Goal: Task Accomplishment & Management: Manage account settings

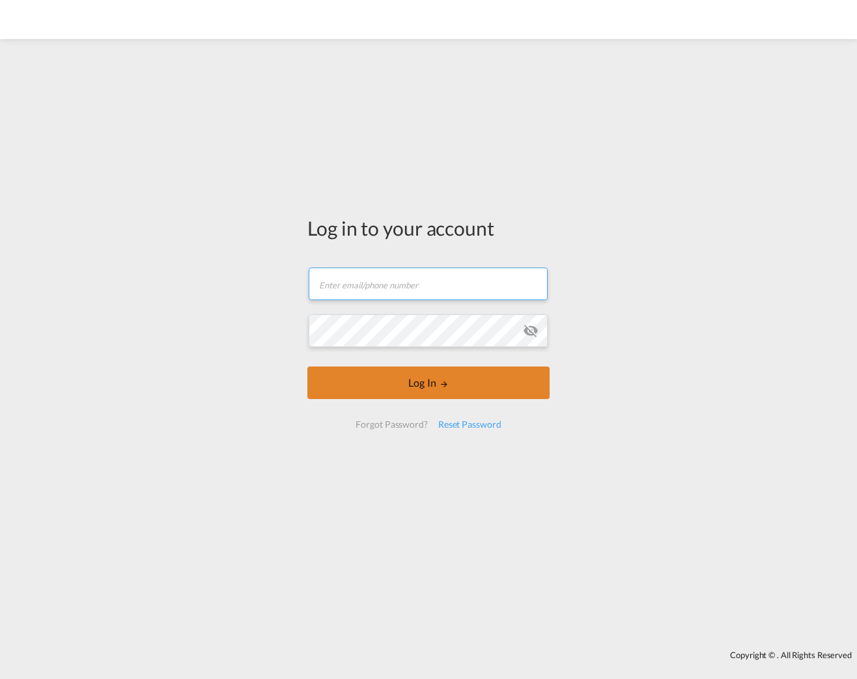
type input "[PERSON_NAME][EMAIL_ADDRESS][PERSON_NAME][DOMAIN_NAME]"
click at [406, 386] on button "Log In" at bounding box center [428, 382] width 242 height 33
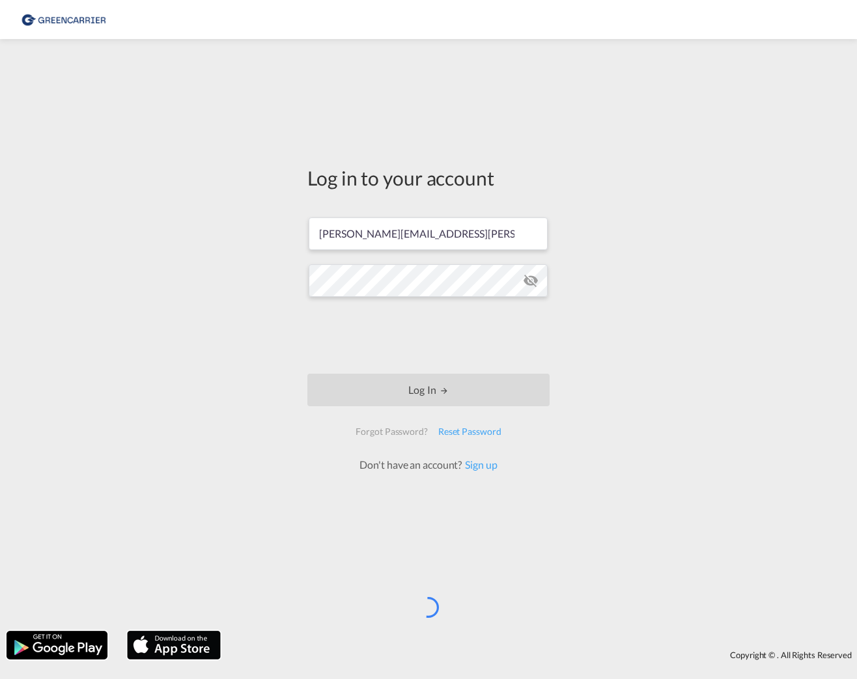
click at [675, 441] on div "Log in to your account [EMAIL_ADDRESS][PERSON_NAME][DOMAIN_NAME] Log In Forgot …" at bounding box center [428, 335] width 857 height 579
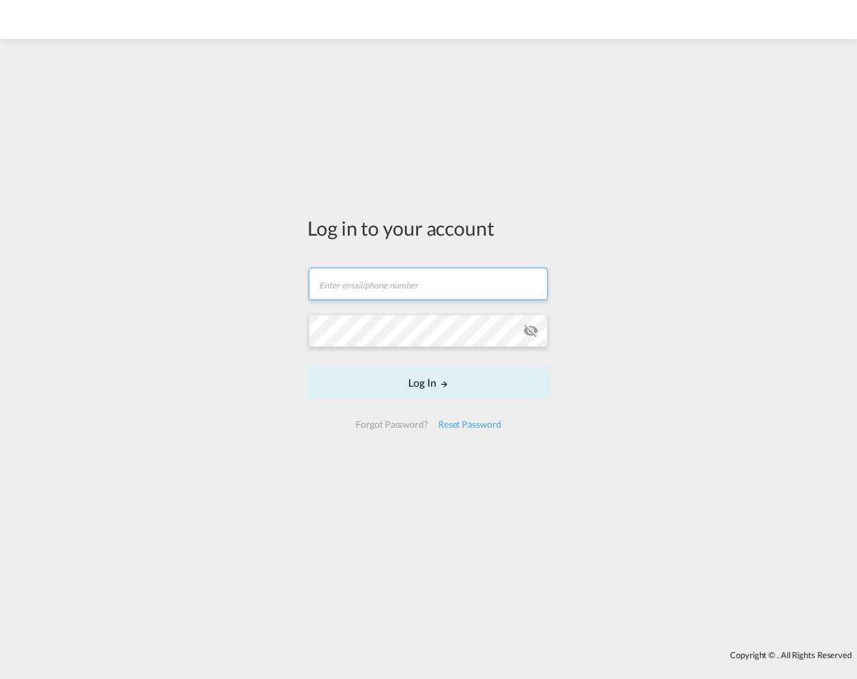
type input "[PERSON_NAME][EMAIL_ADDRESS][PERSON_NAME][DOMAIN_NAME]"
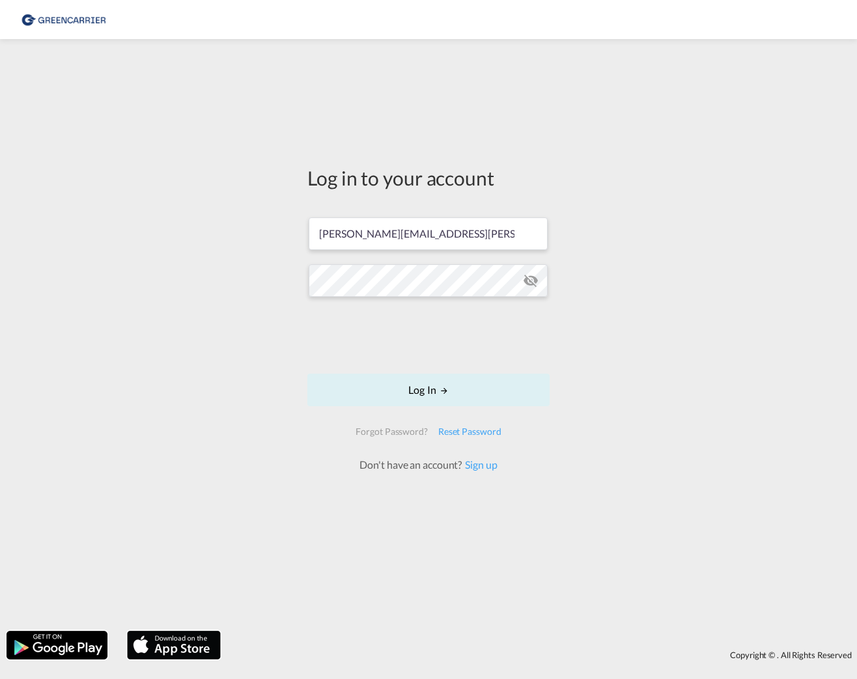
click at [658, 402] on div "Log in to your account [EMAIL_ADDRESS][PERSON_NAME][DOMAIN_NAME] Log In Forgot …" at bounding box center [428, 335] width 857 height 579
click at [428, 390] on button "Log In" at bounding box center [428, 390] width 242 height 33
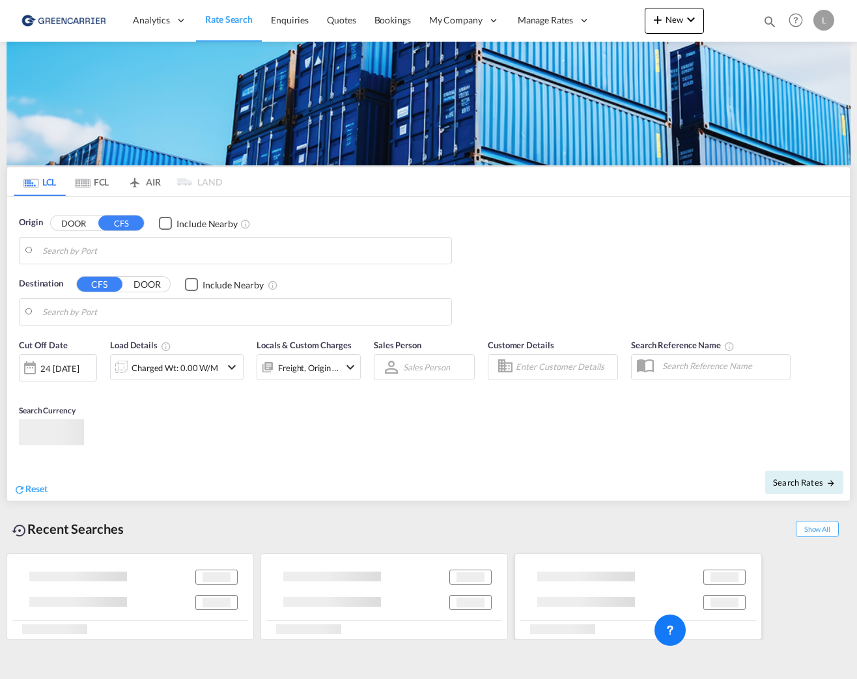
type input "[GEOGRAPHIC_DATA], NOOSL"
type input "[GEOGRAPHIC_DATA], SGSIN"
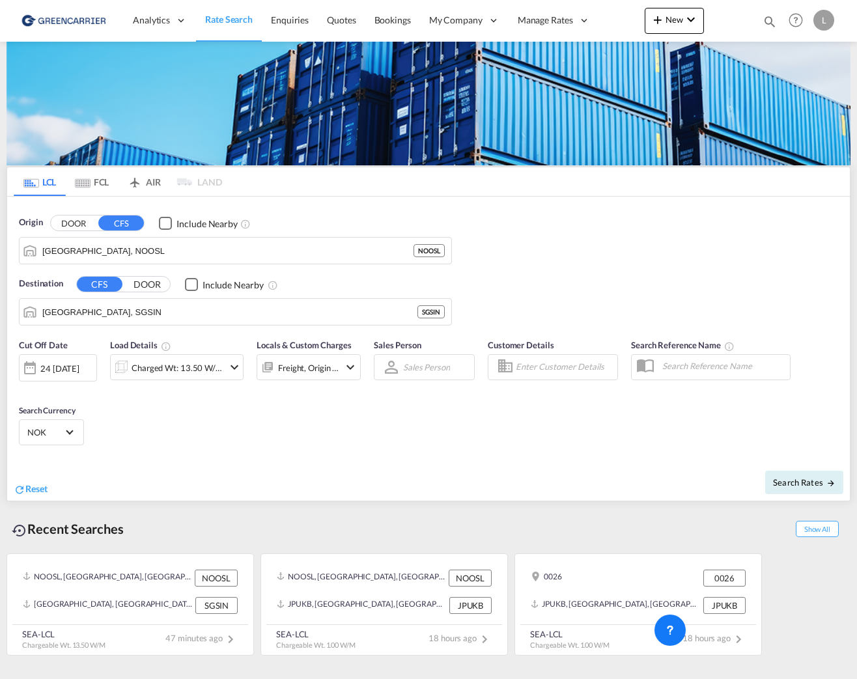
click at [855, 678] on html "Analytics Reports Dashboard Rate Search Enquiries Quotes" at bounding box center [428, 339] width 857 height 679
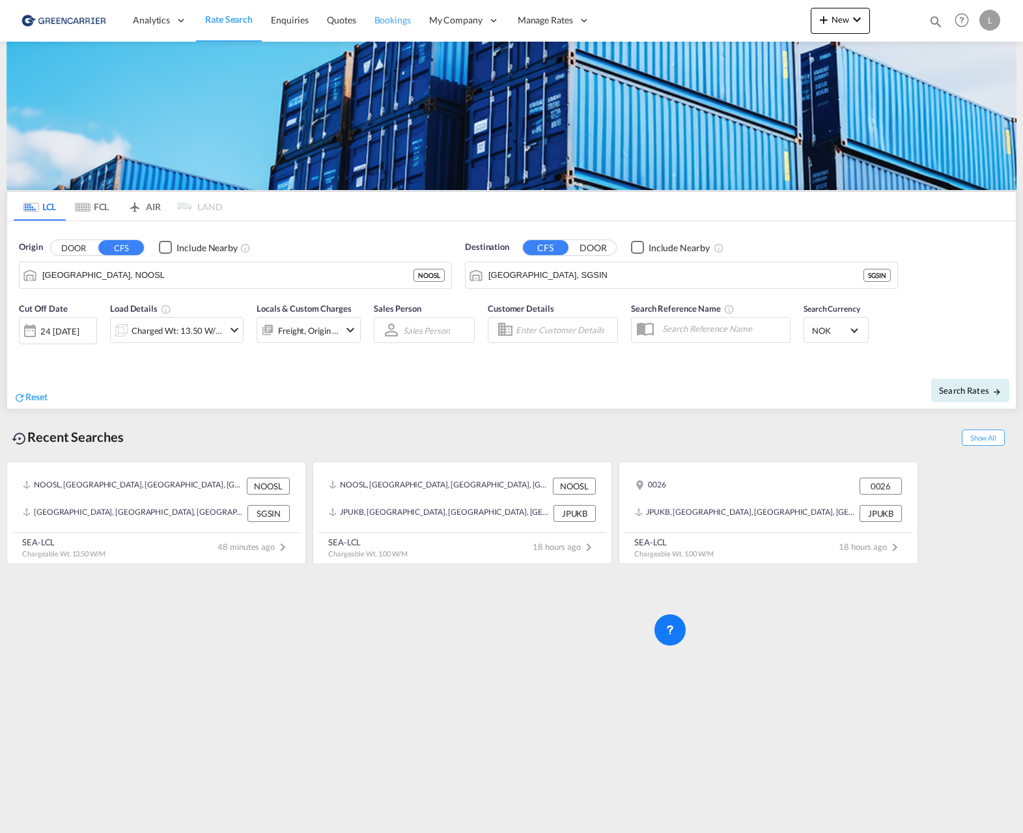
click at [375, 24] on span "Bookings" at bounding box center [392, 19] width 36 height 11
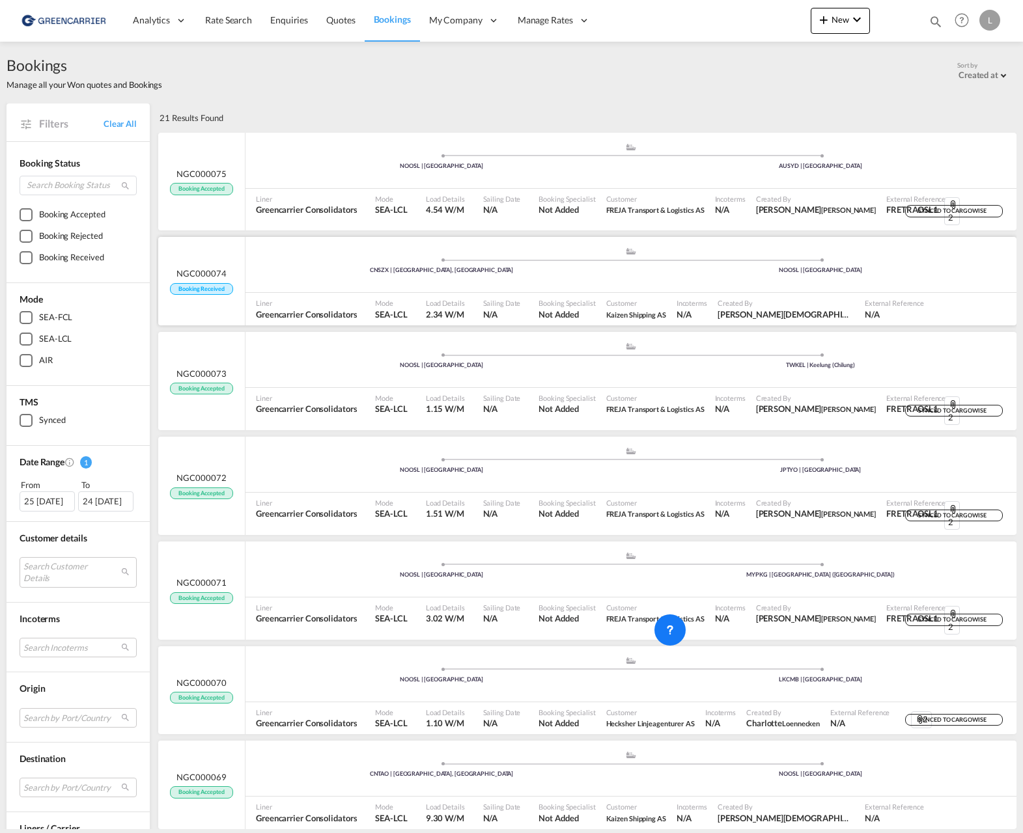
click at [310, 267] on div ".a{fill:#aaa8ad;} .a{fill:#aaa8ad;} CNSZX | [GEOGRAPHIC_DATA], GD [GEOGRAPHIC_D…" at bounding box center [630, 266] width 771 height 39
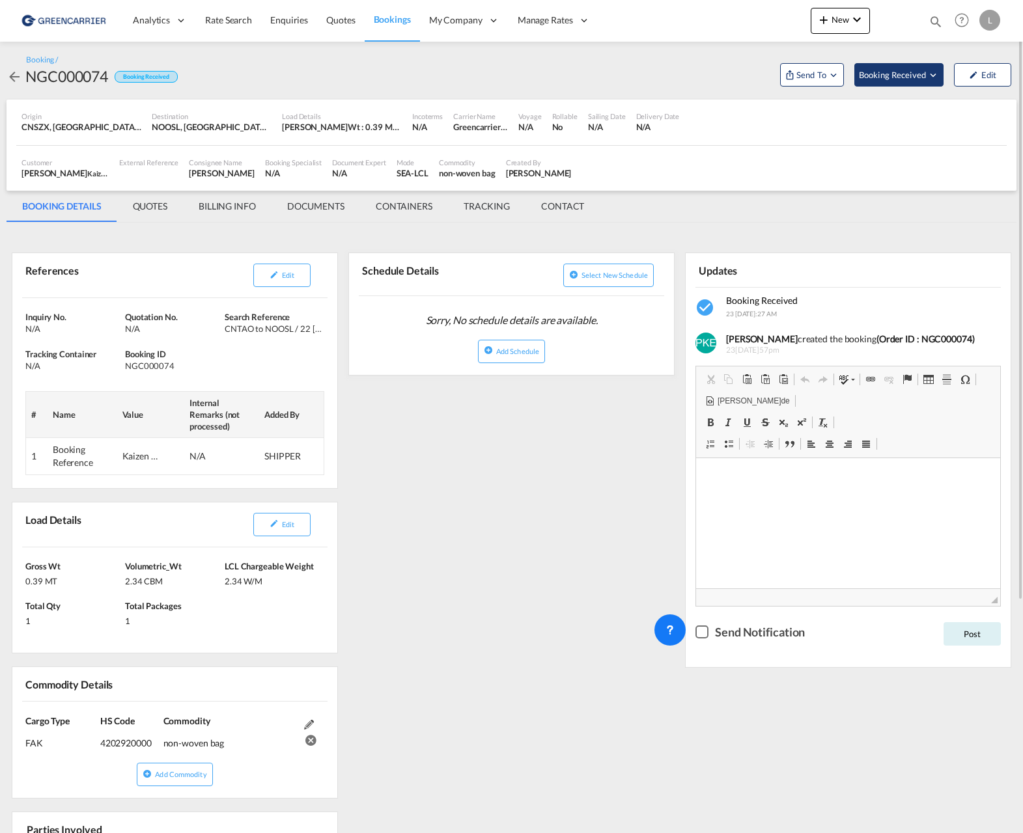
click at [856, 73] on span "Booking Received" at bounding box center [893, 74] width 68 height 13
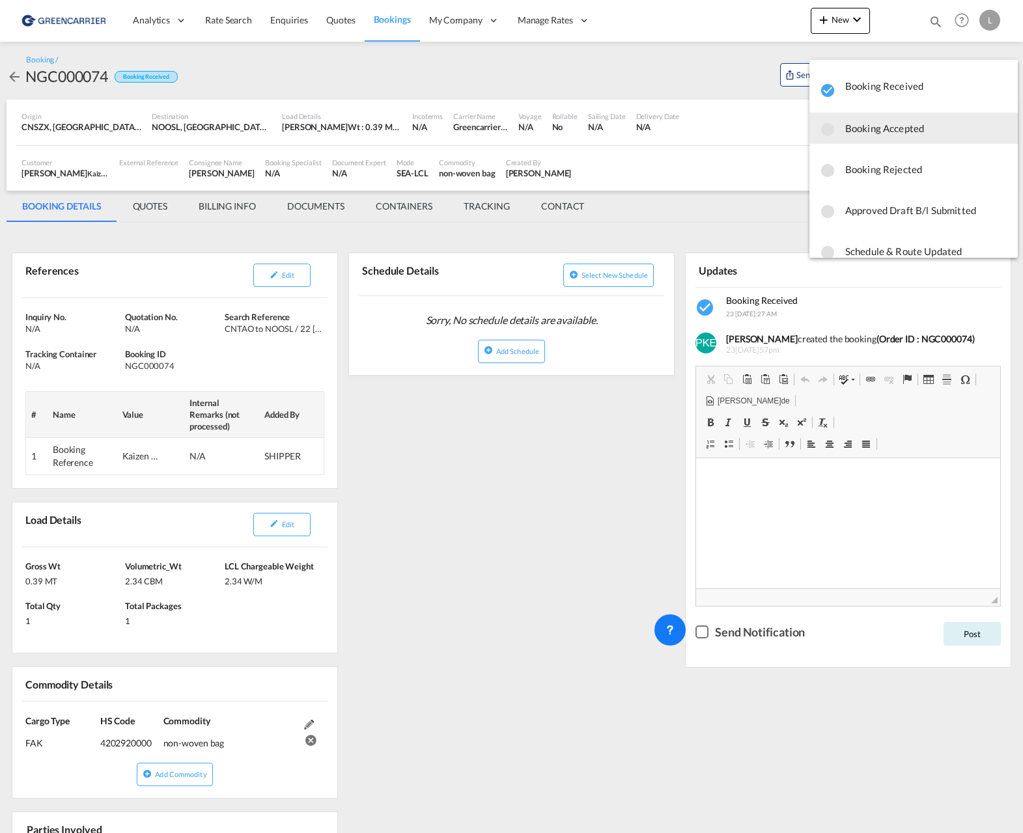
click at [856, 127] on span "Booking Accepted" at bounding box center [926, 128] width 162 height 23
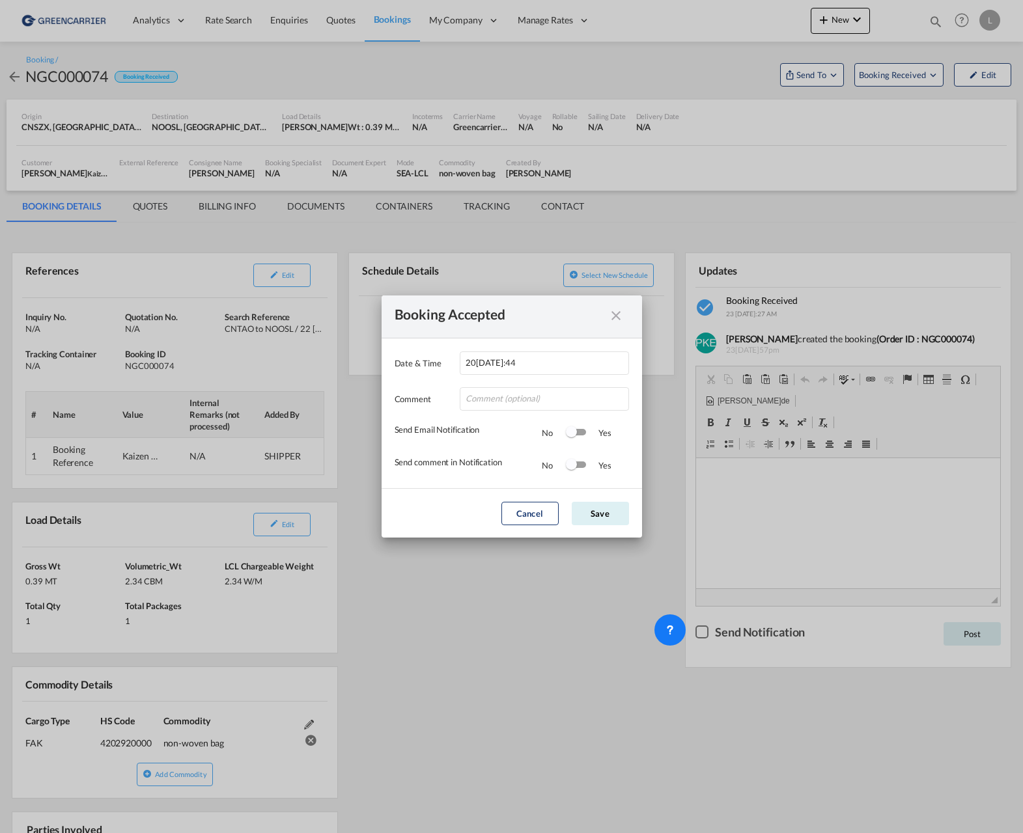
drag, startPoint x: 577, startPoint y: 434, endPoint x: 577, endPoint y: 443, distance: 9.1
click at [577, 433] on div "Switch 1" at bounding box center [576, 432] width 20 height 7
click at [579, 463] on div "Switch 2" at bounding box center [576, 464] width 20 height 7
click at [580, 469] on div "Switch 2" at bounding box center [581, 464] width 11 height 11
click at [593, 510] on button "Save" at bounding box center [599, 513] width 57 height 23
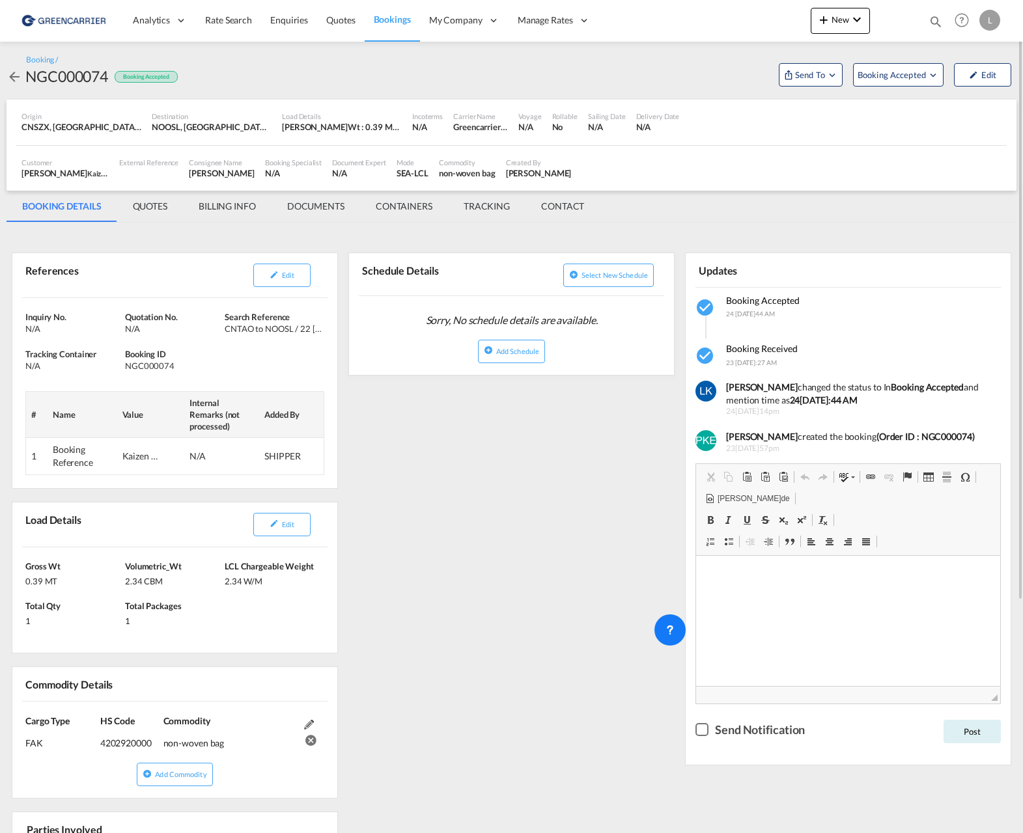
click at [452, 431] on div "References Edit Inquiry No. N/A Quotation No. N/A Search Reference CNTAO to NOO…" at bounding box center [512, 676] width 1010 height 895
drag, startPoint x: 153, startPoint y: 211, endPoint x: 161, endPoint y: 210, distance: 7.8
click at [153, 211] on md-tab-item "QUOTES" at bounding box center [150, 206] width 66 height 31
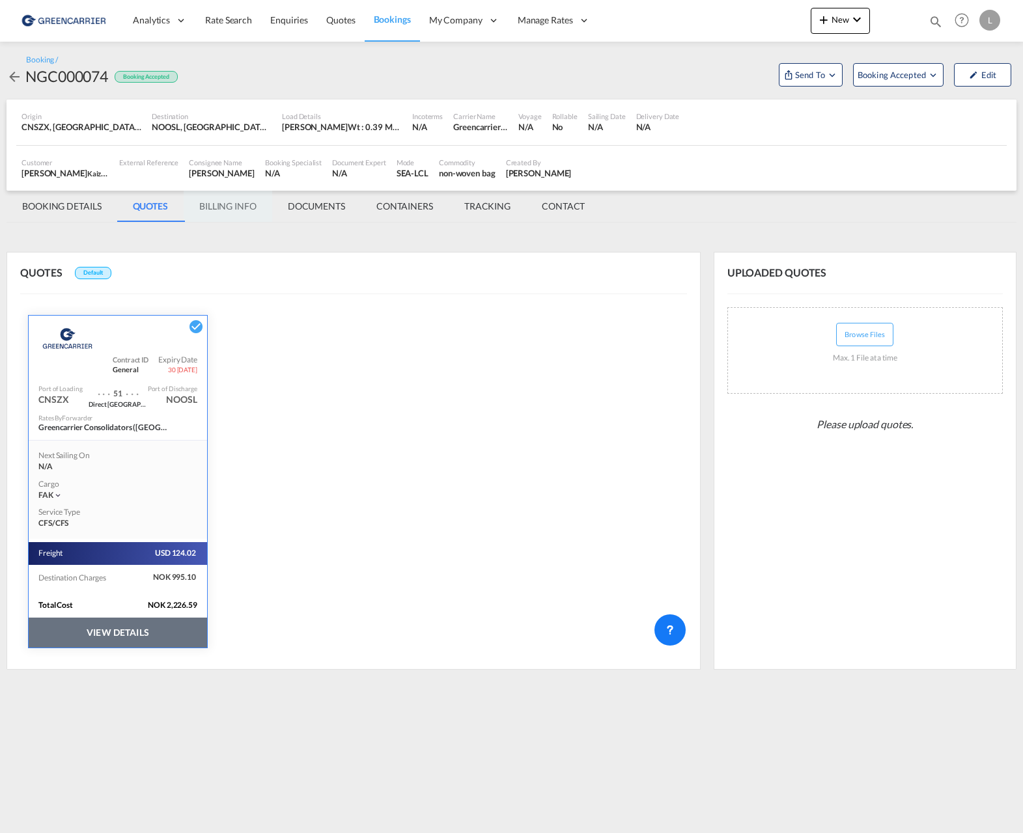
click at [234, 218] on md-tab-item "BILLING INFO" at bounding box center [228, 206] width 89 height 31
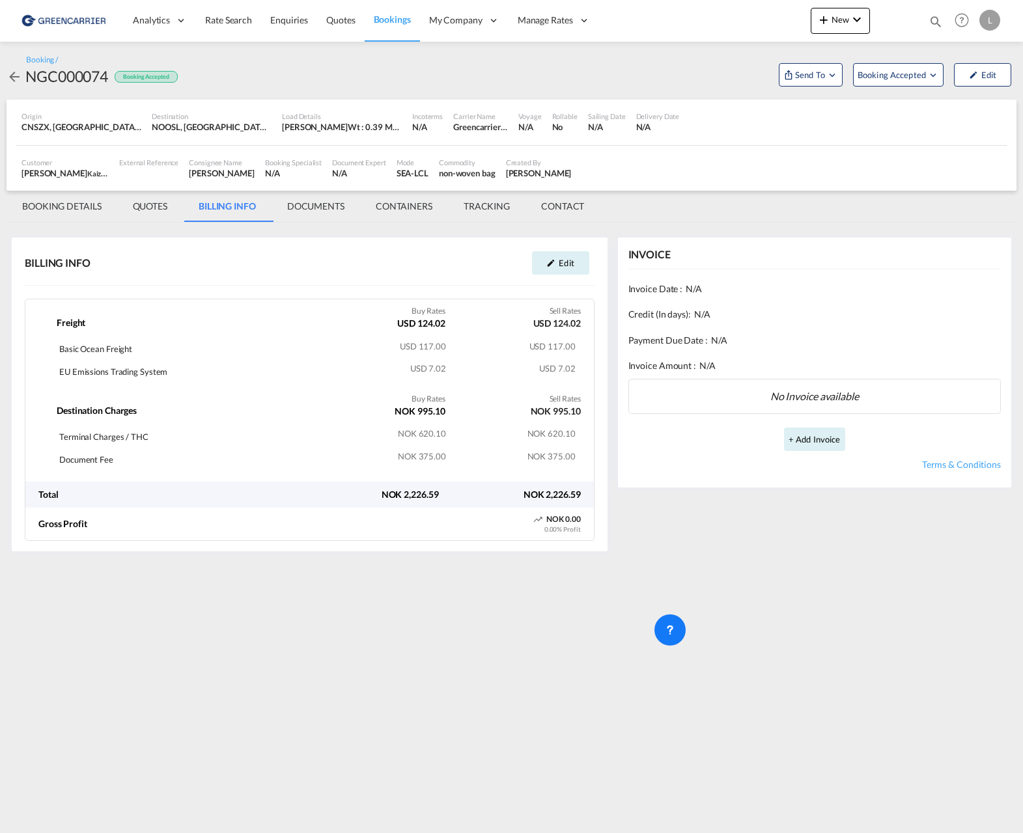
click at [137, 208] on md-tab-item "QUOTES" at bounding box center [150, 206] width 66 height 31
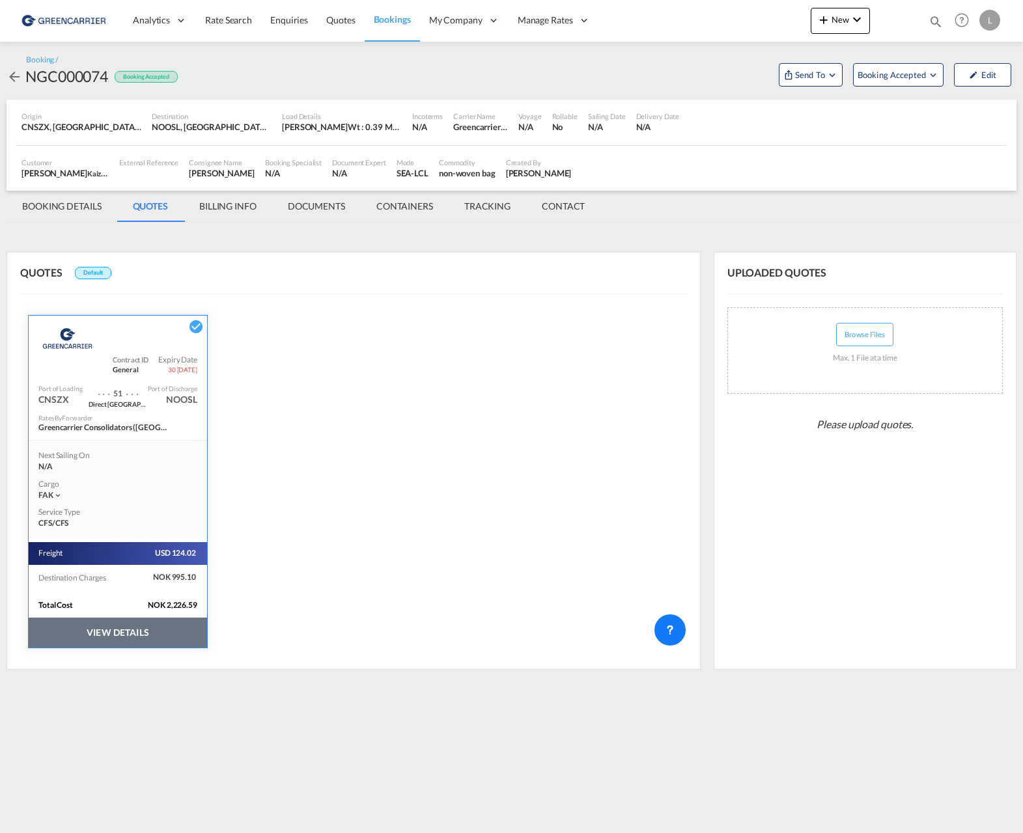
click at [227, 199] on md-tab-item "BILLING INFO" at bounding box center [228, 206] width 89 height 31
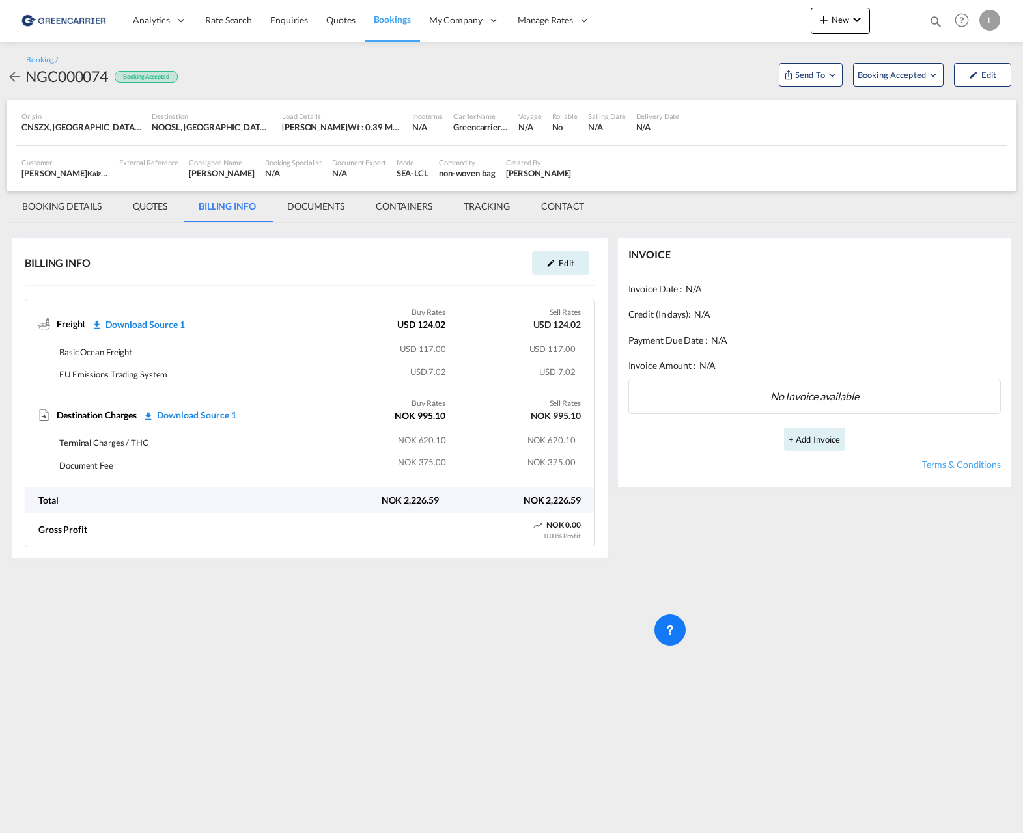
click at [405, 208] on md-tab-item "CONTAINERS" at bounding box center [404, 206] width 88 height 31
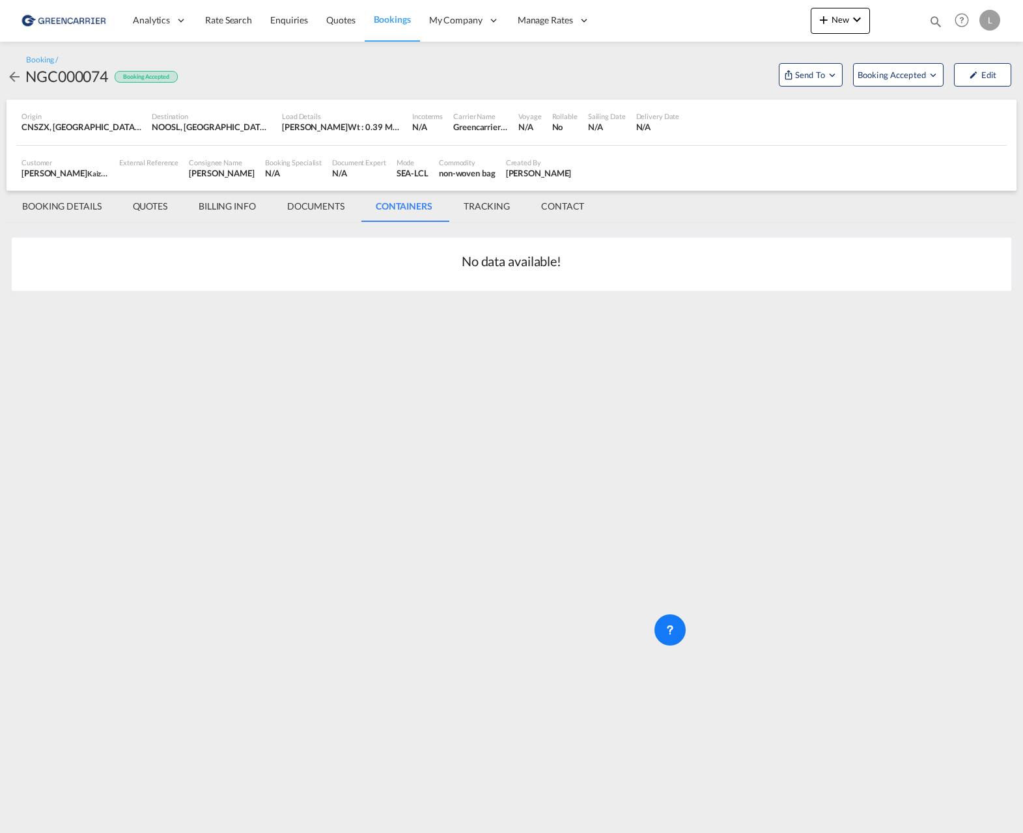
click at [486, 213] on md-tab-item "TRACKING" at bounding box center [486, 206] width 77 height 31
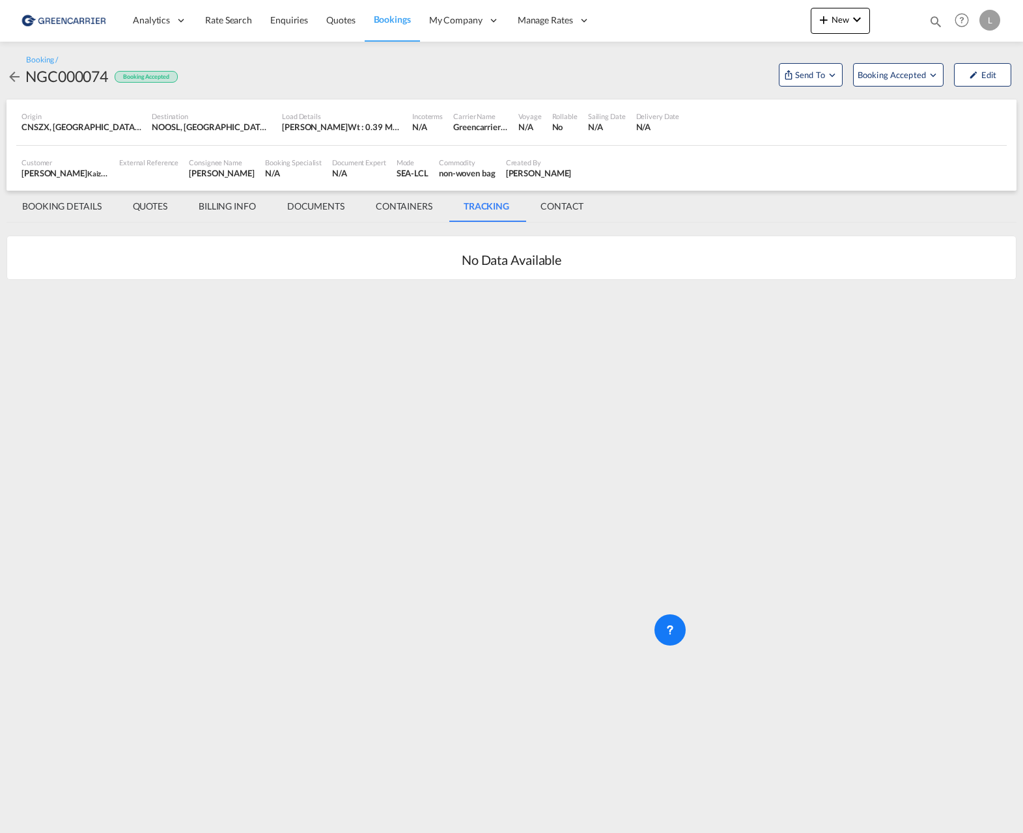
click at [558, 211] on md-tab-item "CONTACT" at bounding box center [562, 206] width 74 height 31
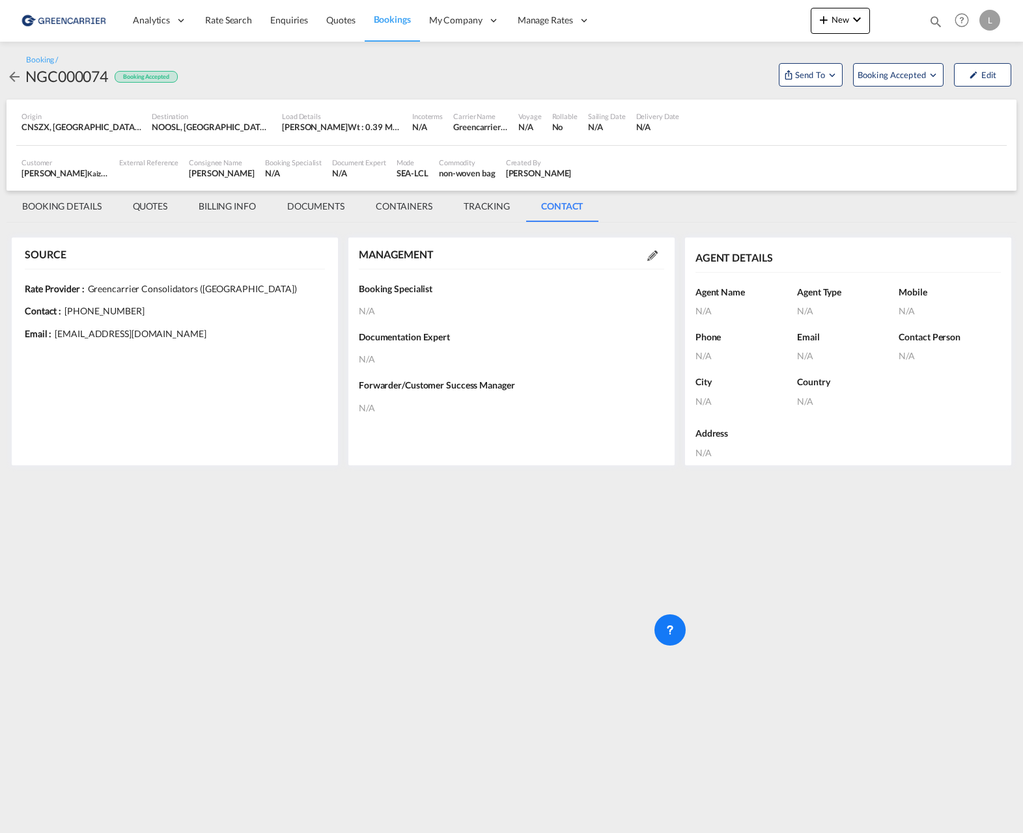
click at [398, 215] on md-tab-item "CONTAINERS" at bounding box center [404, 206] width 88 height 31
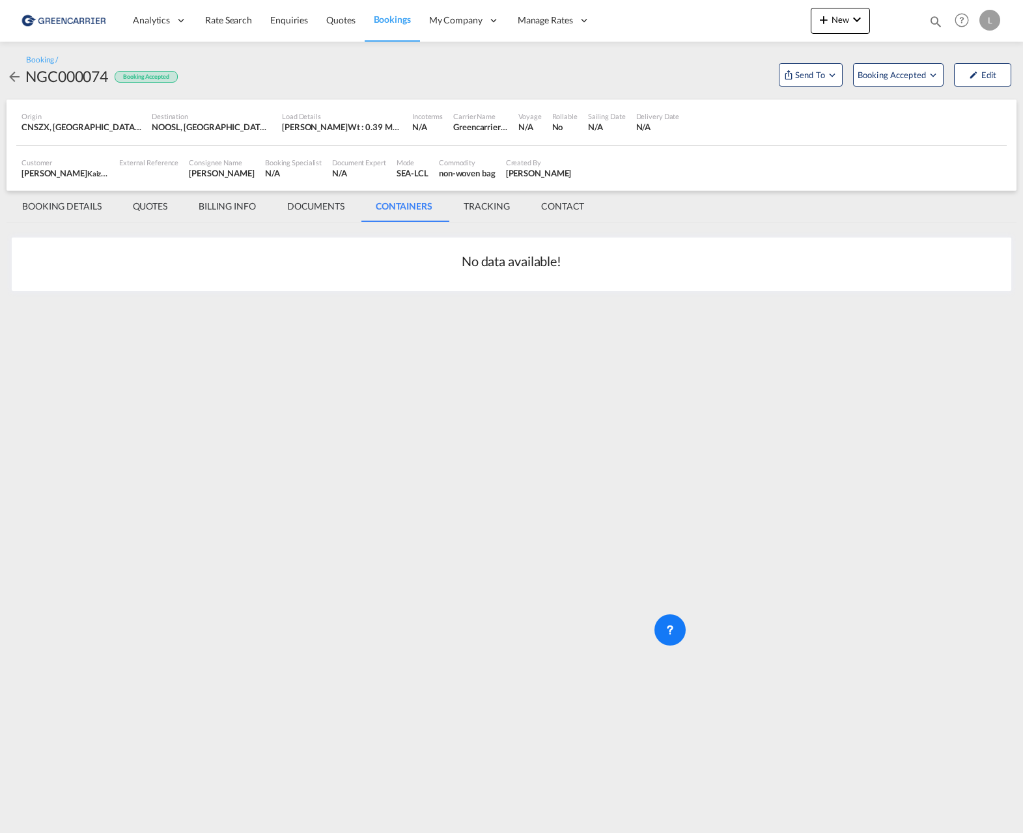
click at [314, 204] on md-tab-item "DOCUMENTS" at bounding box center [315, 206] width 89 height 31
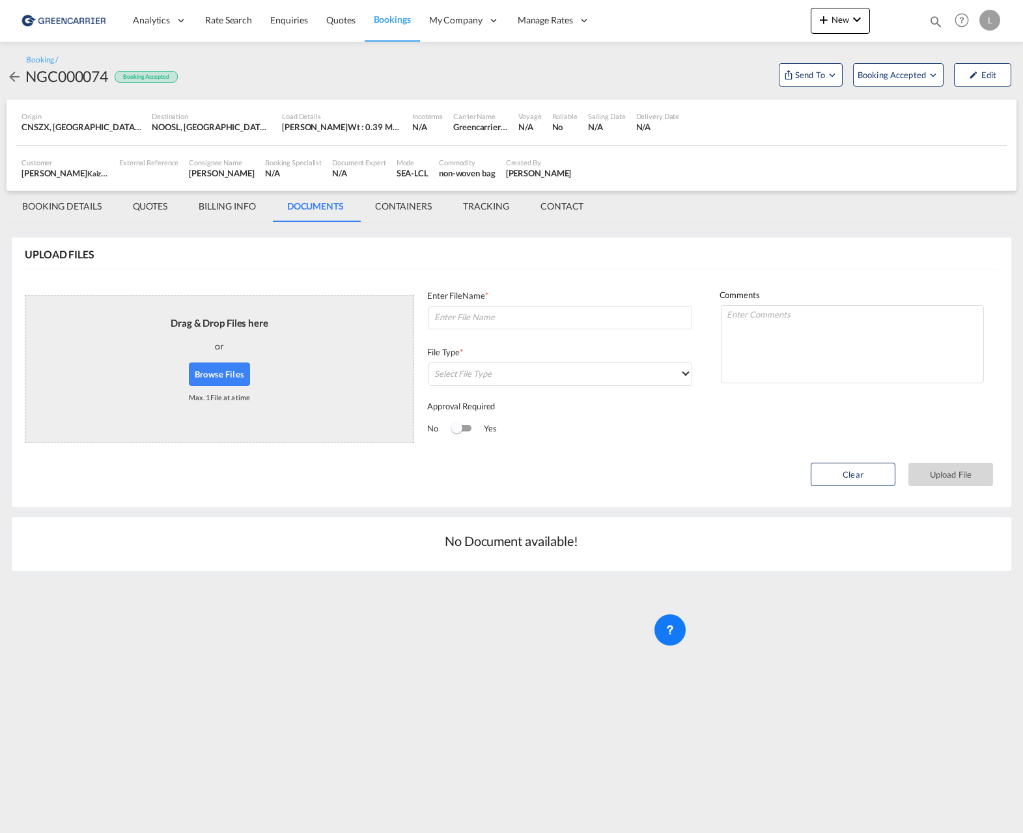
click at [225, 198] on md-tab-item "BILLING INFO" at bounding box center [227, 206] width 89 height 31
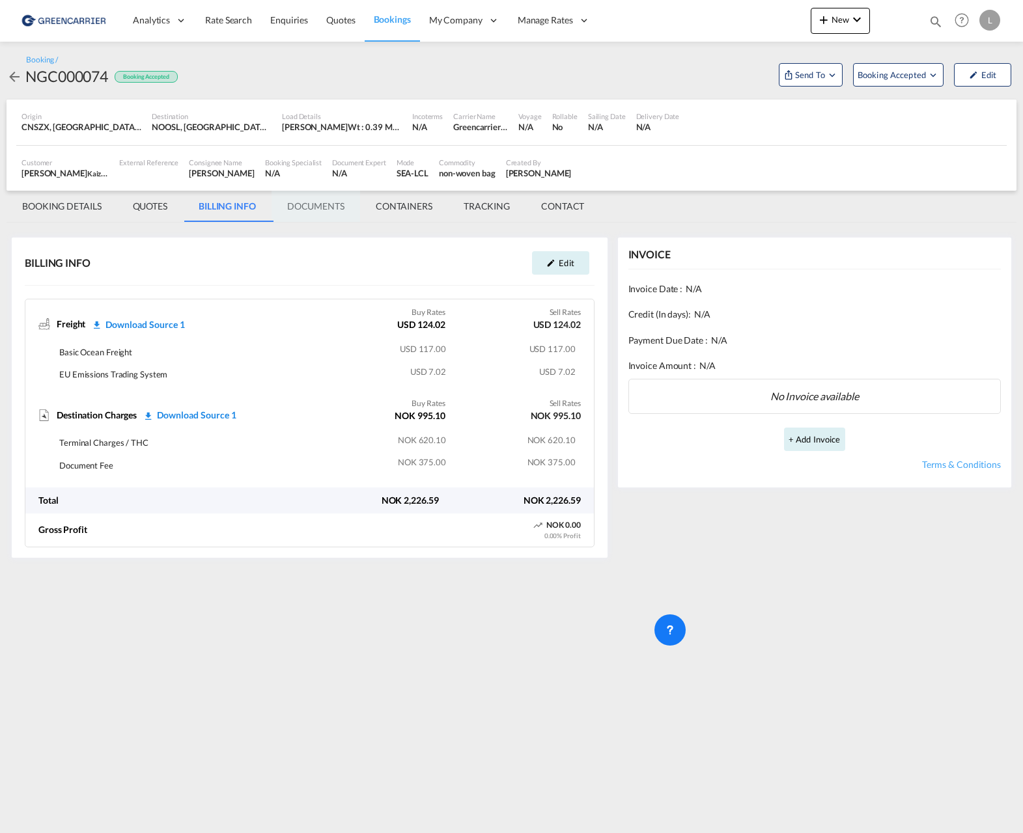
click at [325, 210] on md-tab-item "DOCUMENTS" at bounding box center [315, 206] width 89 height 31
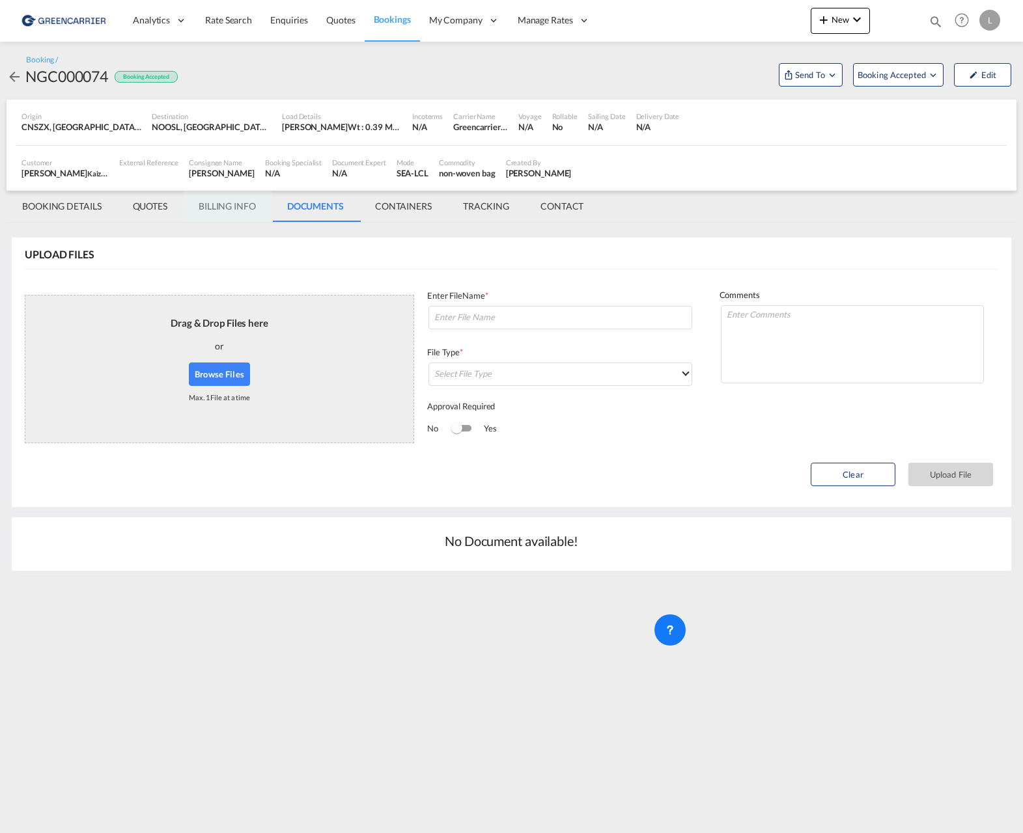
click at [219, 204] on md-tab-item "BILLING INFO" at bounding box center [227, 206] width 89 height 31
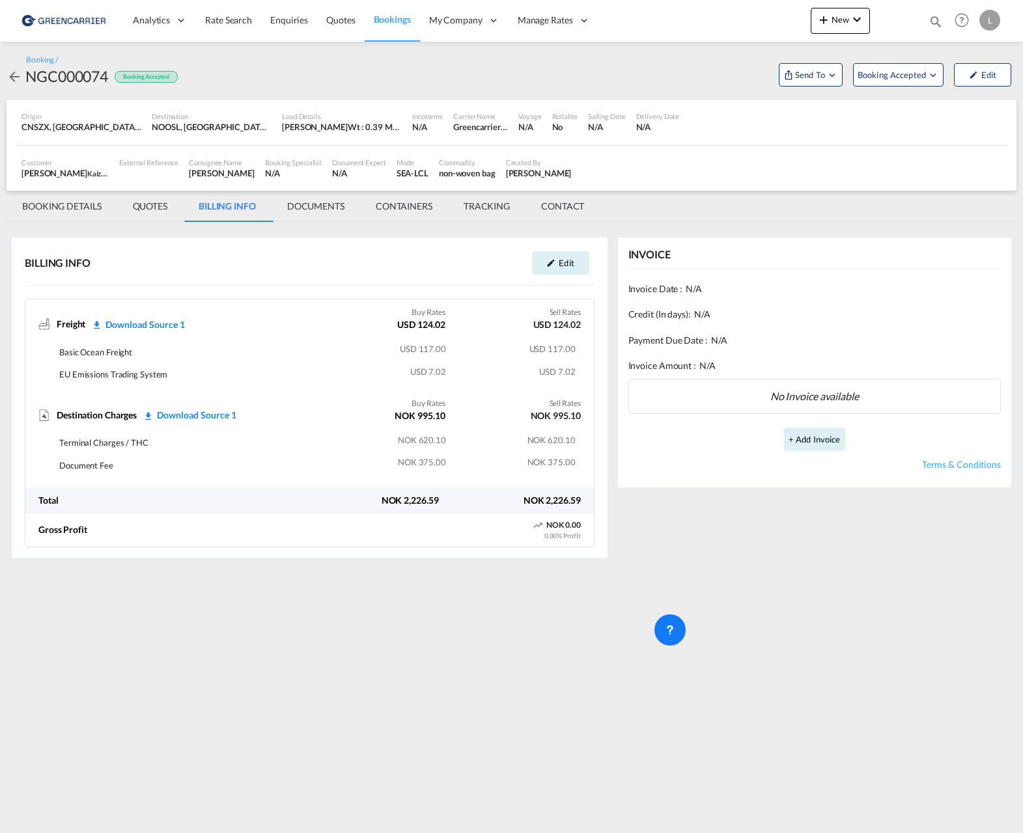
click at [151, 202] on md-tab-item "QUOTES" at bounding box center [150, 206] width 66 height 31
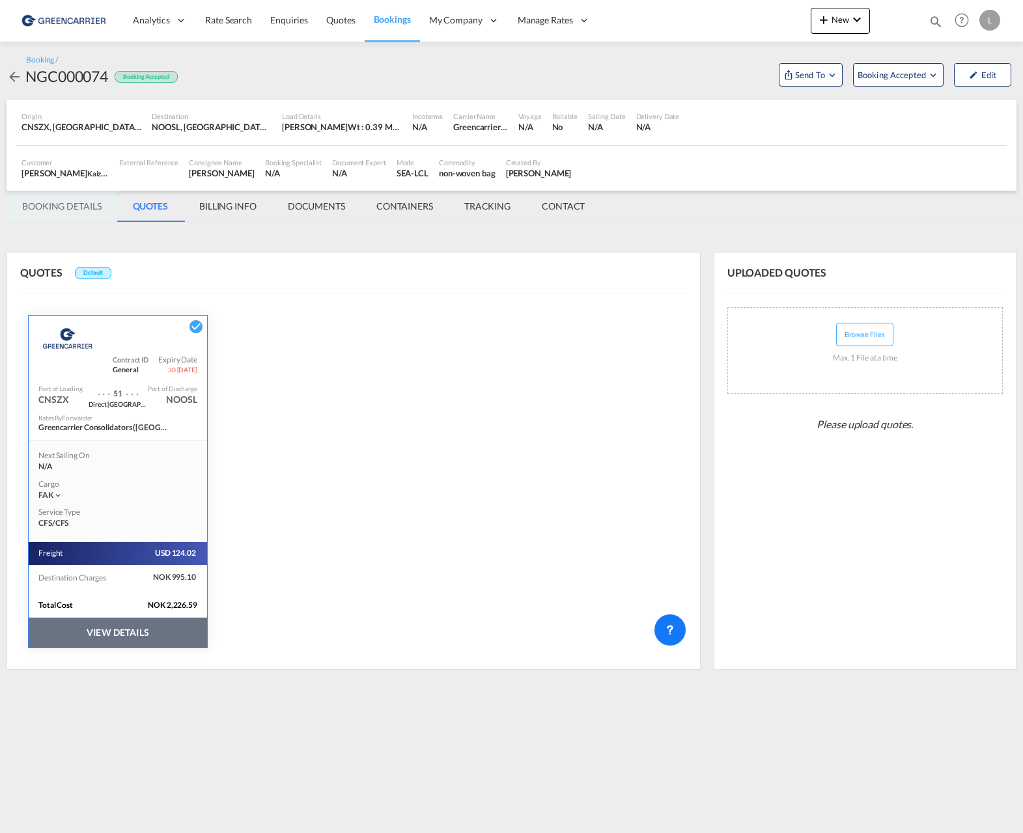
click at [83, 208] on md-tab-item "BOOKING DETAILS" at bounding box center [62, 206] width 111 height 31
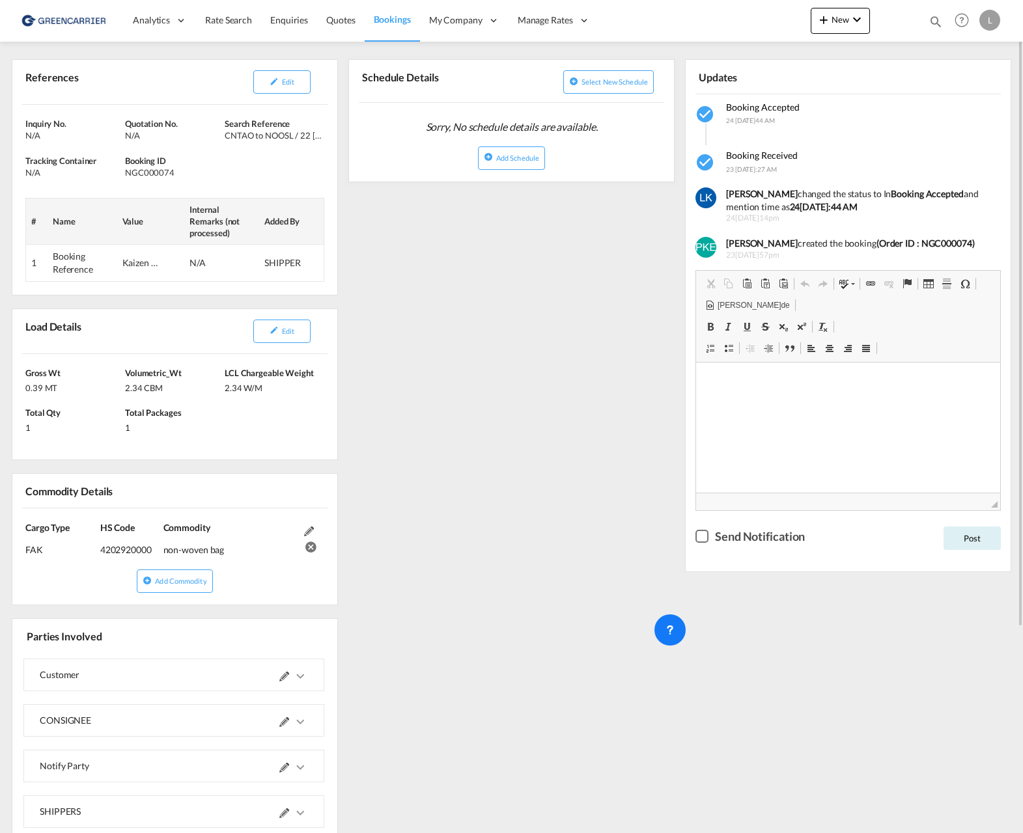
scroll to position [128, 0]
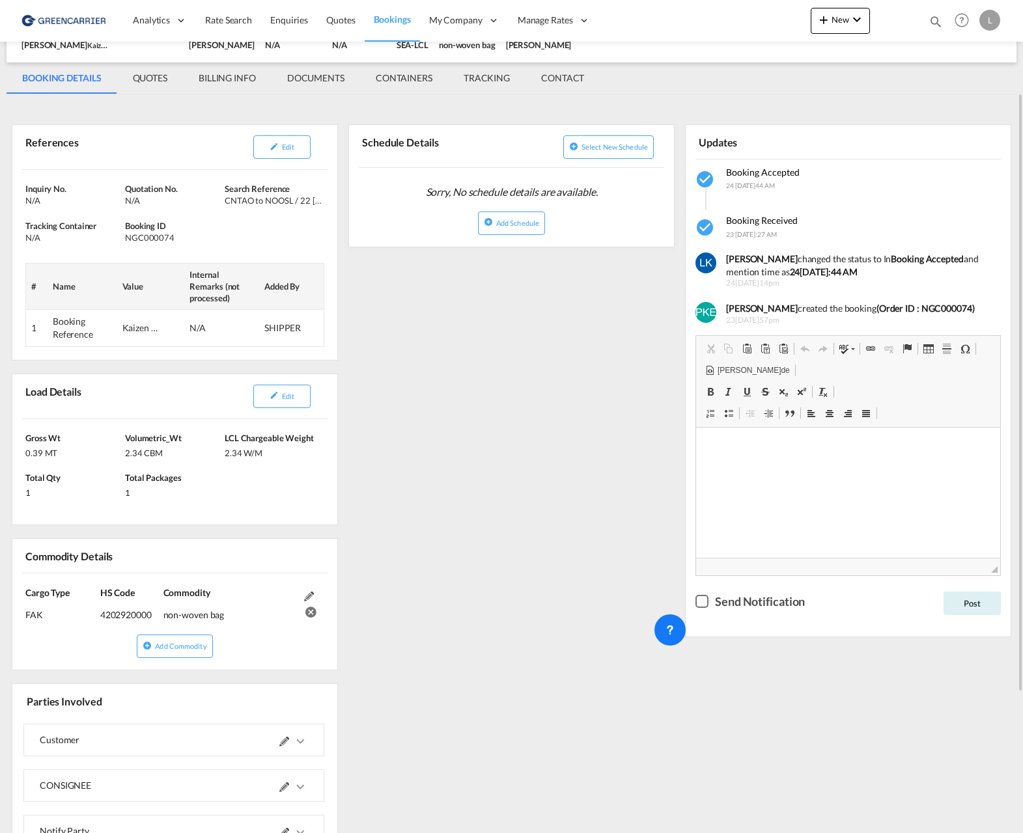
click at [186, 329] on td "N/A" at bounding box center [221, 328] width 75 height 36
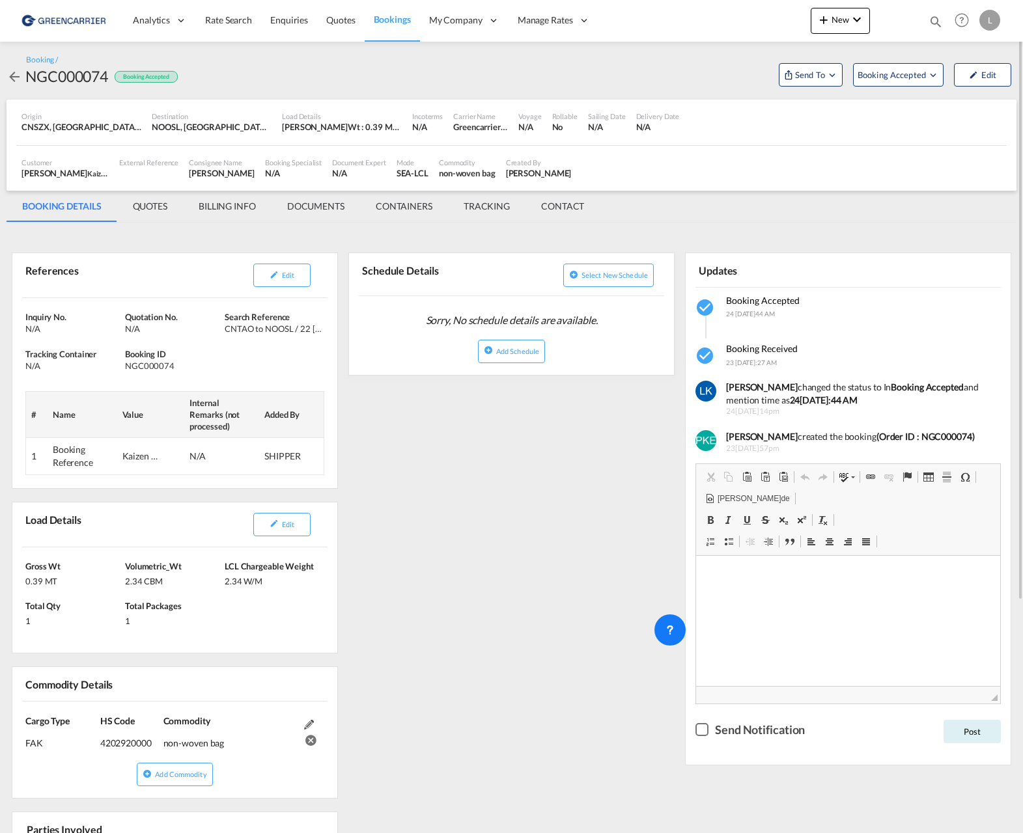
click at [495, 126] on div "Greencarrier Consolidators" at bounding box center [480, 127] width 55 height 12
drag, startPoint x: 145, startPoint y: 200, endPoint x: 180, endPoint y: 221, distance: 41.2
click at [145, 200] on md-tab-item "QUOTES" at bounding box center [150, 206] width 66 height 31
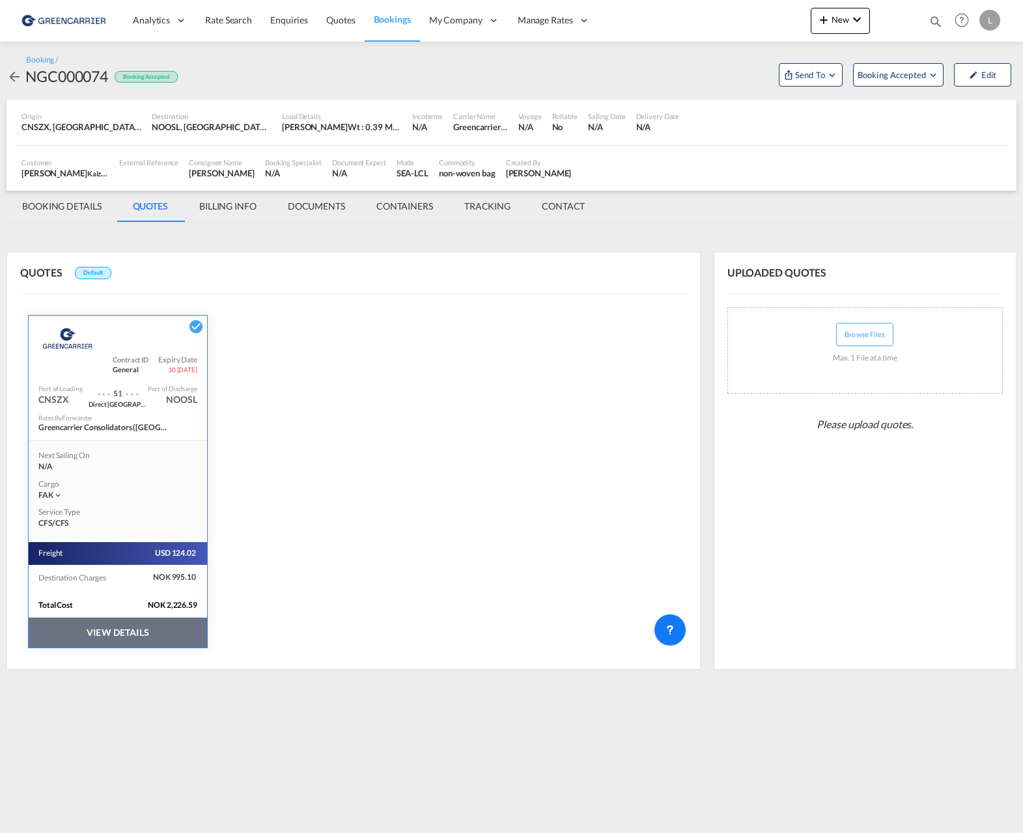
click at [377, 448] on div "QUOTES Default Greencarrier Consolidators Contract ID General Expiry Date [DATE…" at bounding box center [354, 460] width 694 height 417
click at [236, 199] on md-tab-item "BILLING INFO" at bounding box center [228, 206] width 89 height 31
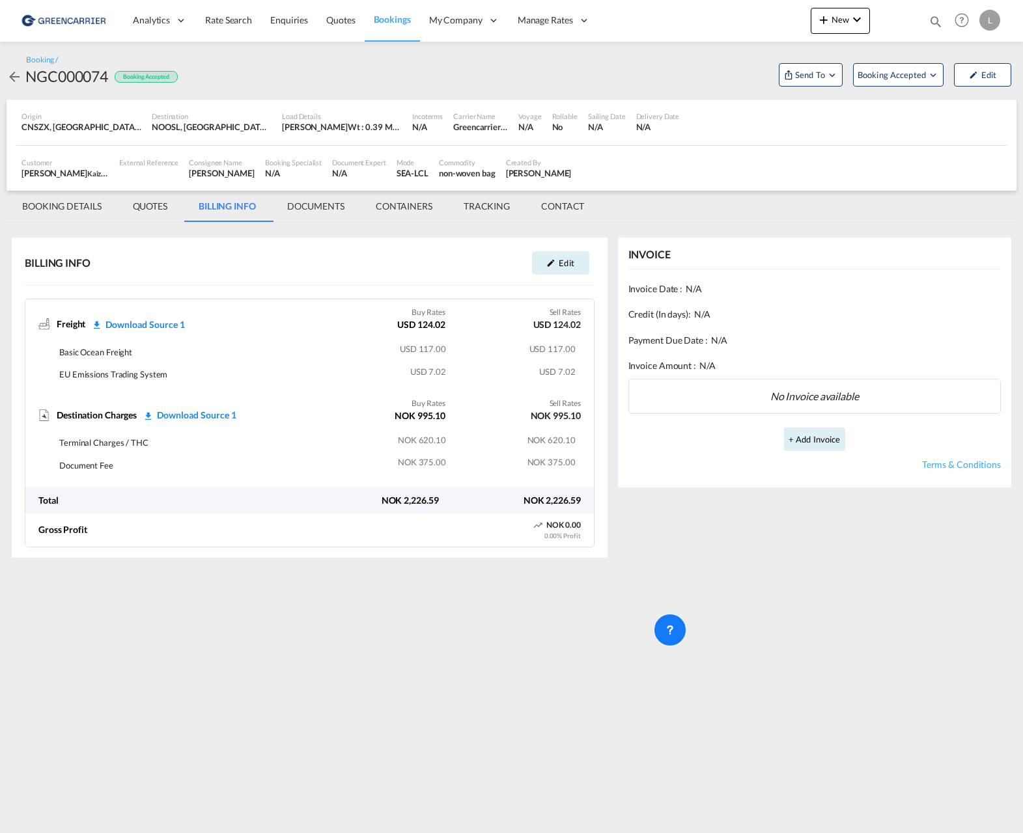
click at [306, 206] on md-tab-item "DOCUMENTS" at bounding box center [315, 206] width 89 height 31
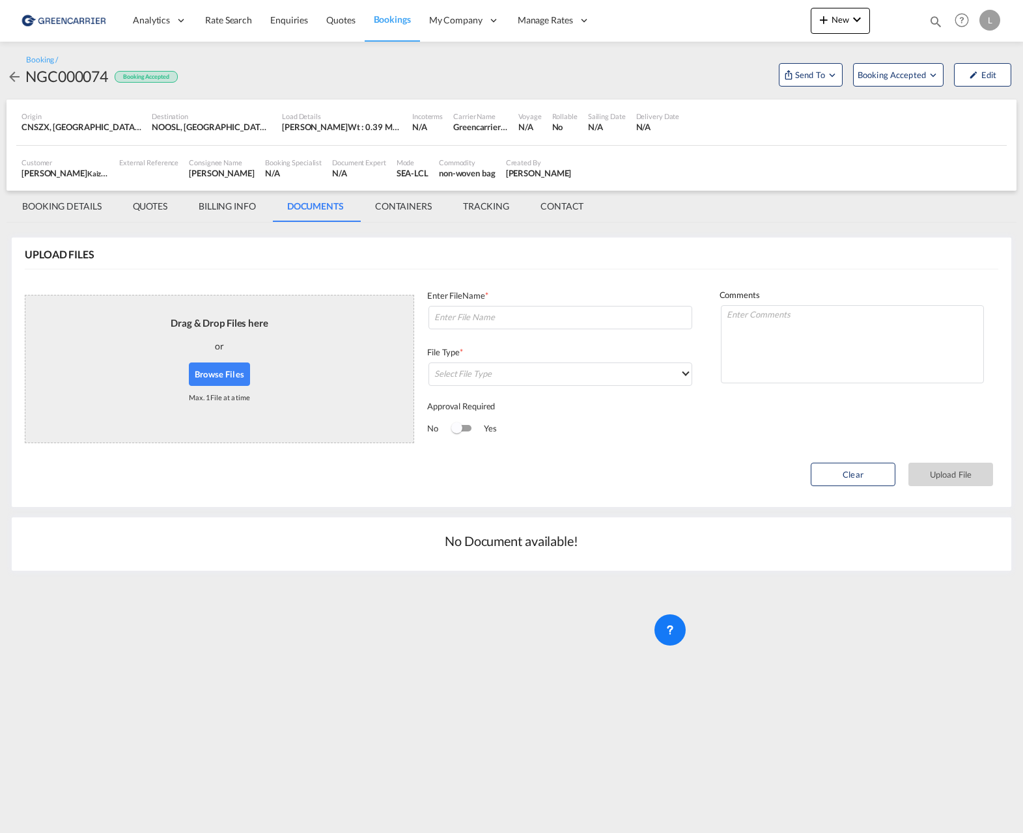
click at [428, 215] on md-tab-item "CONTAINERS" at bounding box center [403, 206] width 88 height 31
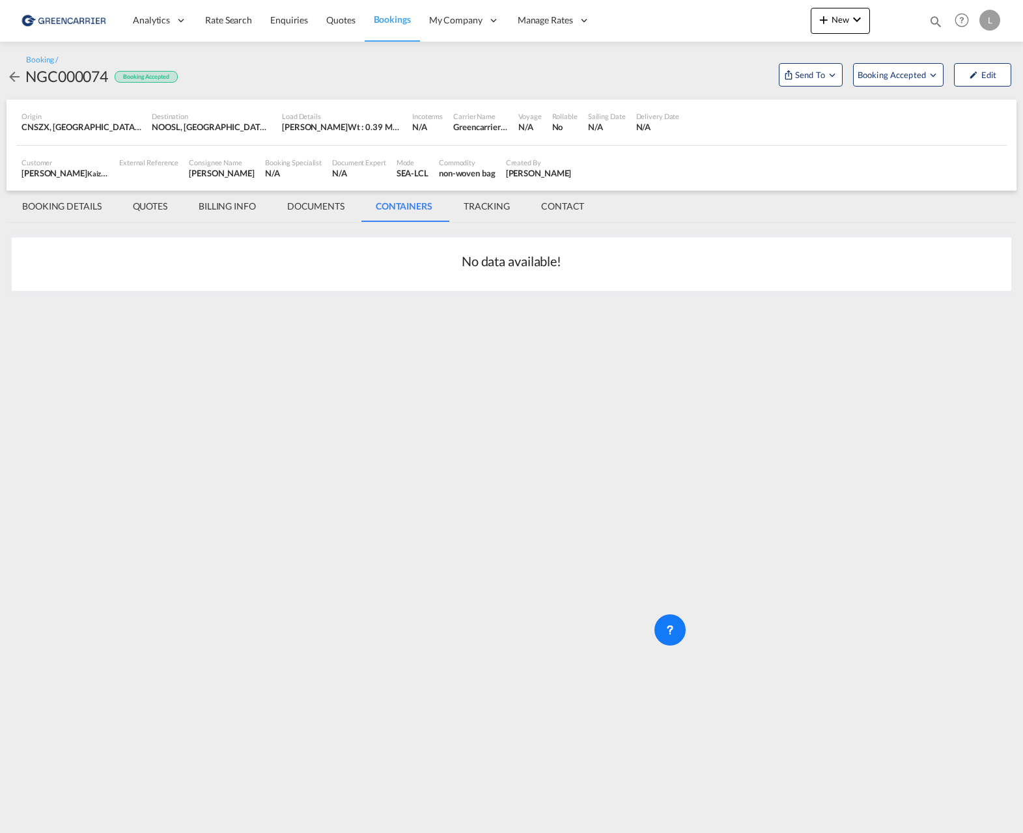
drag, startPoint x: 469, startPoint y: 204, endPoint x: 560, endPoint y: 209, distance: 91.2
click at [470, 204] on md-tab-item "TRACKING" at bounding box center [486, 206] width 77 height 31
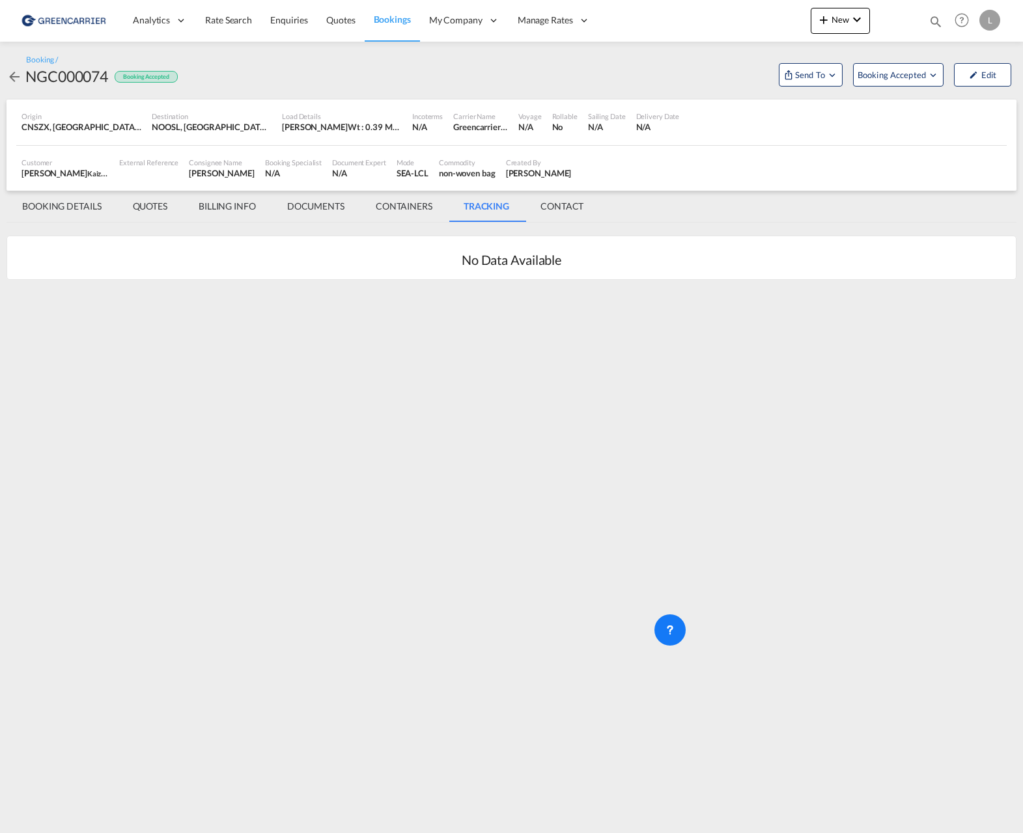
click at [579, 203] on md-tab-item "CONTACT" at bounding box center [562, 206] width 74 height 31
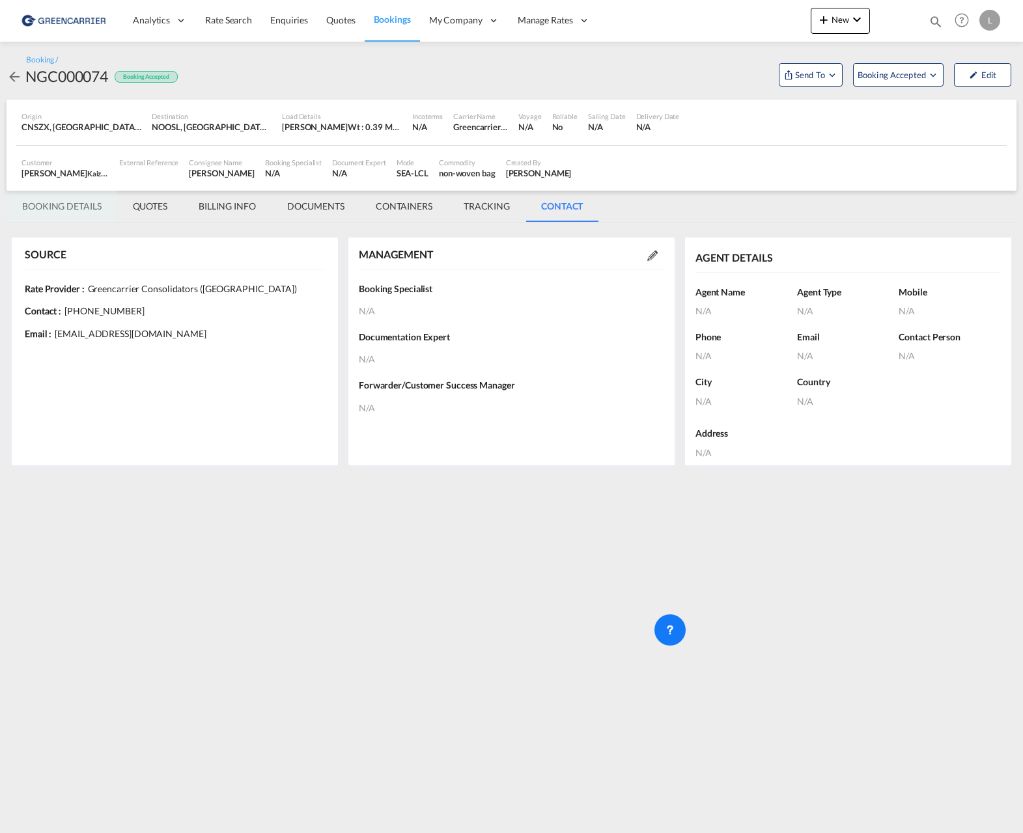
click at [61, 208] on md-tab-item "BOOKING DETAILS" at bounding box center [62, 206] width 111 height 31
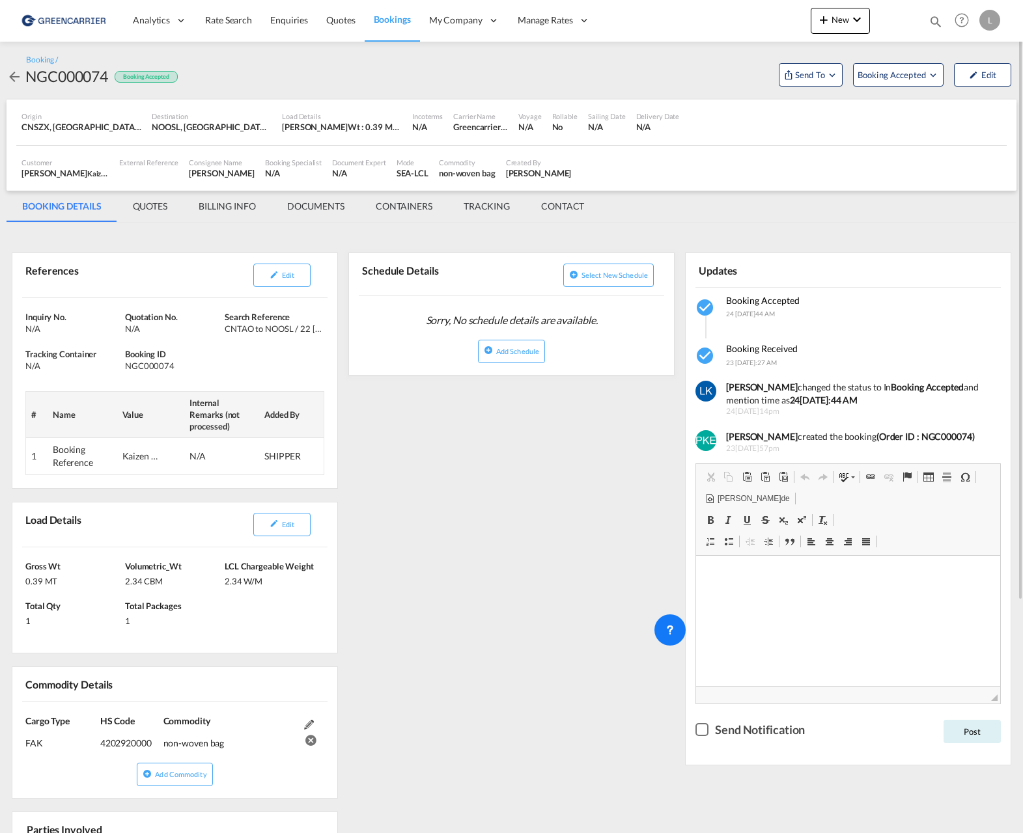
click at [458, 463] on div "References Edit Inquiry No. N/A Quotation No. N/A Search Reference CNTAO to NOO…" at bounding box center [512, 676] width 1010 height 895
drag, startPoint x: 385, startPoint y: 496, endPoint x: 386, endPoint y: 489, distance: 7.3
click at [386, 489] on div "References Edit Inquiry No. N/A Quotation No. N/A Search Reference CNTAO to NOO…" at bounding box center [512, 676] width 1010 height 895
drag, startPoint x: 386, startPoint y: 489, endPoint x: 473, endPoint y: 619, distance: 156.3
click at [484, 624] on div "References Edit Inquiry No. N/A Quotation No. N/A Search Reference CNTAO to NOO…" at bounding box center [512, 676] width 1010 height 895
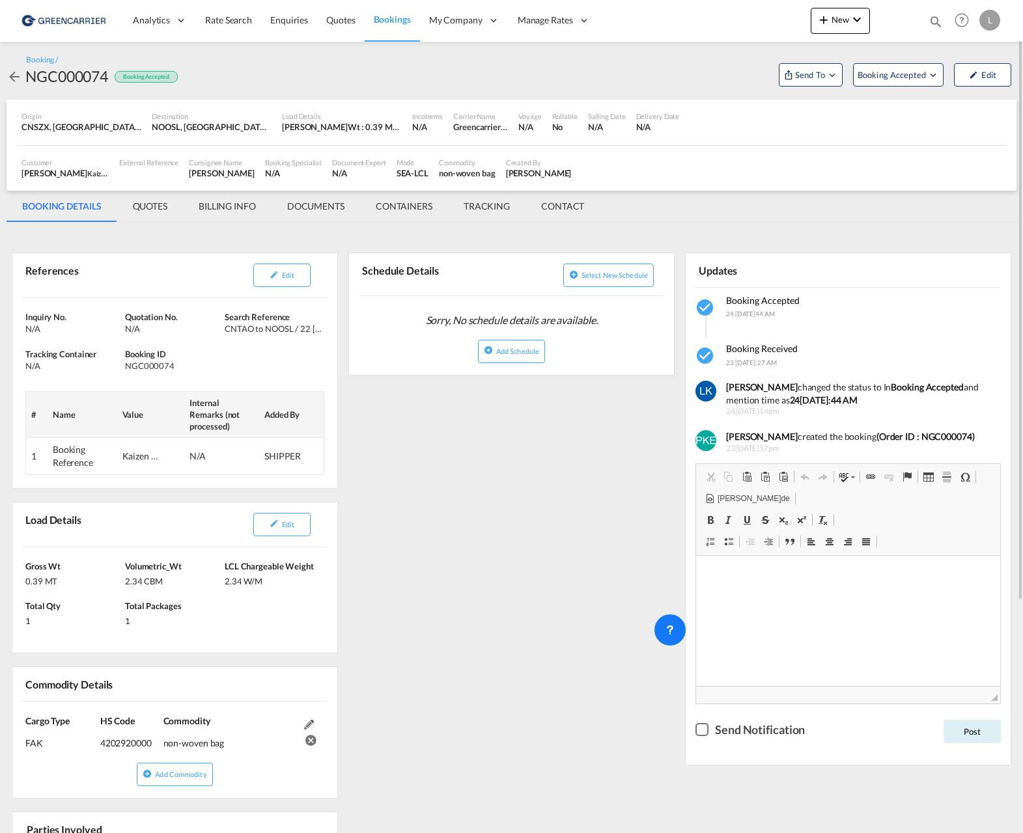
drag, startPoint x: 893, startPoint y: 405, endPoint x: 724, endPoint y: 392, distance: 169.7
click at [724, 392] on div "[PERSON_NAME] changed the status to In Booking Accepted and mention time as 24[…" at bounding box center [854, 398] width 276 height 40
click at [159, 209] on md-tab-item "QUOTES" at bounding box center [150, 206] width 66 height 31
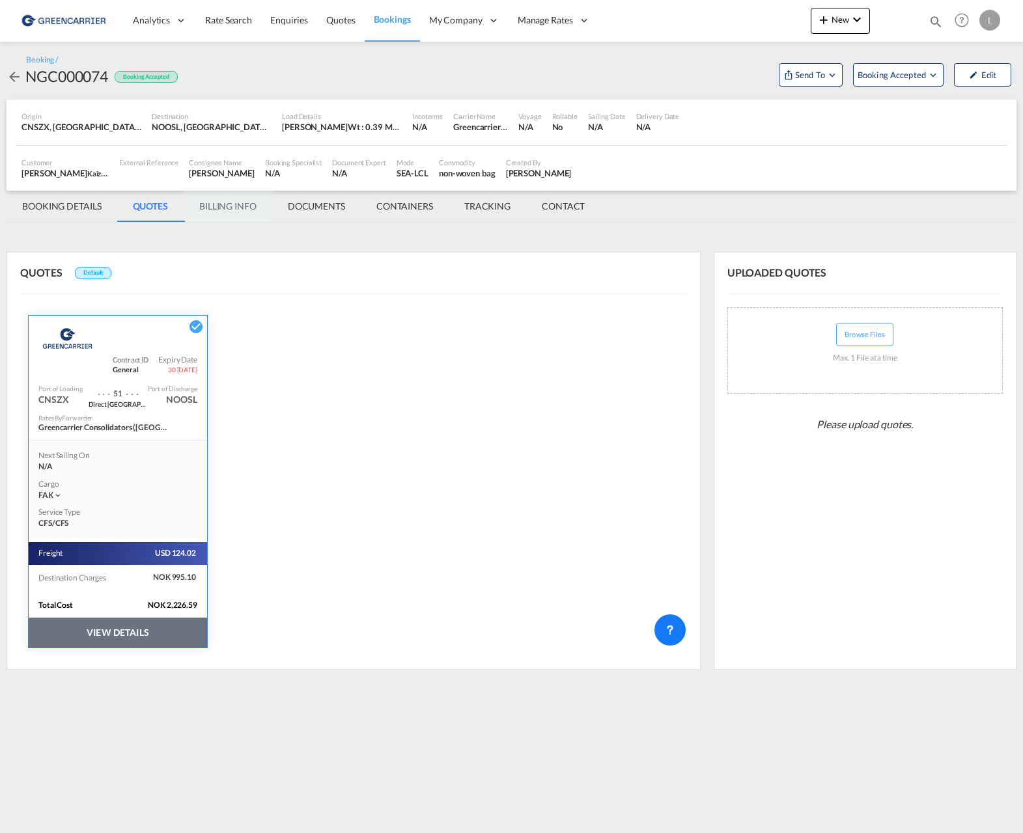
click at [227, 203] on md-tab-item "BILLING INFO" at bounding box center [228, 206] width 89 height 31
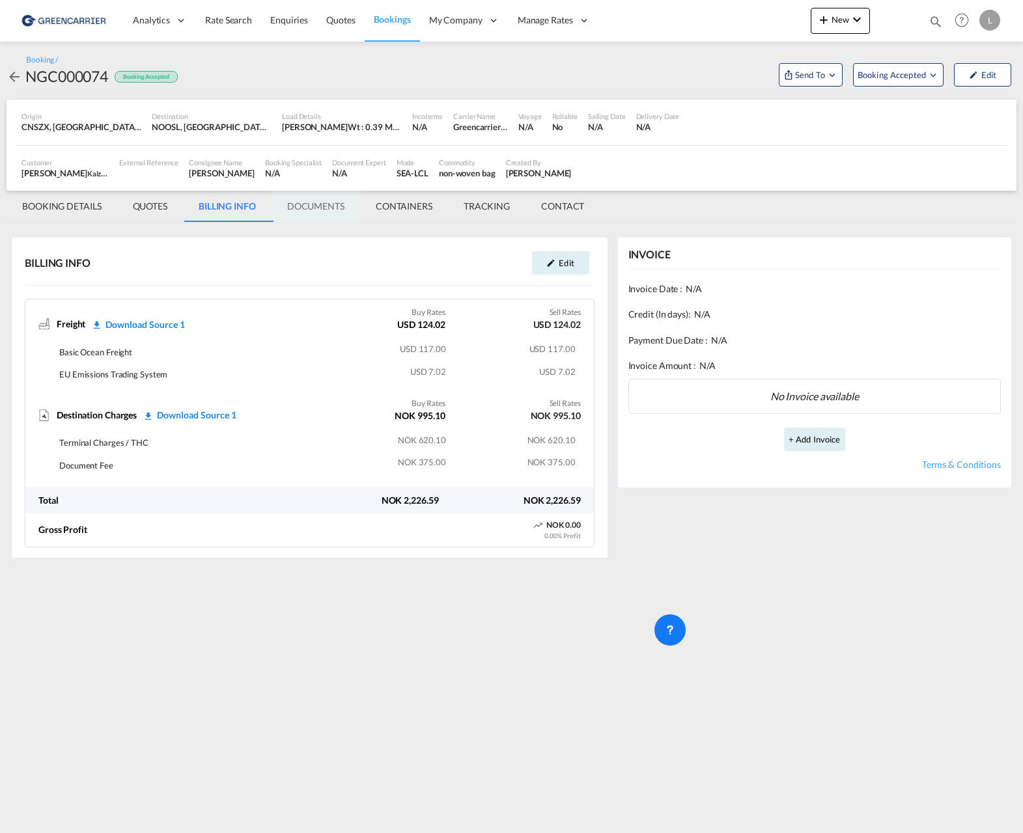
click at [309, 210] on md-tab-item "DOCUMENTS" at bounding box center [315, 206] width 89 height 31
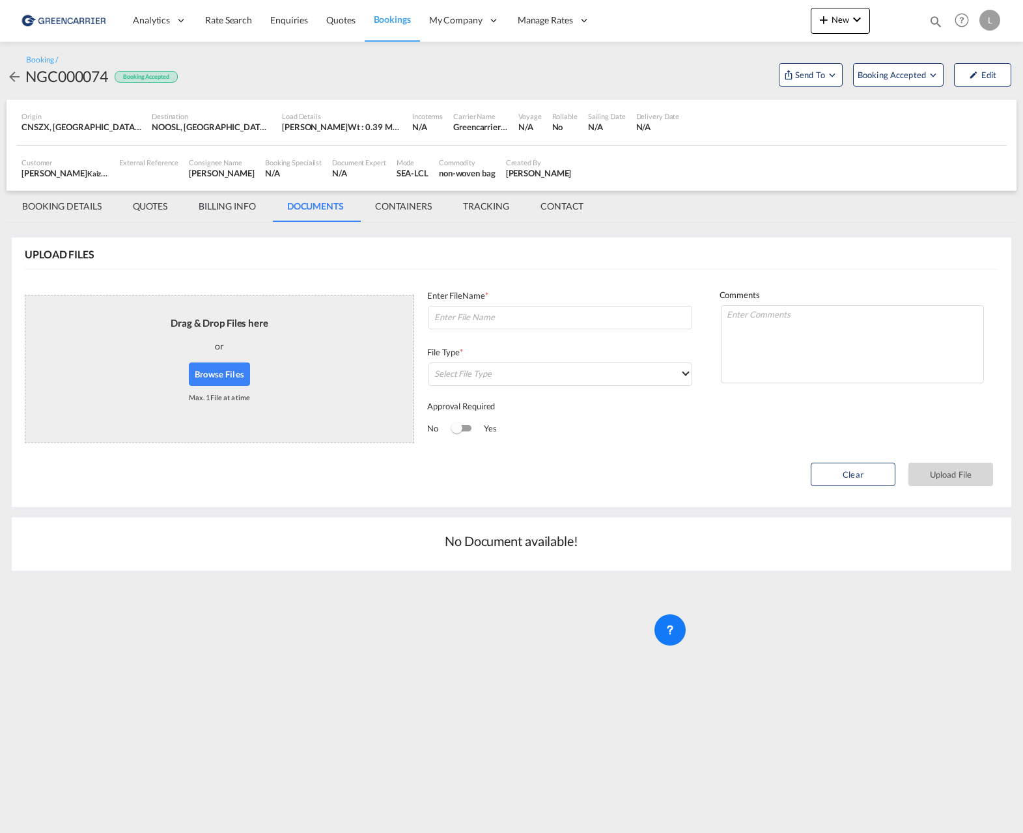
click at [392, 213] on md-tab-item "CONTAINERS" at bounding box center [403, 206] width 88 height 31
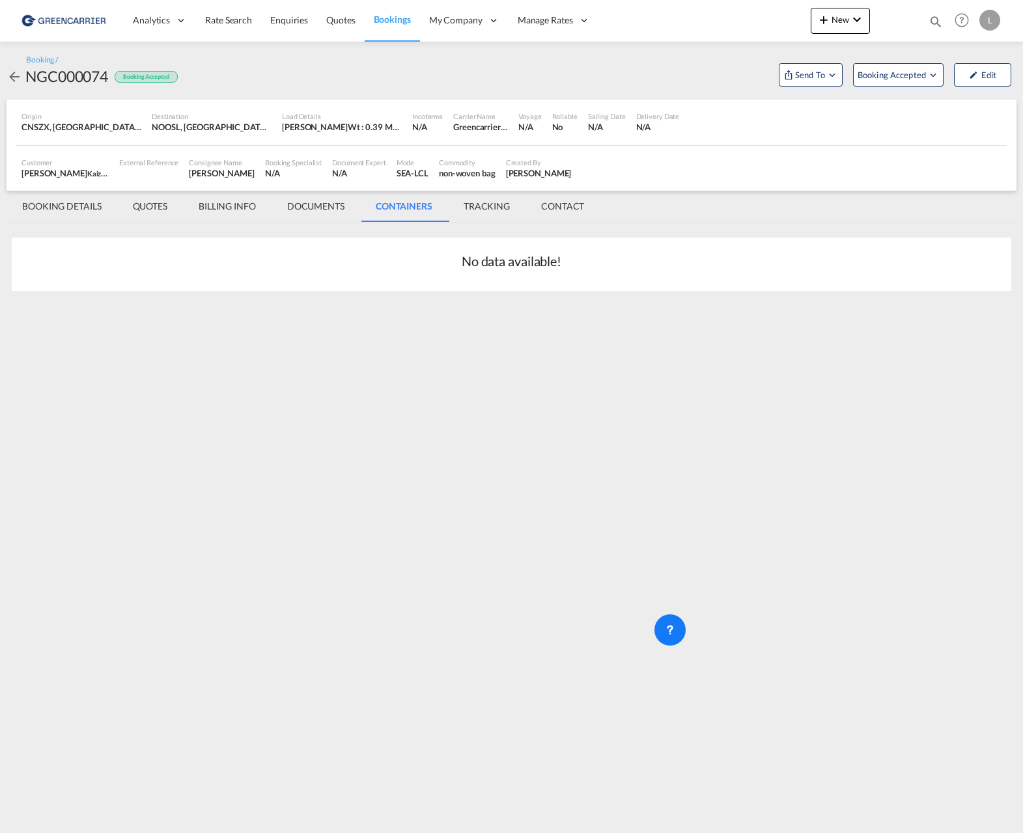
click at [64, 212] on md-tab-item "BOOKING DETAILS" at bounding box center [62, 206] width 111 height 31
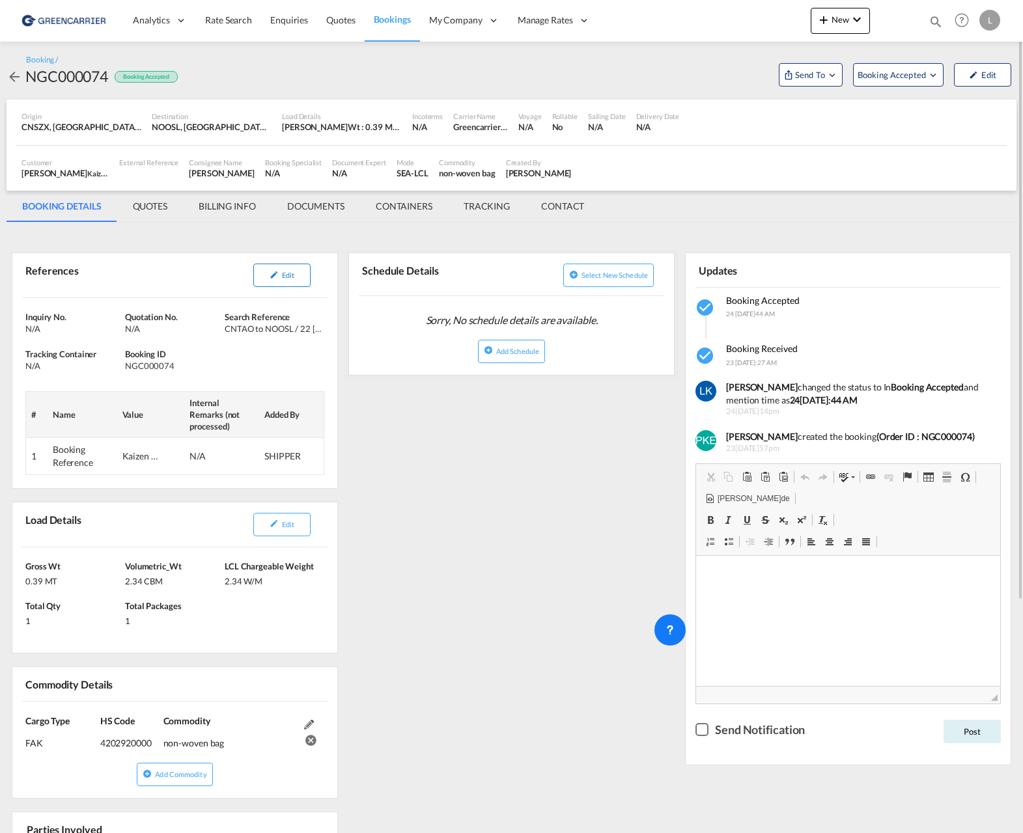
click at [284, 279] on span "Edit" at bounding box center [288, 275] width 12 height 8
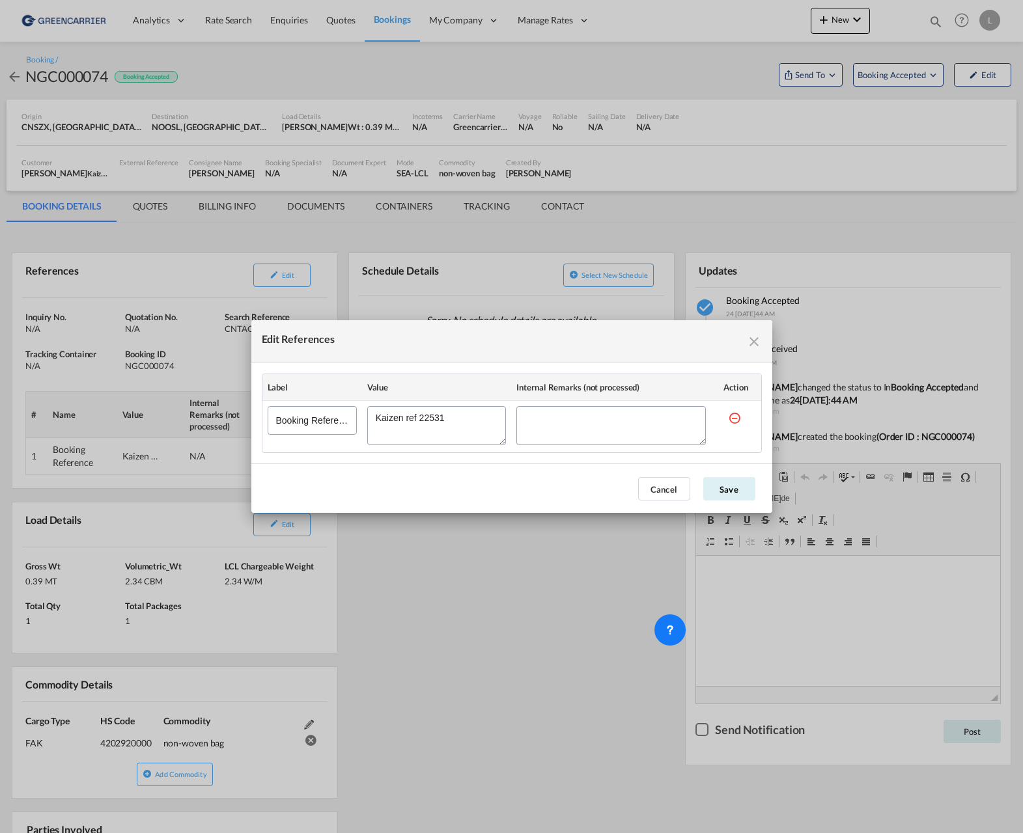
click at [755, 341] on md-icon "icon-close fg-AAA8AD cursor" at bounding box center [754, 342] width 16 height 16
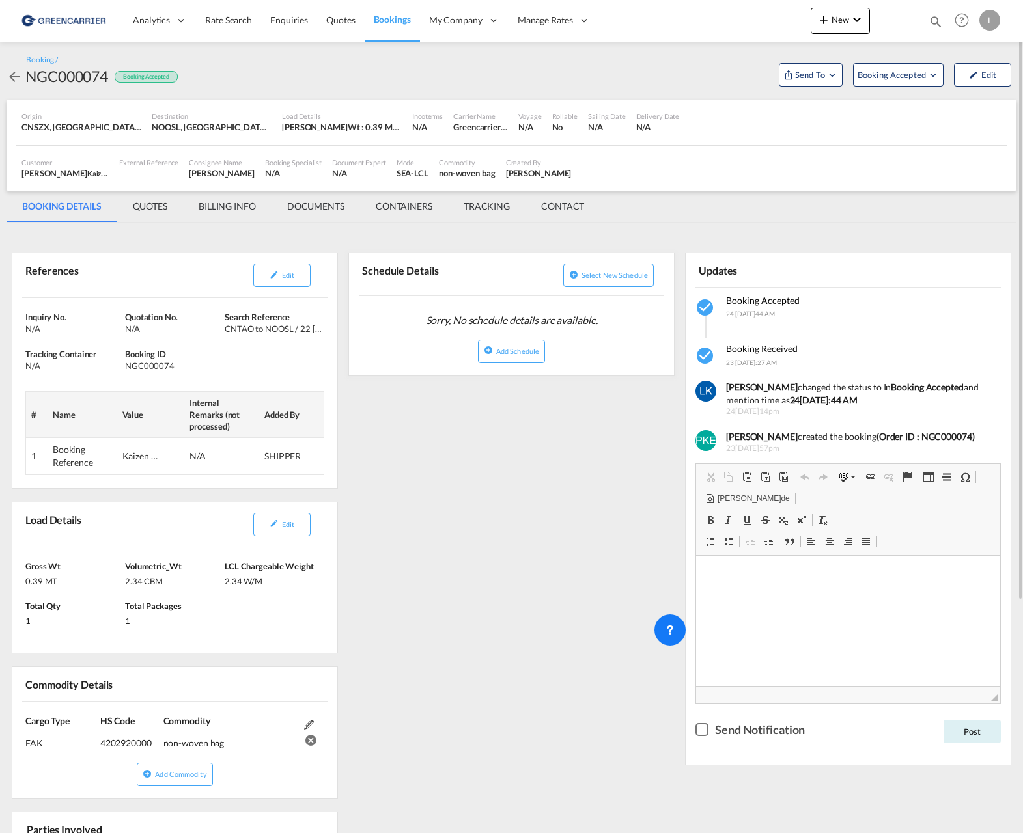
click at [485, 468] on div "References Edit Inquiry No. N/A Quotation No. N/A Search Reference CNTAO to NOO…" at bounding box center [512, 676] width 1010 height 895
click at [93, 72] on div "NGC000074" at bounding box center [66, 76] width 83 height 21
copy div "NGC000074"
drag, startPoint x: 520, startPoint y: 529, endPoint x: 499, endPoint y: 491, distance: 43.4
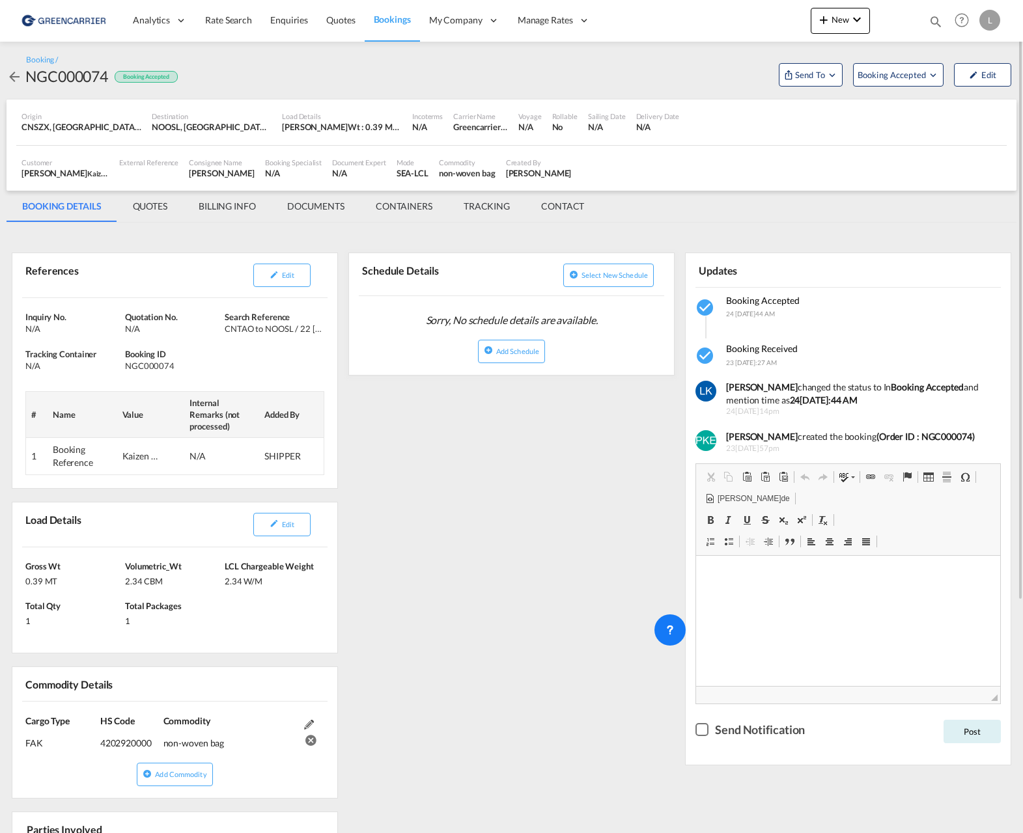
click at [519, 529] on div "References Edit Inquiry No. N/A Quotation No. N/A Search Reference CNTAO to NOO…" at bounding box center [512, 676] width 1010 height 895
click at [255, 307] on div "Inquiry No. N/A Quotation No. N/A Search Reference CNTAO to NOOSL / 22 [DATE]ra…" at bounding box center [174, 393] width 325 height 190
click at [269, 329] on div "CNTAO to NOOSL / 22 [DATE]" at bounding box center [273, 329] width 96 height 12
drag, startPoint x: 269, startPoint y: 329, endPoint x: 259, endPoint y: 276, distance: 54.4
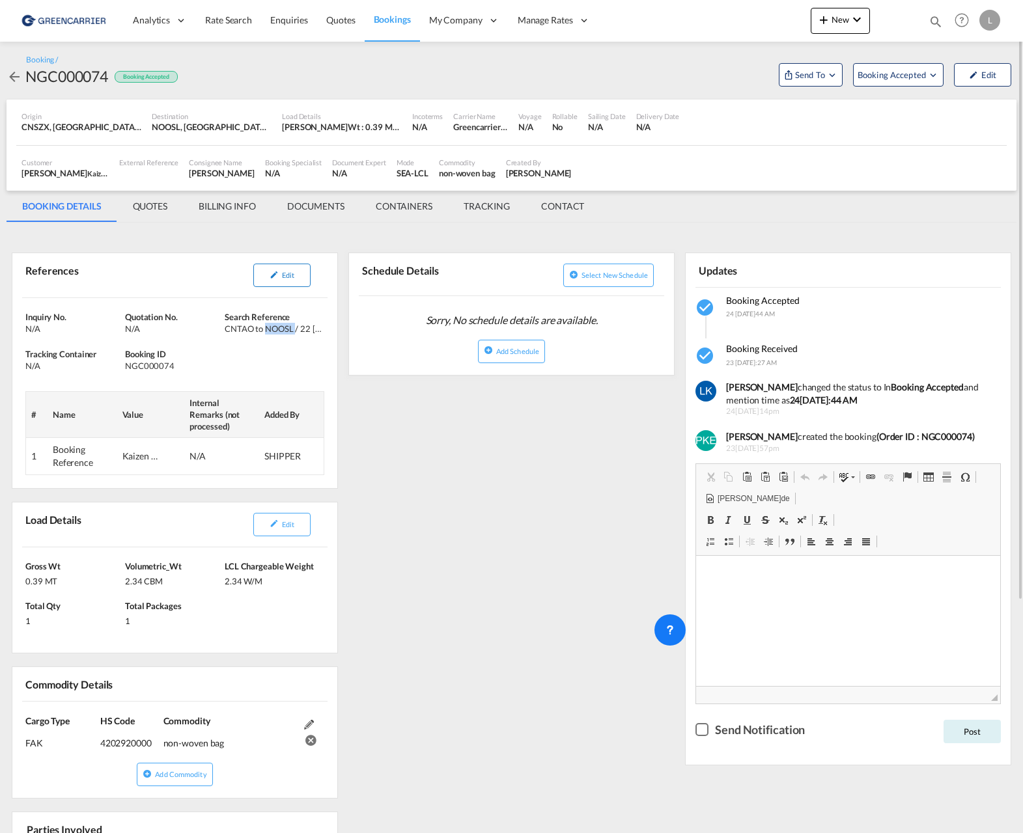
click at [259, 276] on button "Edit" at bounding box center [281, 275] width 57 height 23
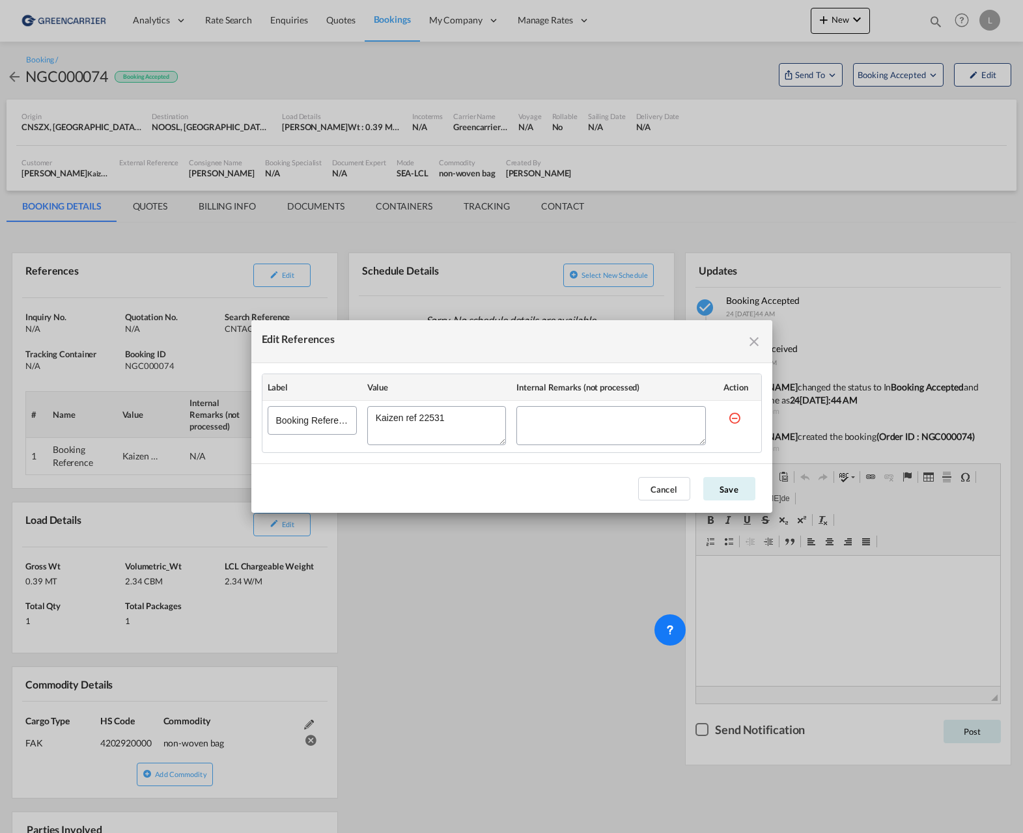
drag, startPoint x: 479, startPoint y: 415, endPoint x: 420, endPoint y: 415, distance: 58.6
click at [420, 415] on textarea "Edit References" at bounding box center [436, 425] width 139 height 39
click at [737, 481] on button "Save" at bounding box center [729, 488] width 52 height 23
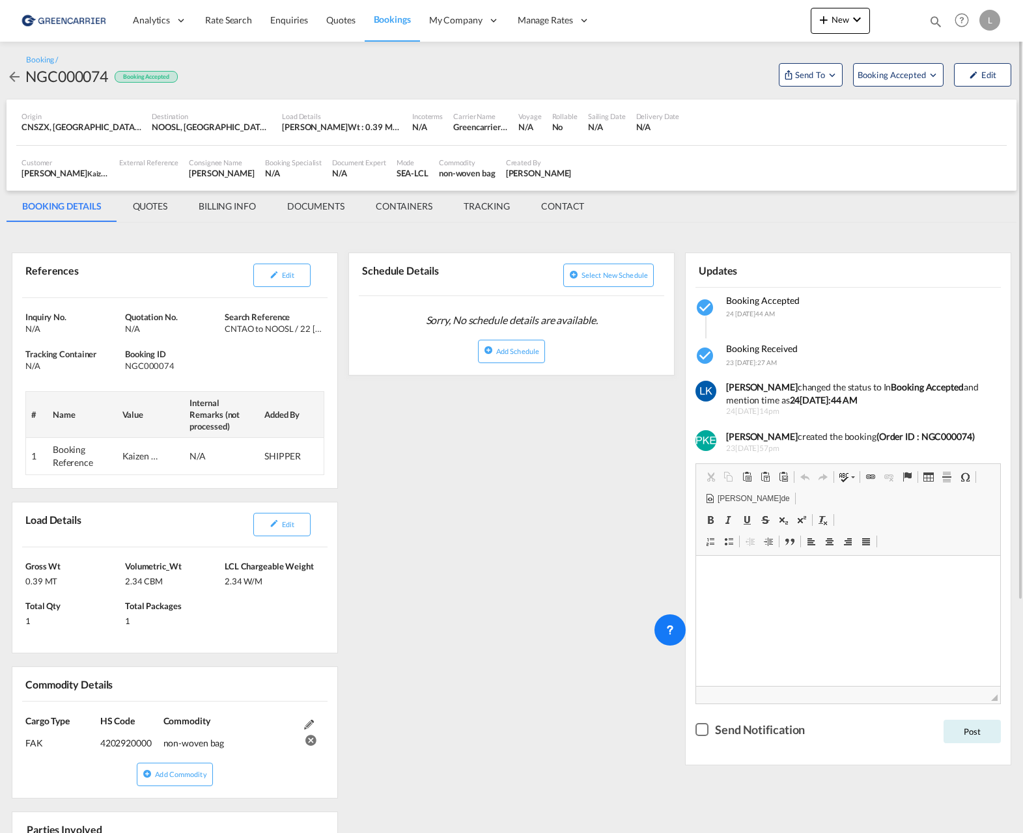
drag, startPoint x: 605, startPoint y: 570, endPoint x: 519, endPoint y: 544, distance: 89.8
click at [601, 569] on div "References Edit Inquiry No. N/A Quotation No. N/A Search Reference CNTAO to NOO…" at bounding box center [512, 676] width 1010 height 895
click at [149, 199] on md-tab-item "QUOTES" at bounding box center [150, 206] width 66 height 31
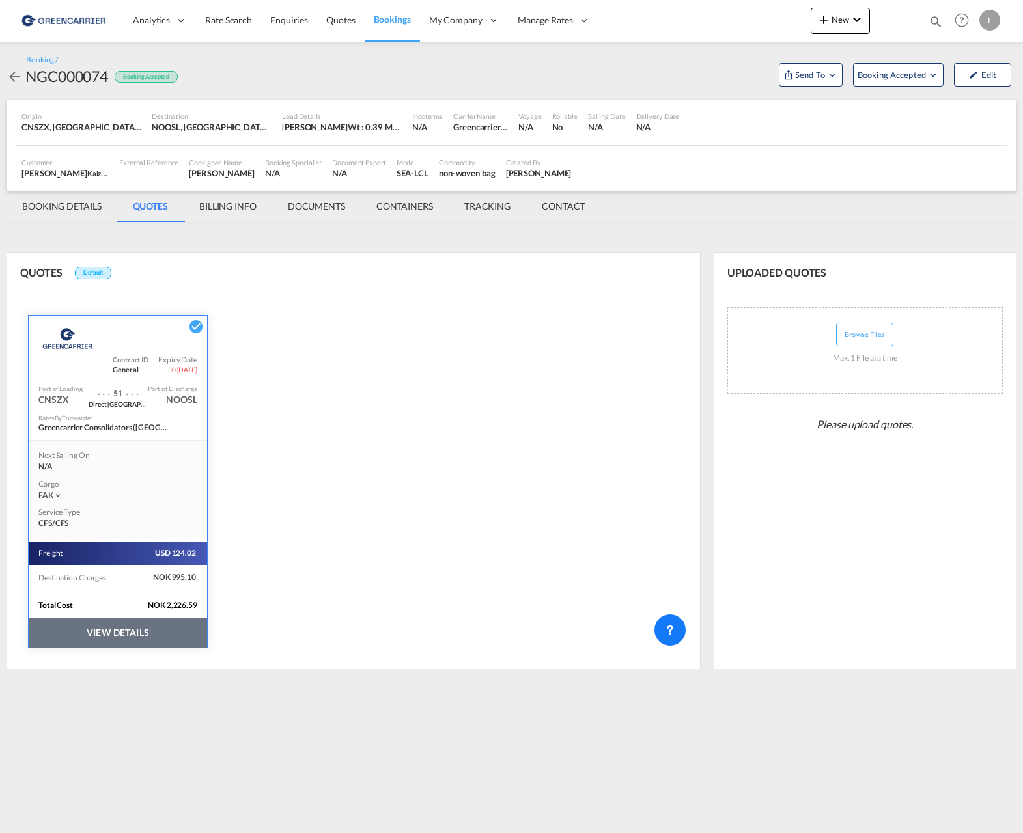
click at [89, 212] on md-tab-item "BOOKING DETAILS" at bounding box center [62, 206] width 111 height 31
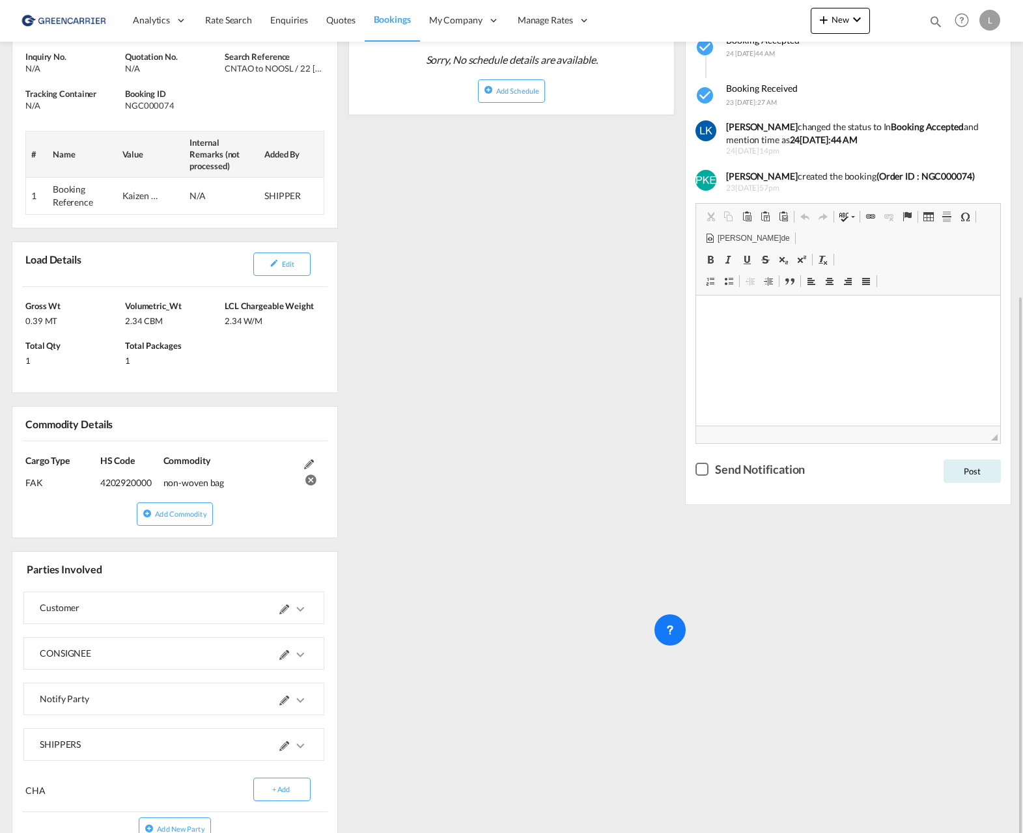
scroll to position [323, 0]
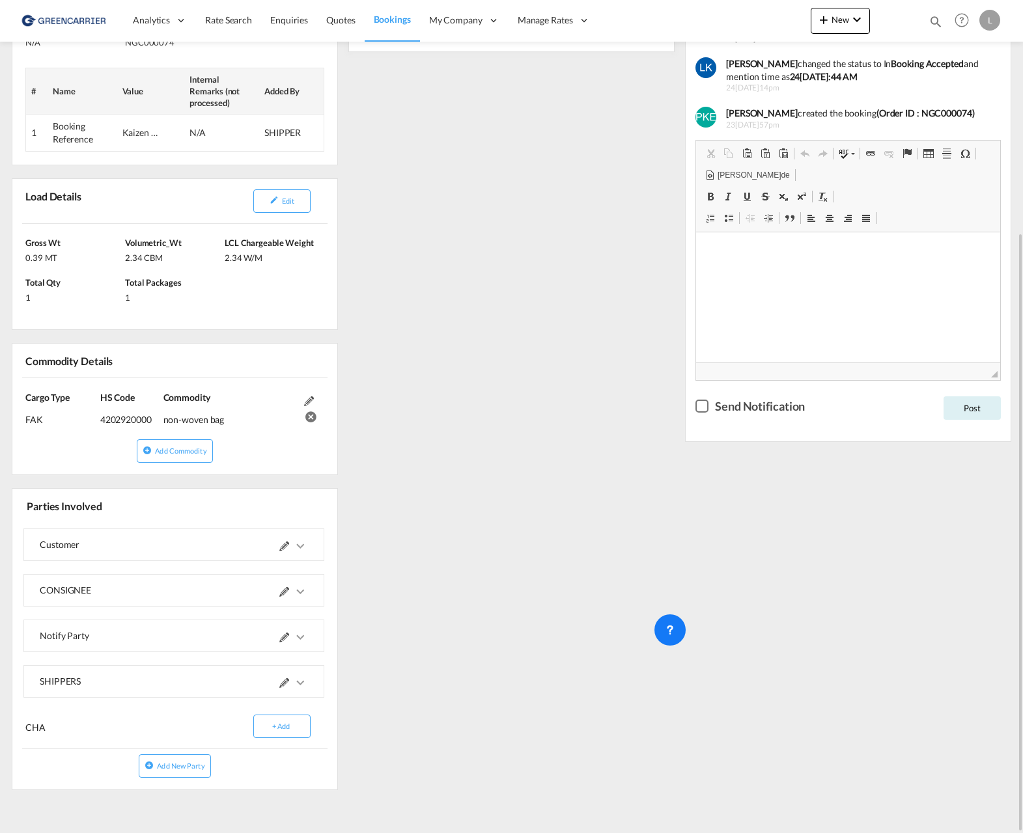
click at [300, 678] on md-icon "icons/ic_keyboard_arrow_right_black_24px.svg" at bounding box center [300, 683] width 16 height 16
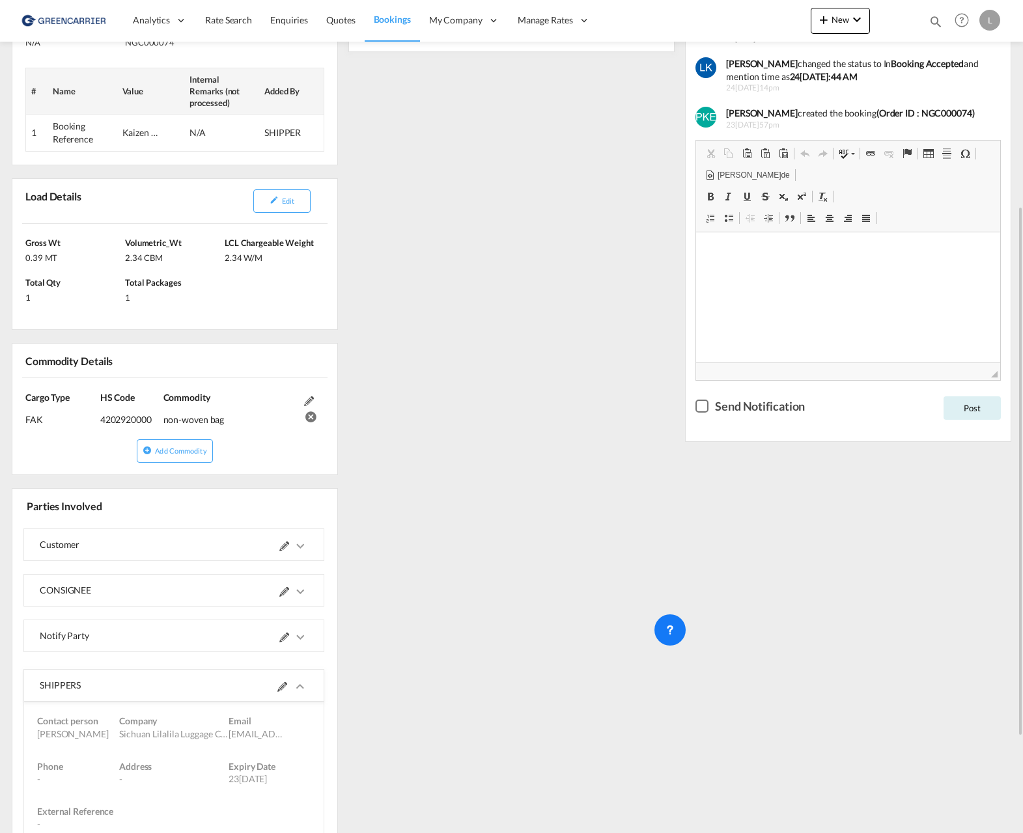
scroll to position [474, 0]
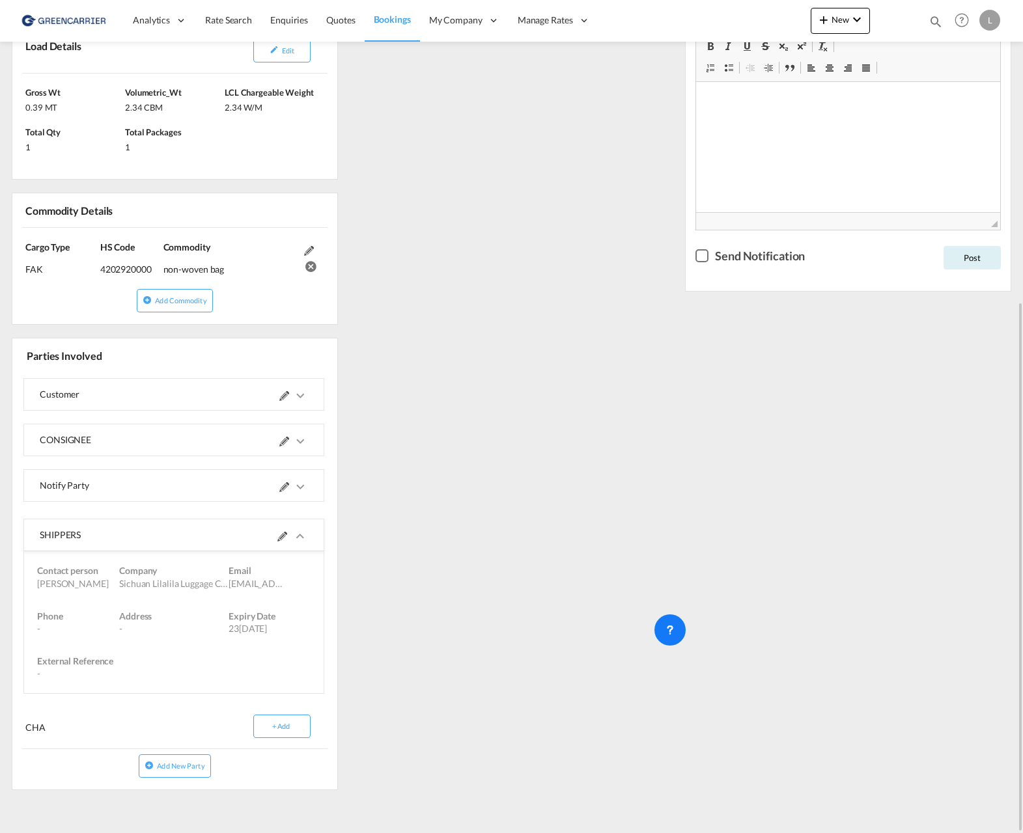
click at [281, 538] on md-icon at bounding box center [282, 537] width 10 height 10
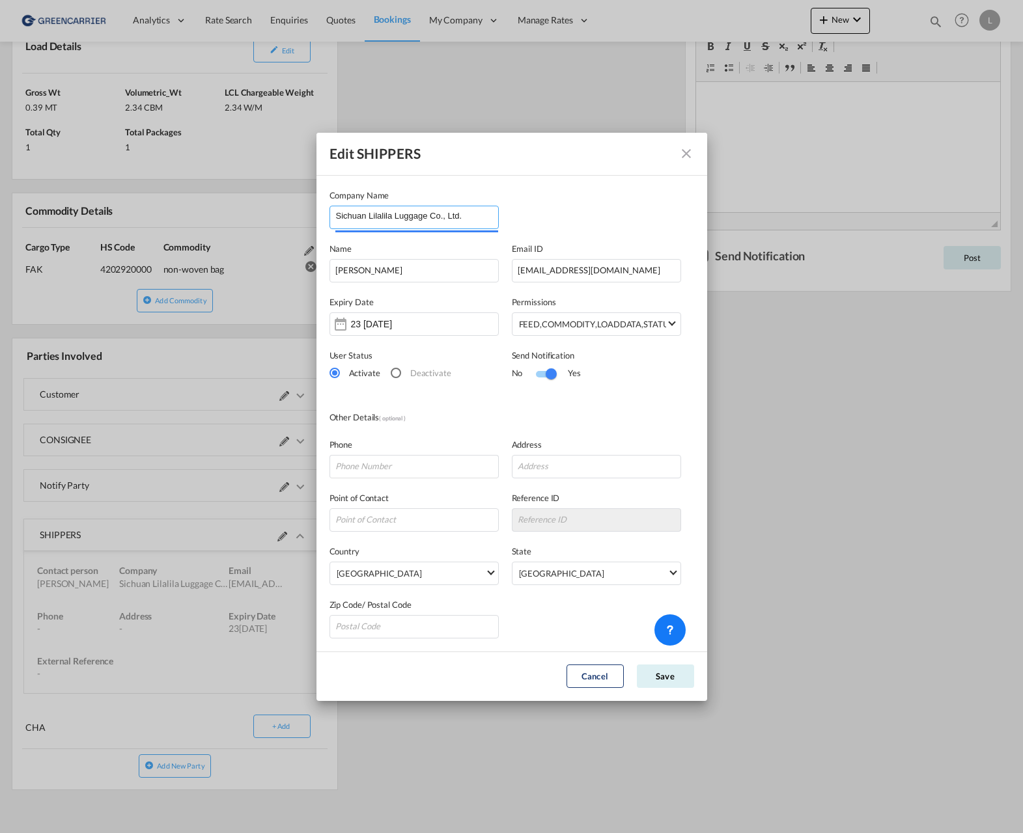
drag, startPoint x: 468, startPoint y: 222, endPoint x: 328, endPoint y: 226, distance: 140.0
click at [328, 226] on md-dialog-content "Company Name [GEOGRAPHIC_DATA] Lilalila Luggage Co., Ltd. Nam[PERSON_NAME] Emai…" at bounding box center [511, 414] width 391 height 476
click at [677, 137] on div "Edit SHIPPERS" at bounding box center [511, 154] width 391 height 43
click at [679, 148] on md-icon "icon-close" at bounding box center [686, 154] width 16 height 16
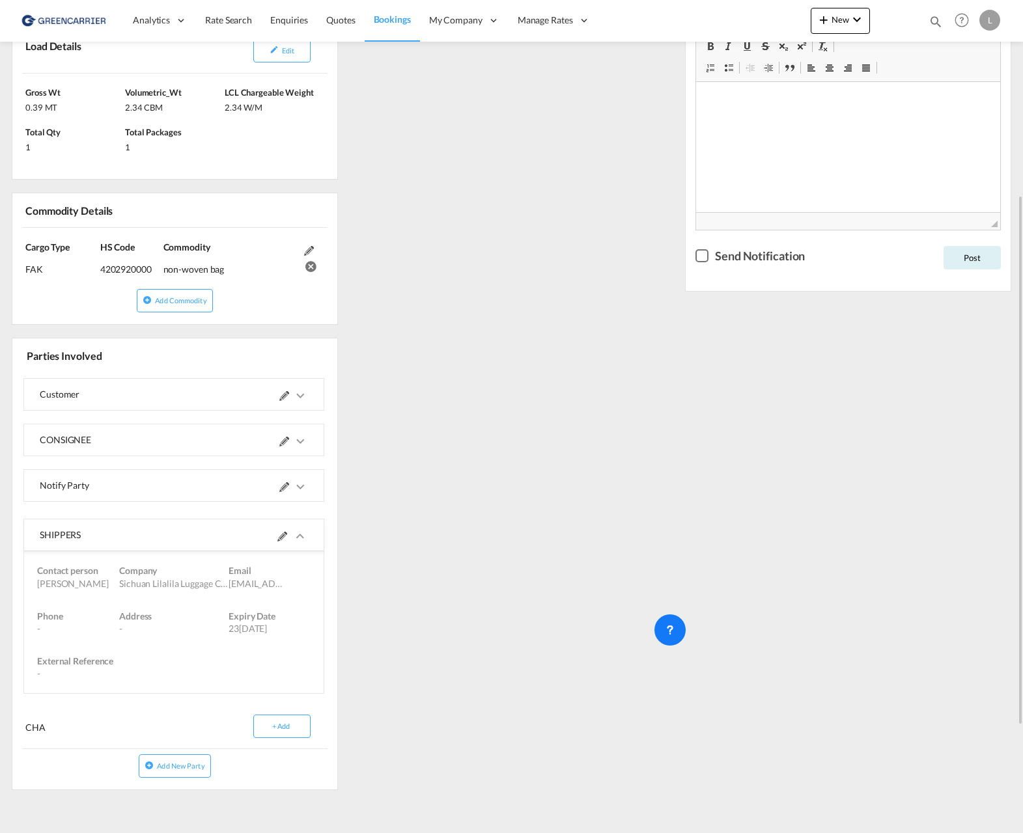
scroll to position [409, 0]
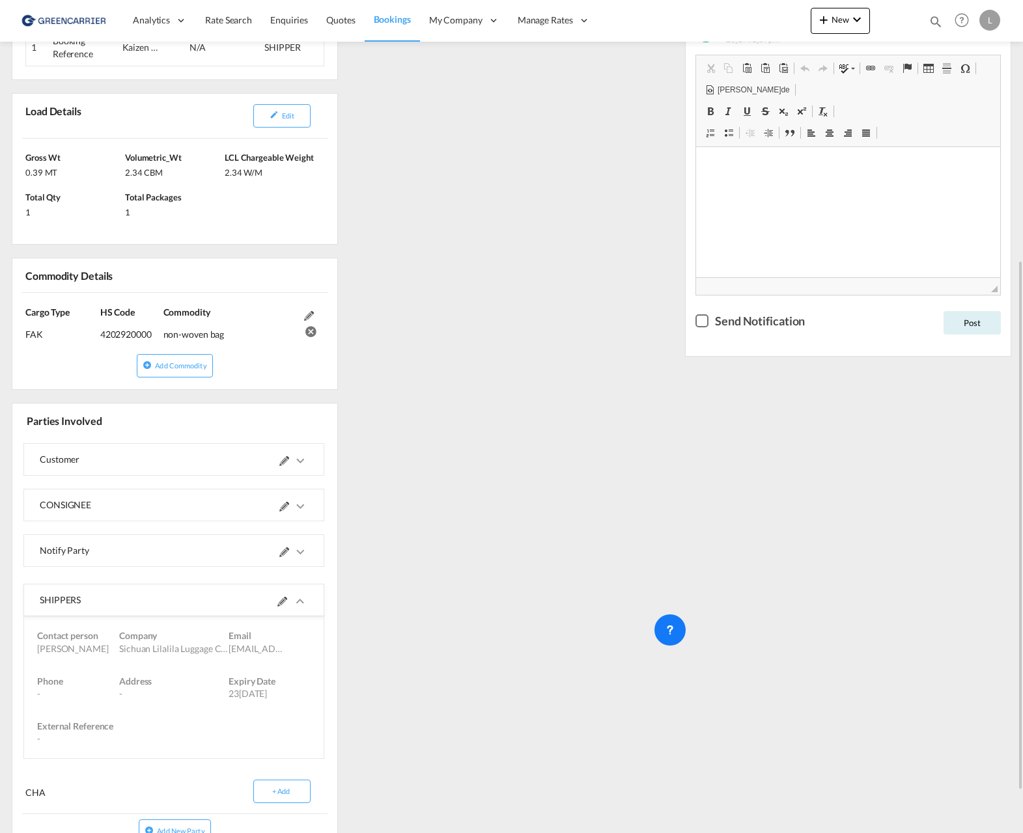
click at [303, 548] on md-icon "icons/ic_keyboard_arrow_right_black_24px.svg" at bounding box center [300, 552] width 16 height 16
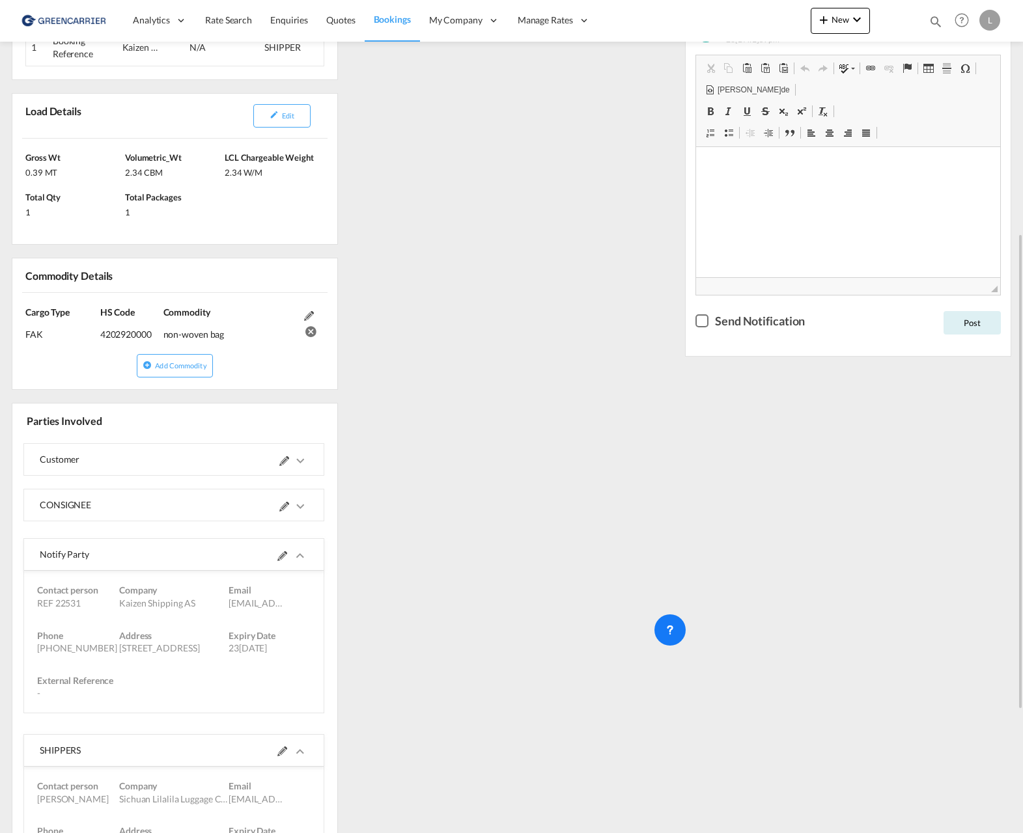
click at [301, 510] on md-icon "icons/ic_keyboard_arrow_right_black_24px.svg" at bounding box center [300, 507] width 16 height 16
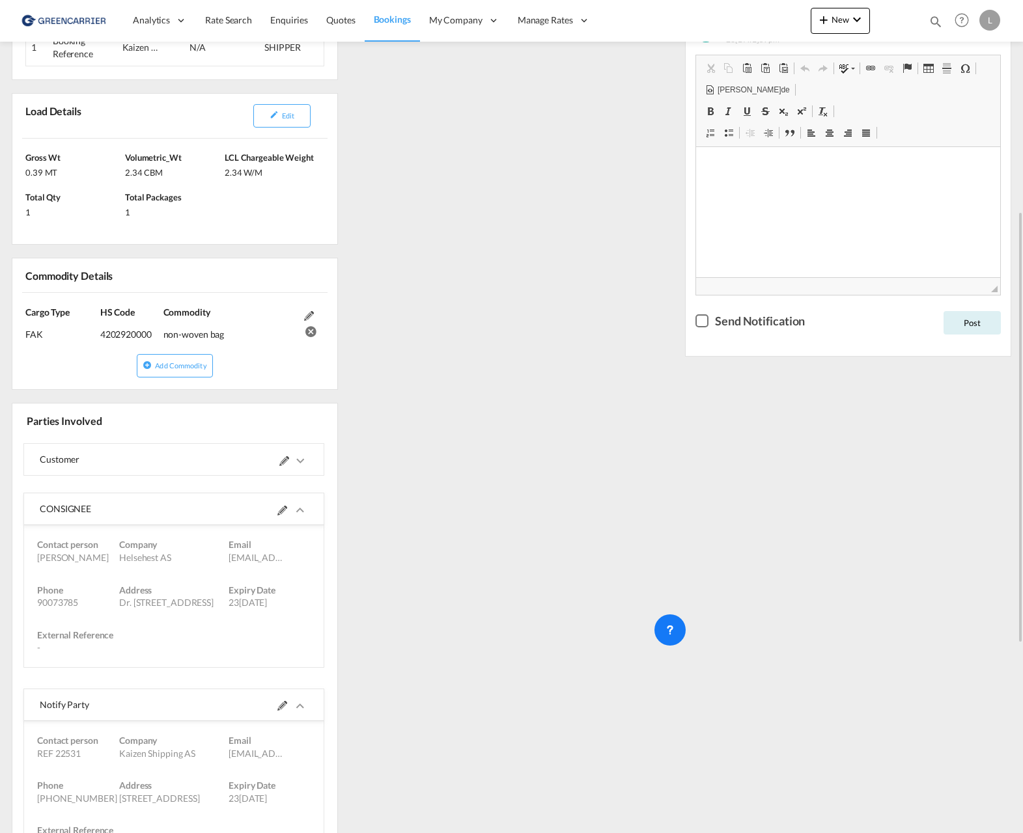
click at [303, 455] on md-icon "icons/ic_keyboard_arrow_right_black_24px.svg" at bounding box center [300, 461] width 16 height 16
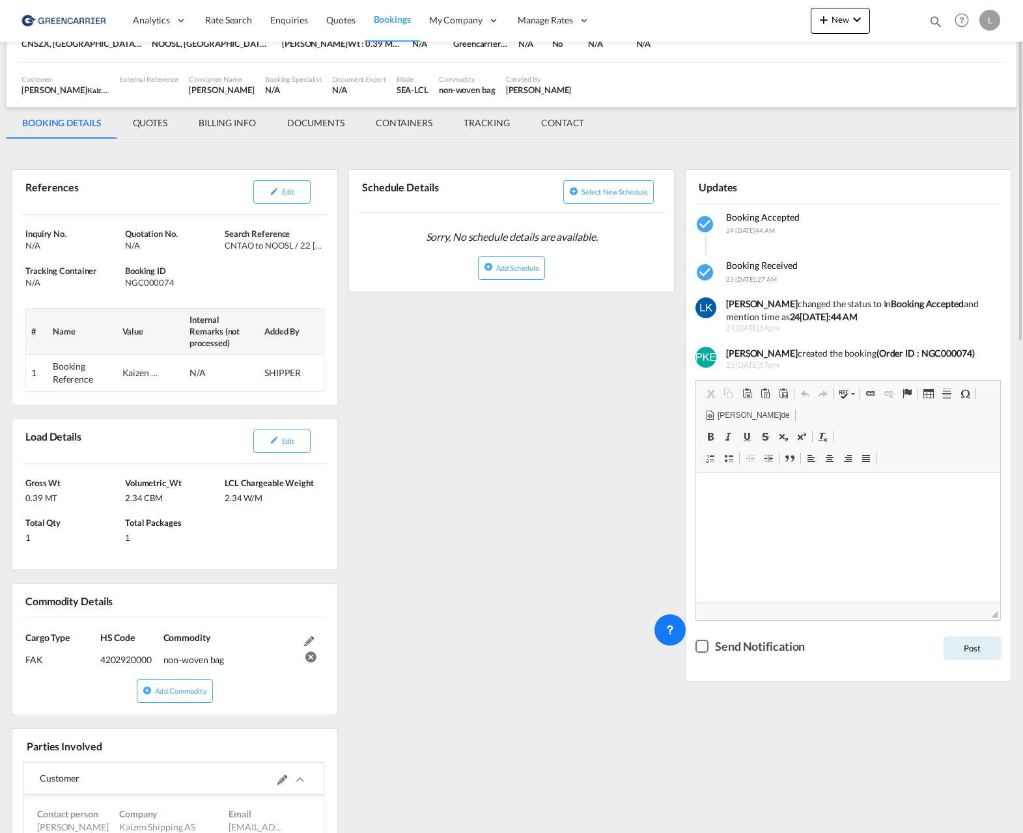
scroll to position [18, 0]
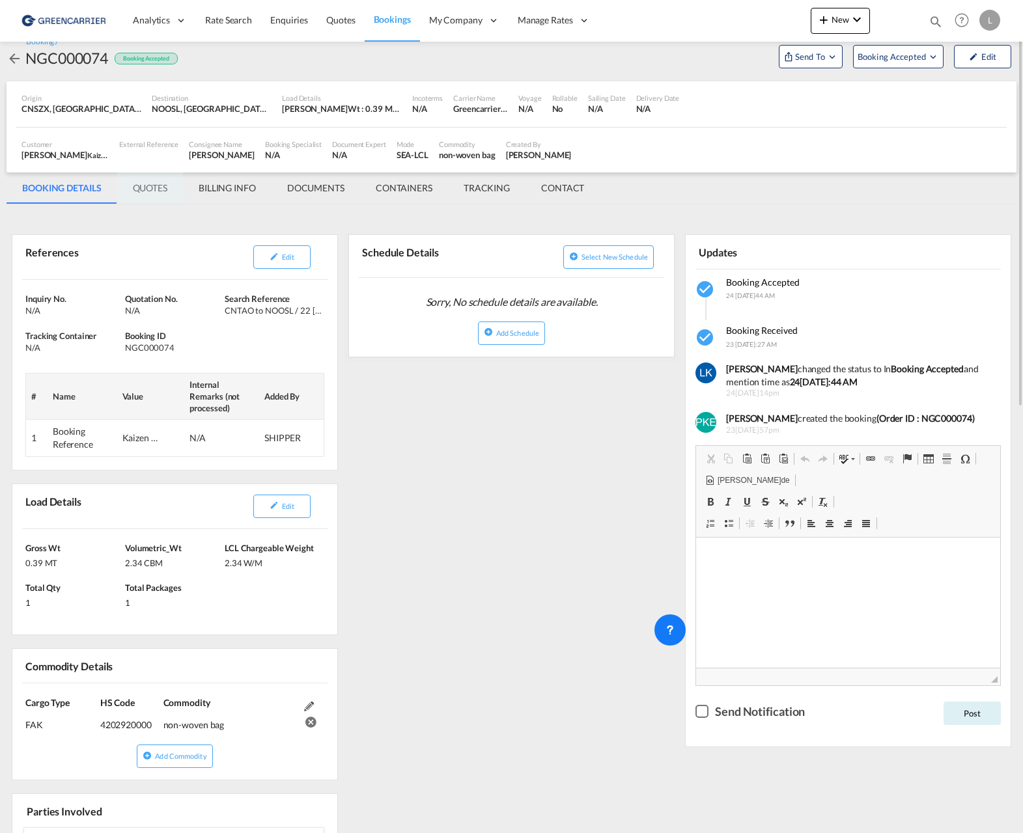
click at [166, 186] on md-tab-item "QUOTES" at bounding box center [150, 187] width 66 height 31
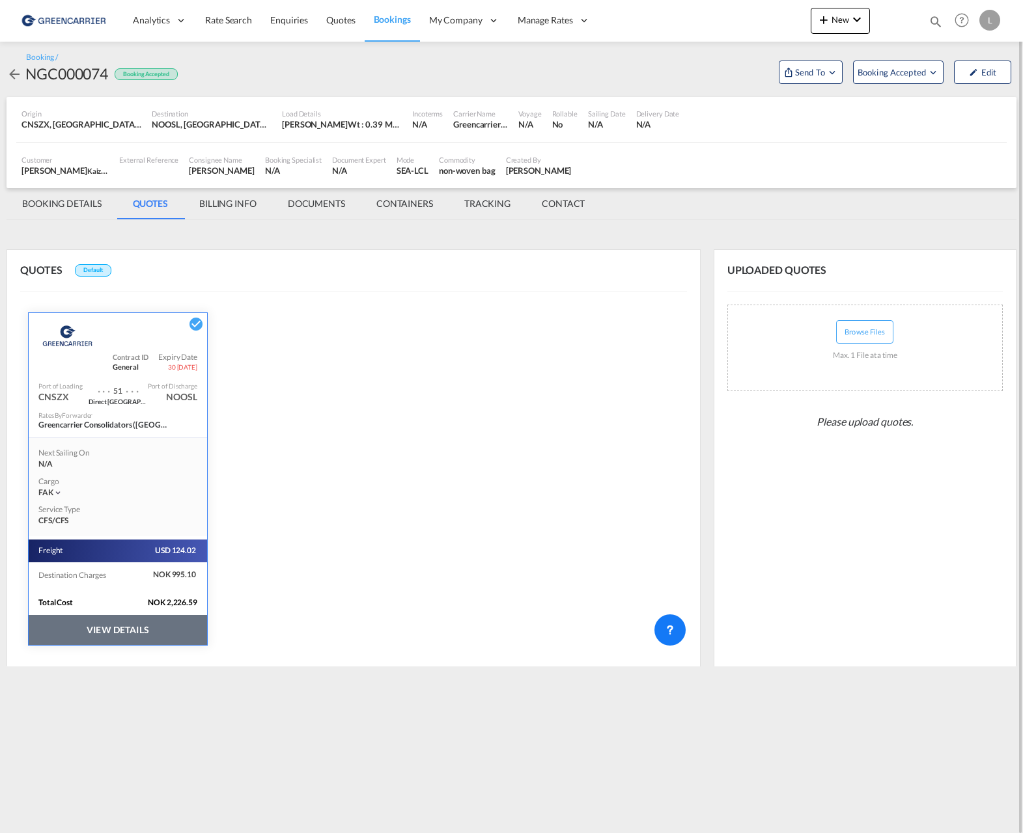
scroll to position [0, 0]
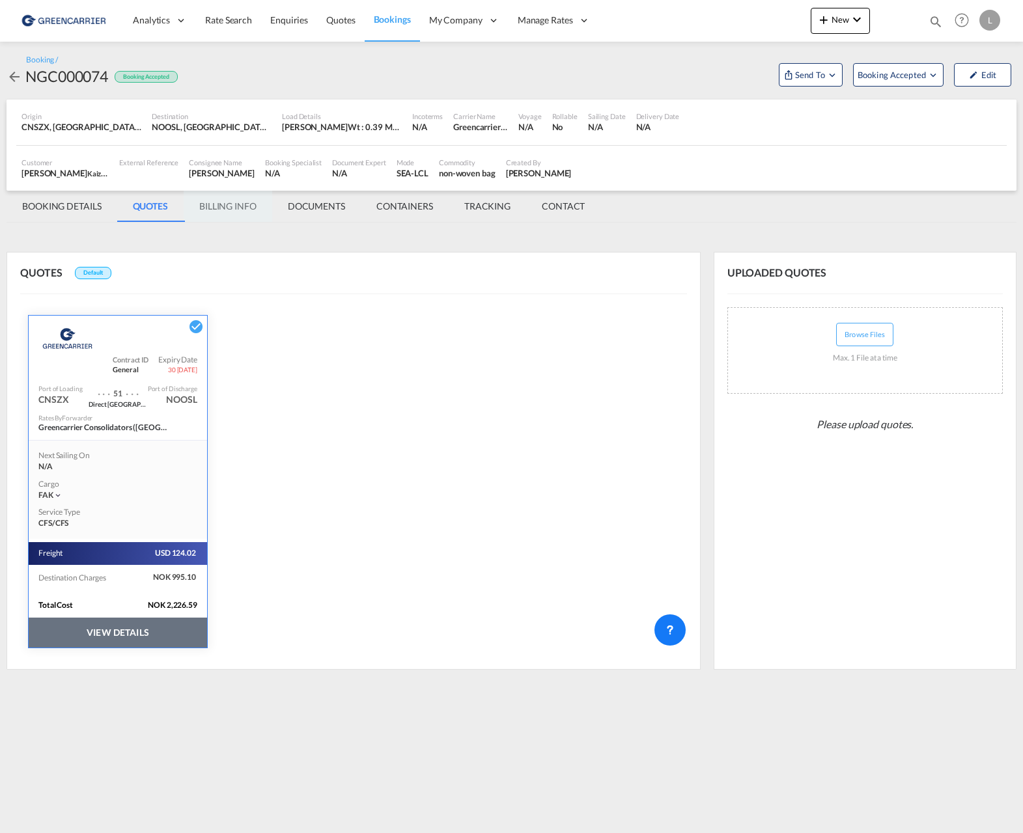
click at [226, 211] on md-tab-item "BILLING INFO" at bounding box center [228, 206] width 89 height 31
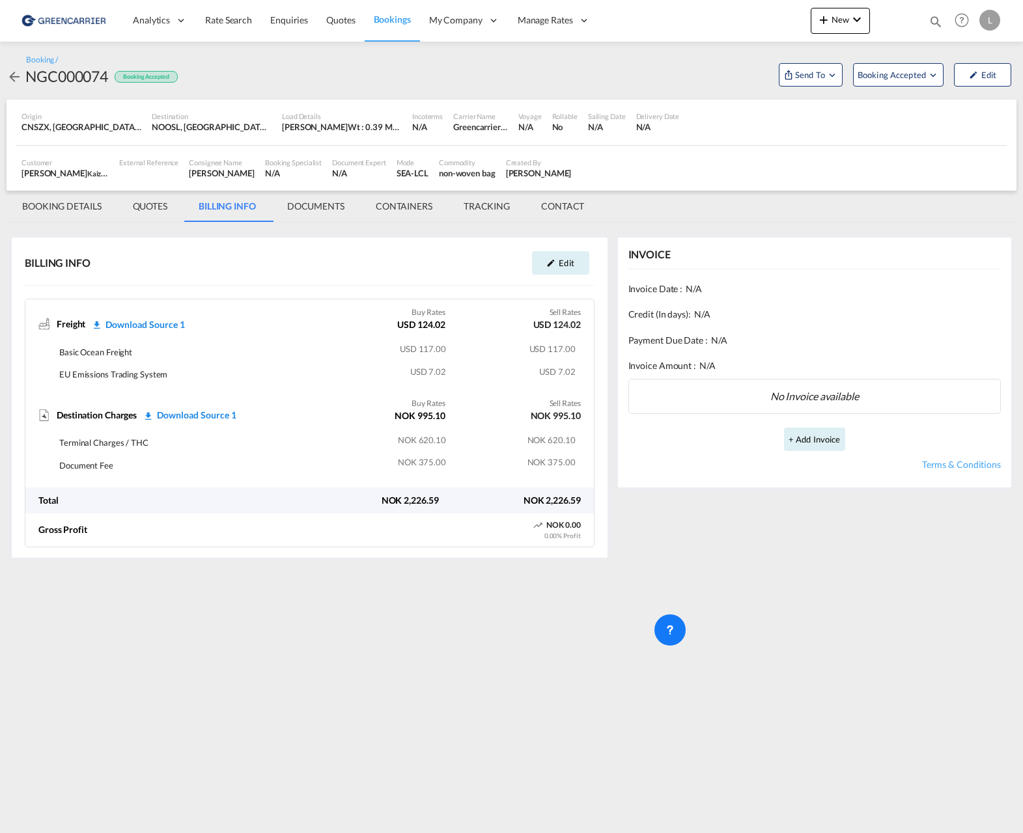
click at [314, 209] on md-tab-item "DOCUMENTS" at bounding box center [315, 206] width 89 height 31
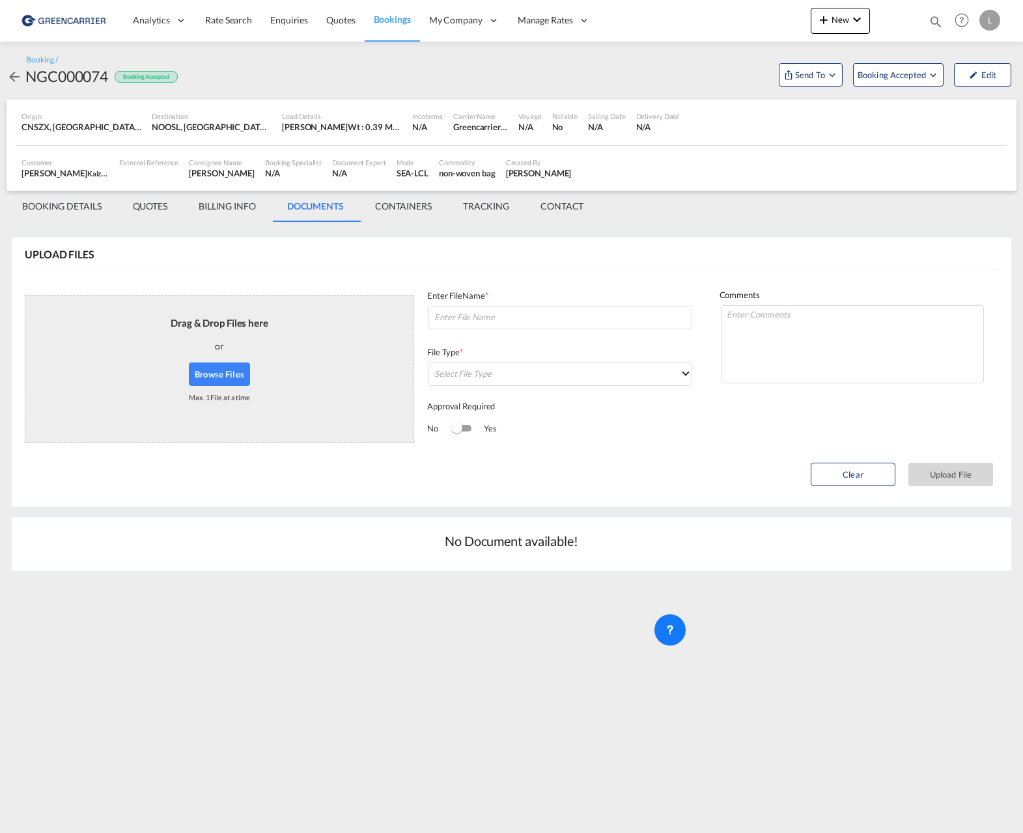
click at [70, 206] on md-tab-item "BOOKING DETAILS" at bounding box center [62, 206] width 111 height 31
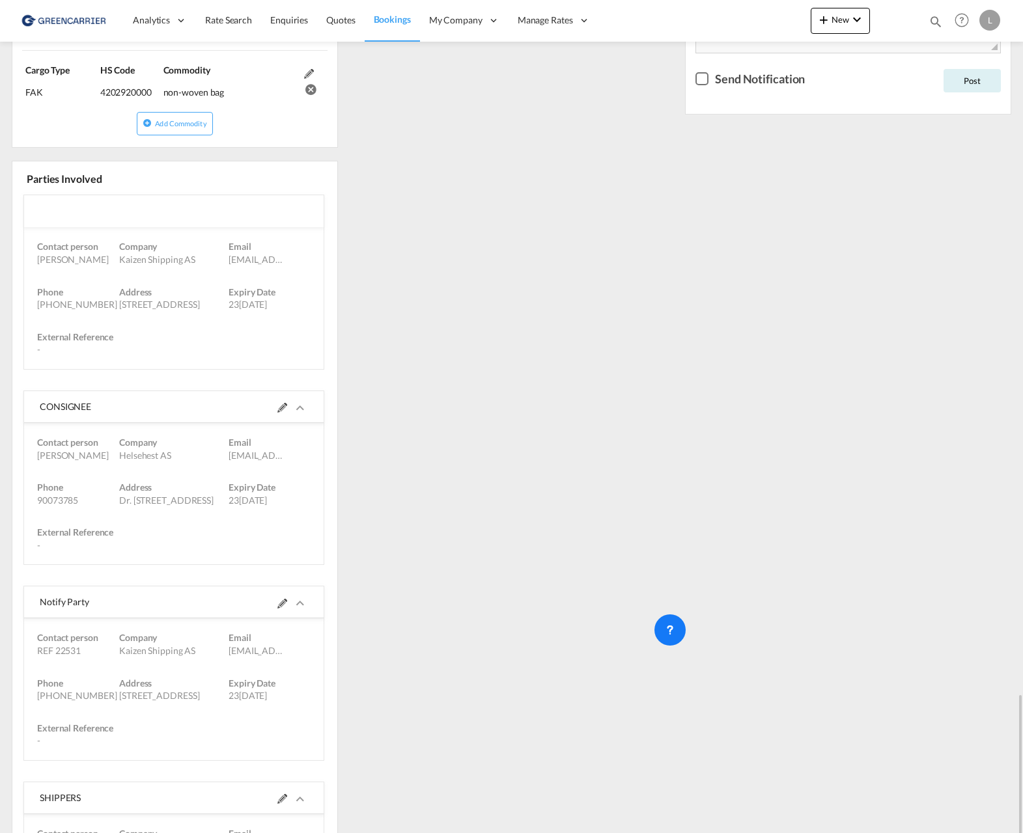
scroll to position [911, 0]
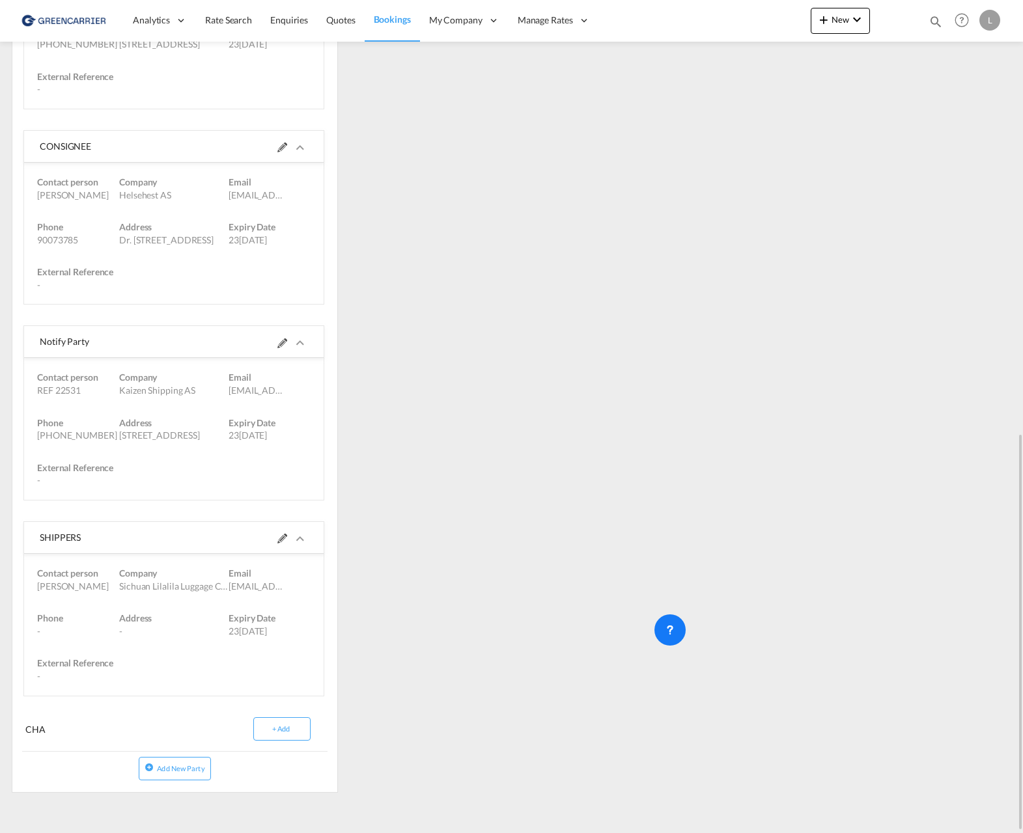
click at [284, 541] on md-icon at bounding box center [282, 539] width 10 height 10
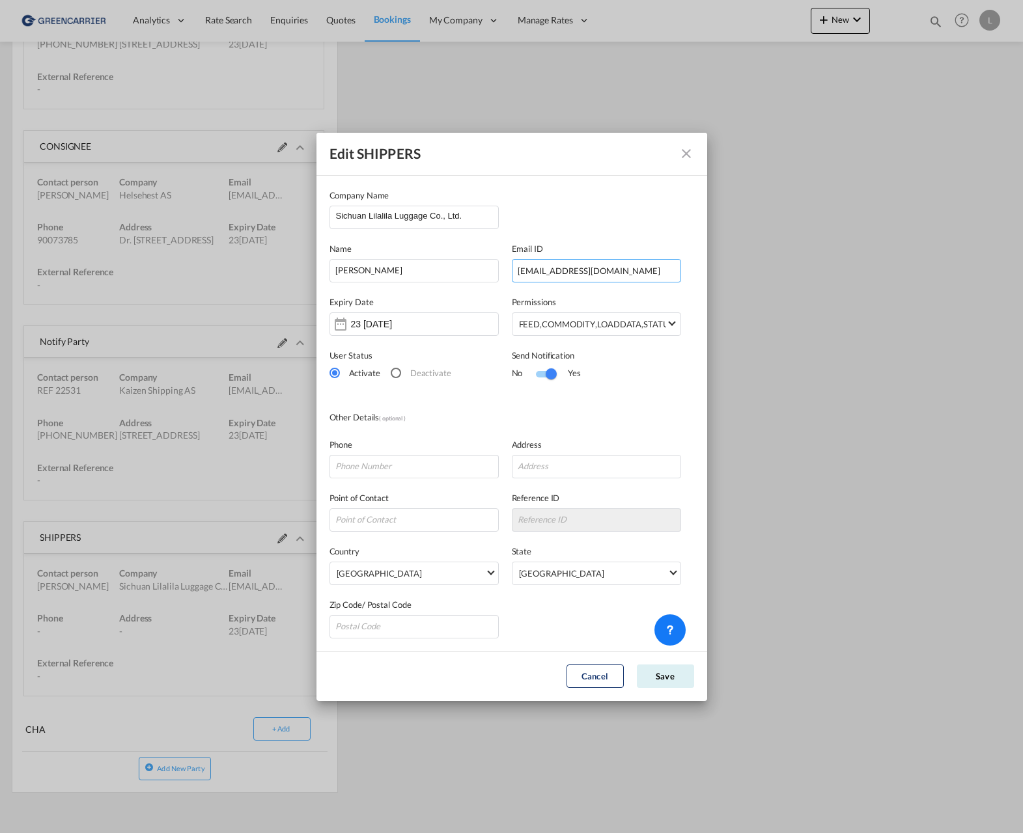
drag, startPoint x: 609, startPoint y: 281, endPoint x: 504, endPoint y: 281, distance: 104.8
click at [504, 281] on div "Nam[PERSON_NAME] Email ID [EMAIL_ADDRESS][DOMAIN_NAME]" at bounding box center [511, 255] width 365 height 53
click at [459, 225] on input "Sichuan Lilalila Luggage Co., Ltd." at bounding box center [417, 216] width 162 height 20
drag, startPoint x: 474, startPoint y: 219, endPoint x: 314, endPoint y: 221, distance: 159.5
click at [314, 221] on div "Edit SHIPPERS Company Name [GEOGRAPHIC_DATA] Lilalila Luggage Co., Ltd. Nam[PER…" at bounding box center [511, 416] width 1023 height 833
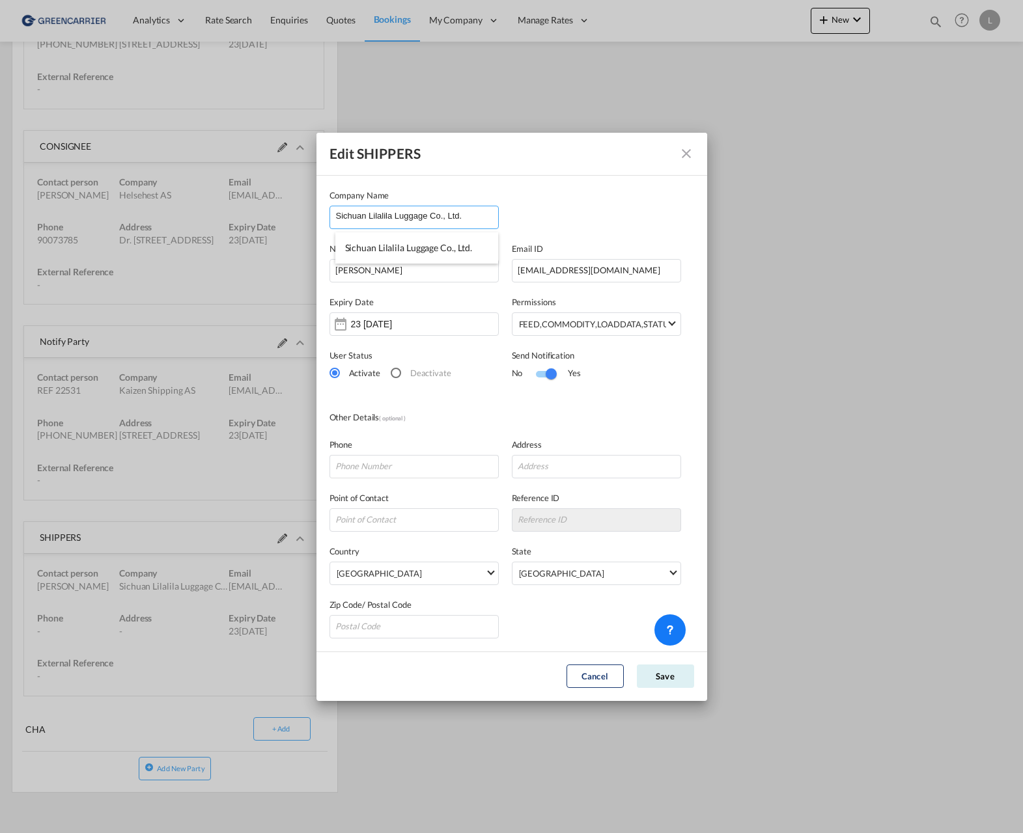
click at [481, 221] on input "Sichuan Lilalila Luggage Co., Ltd." at bounding box center [417, 216] width 162 height 20
click at [469, 212] on input "Sichuan Lilalila Luggage Co., Ltd." at bounding box center [417, 216] width 162 height 20
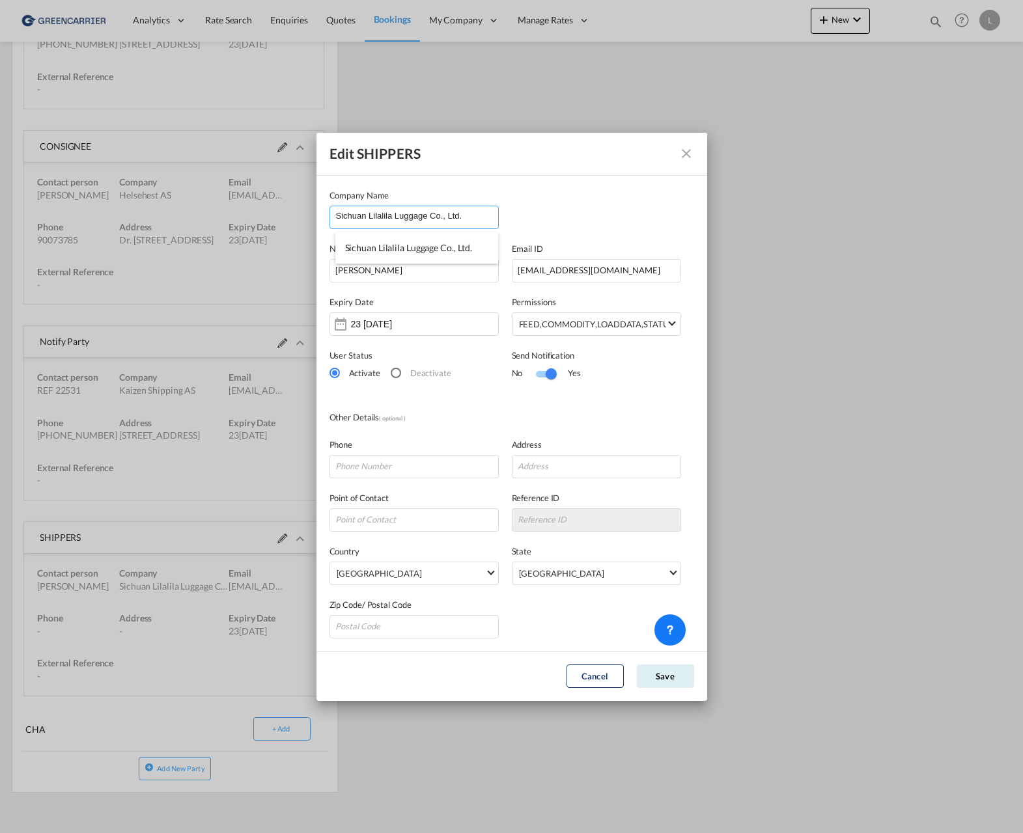
click at [469, 212] on input "Sichuan Lilalila Luggage Co., Ltd." at bounding box center [417, 216] width 162 height 20
click at [475, 215] on input "Sichuan Lilalila Luggage Co., Ltd." at bounding box center [417, 216] width 162 height 20
click at [650, 233] on div "Nam[PERSON_NAME] Email ID [EMAIL_ADDRESS][DOMAIN_NAME]" at bounding box center [511, 255] width 365 height 53
drag, startPoint x: 480, startPoint y: 215, endPoint x: 264, endPoint y: 240, distance: 217.4
click at [264, 240] on div "Edit SHIPPERS Company Name [GEOGRAPHIC_DATA] Lilalila Luggage Co., Ltd. Nam[PER…" at bounding box center [511, 416] width 1023 height 833
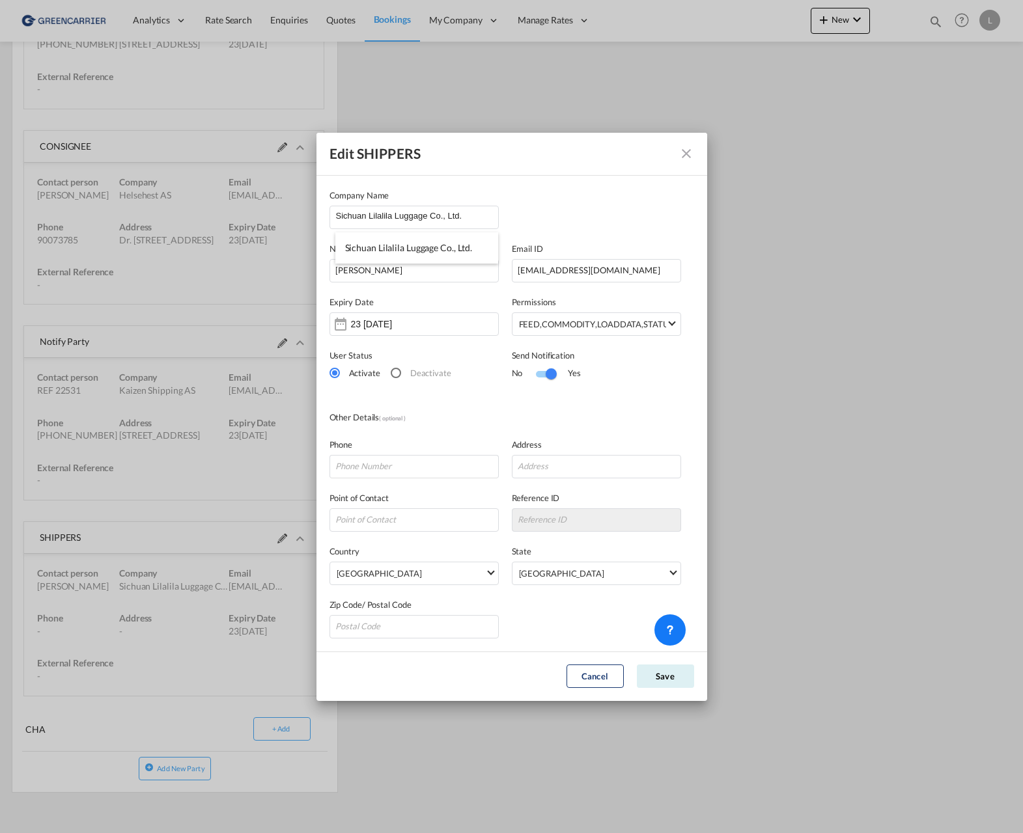
click at [607, 187] on md-dialog-content "Company Name [GEOGRAPHIC_DATA] Lilalila Luggage Co., Ltd. Nam[PERSON_NAME] Emai…" at bounding box center [511, 414] width 391 height 476
click at [689, 163] on button "Edit SHIPPERS Company ..." at bounding box center [686, 154] width 26 height 26
click at [685, 148] on md-icon "icon-close" at bounding box center [686, 154] width 16 height 16
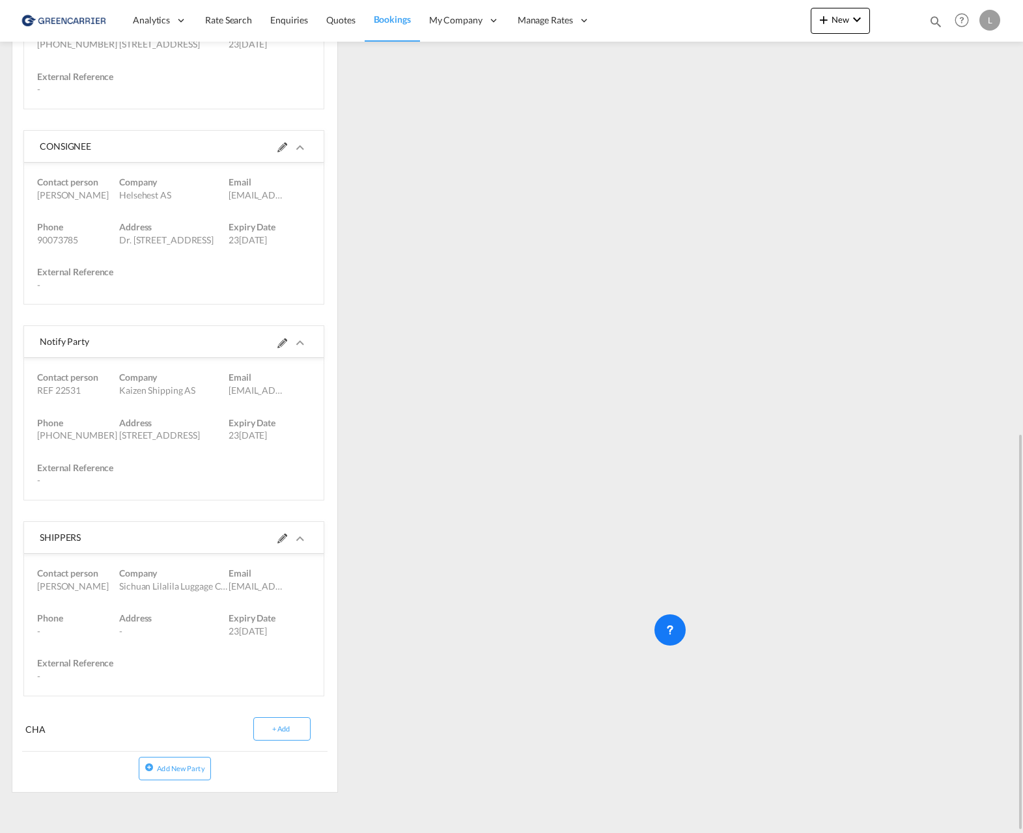
click at [423, 368] on div "References Edit Inquiry No. N/A Quotation No. N/A Search Reference CNTAO to NOO…" at bounding box center [512, 60] width 1010 height 1485
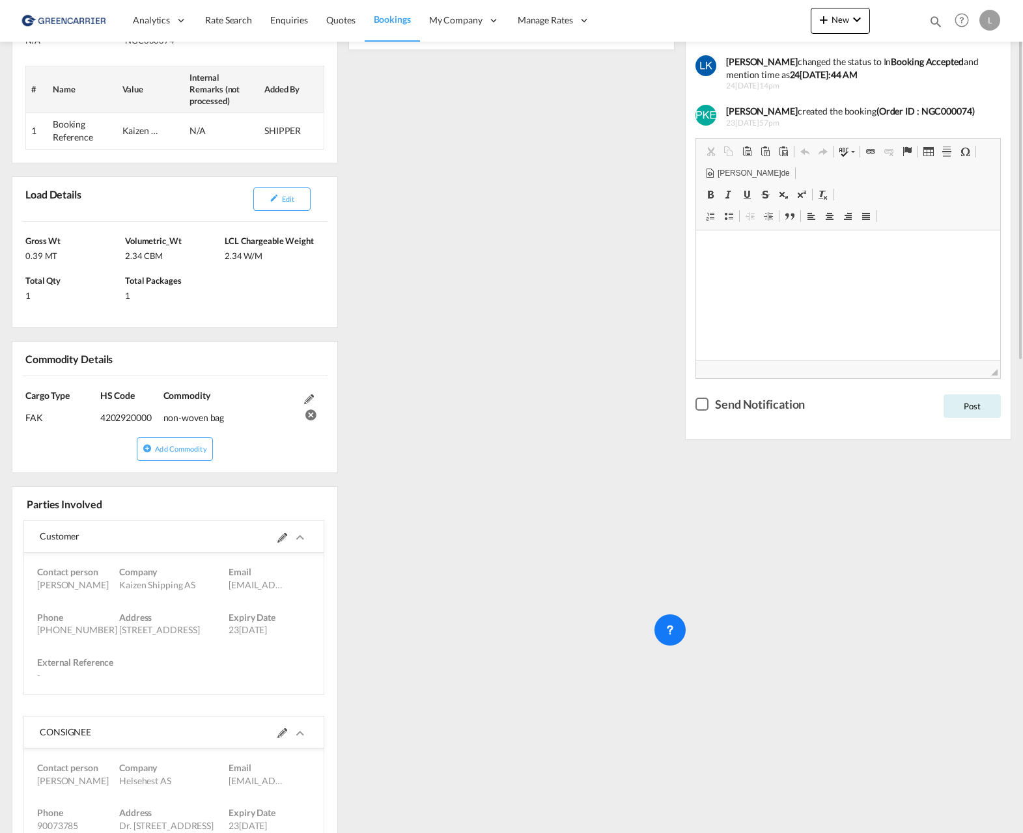
scroll to position [130, 0]
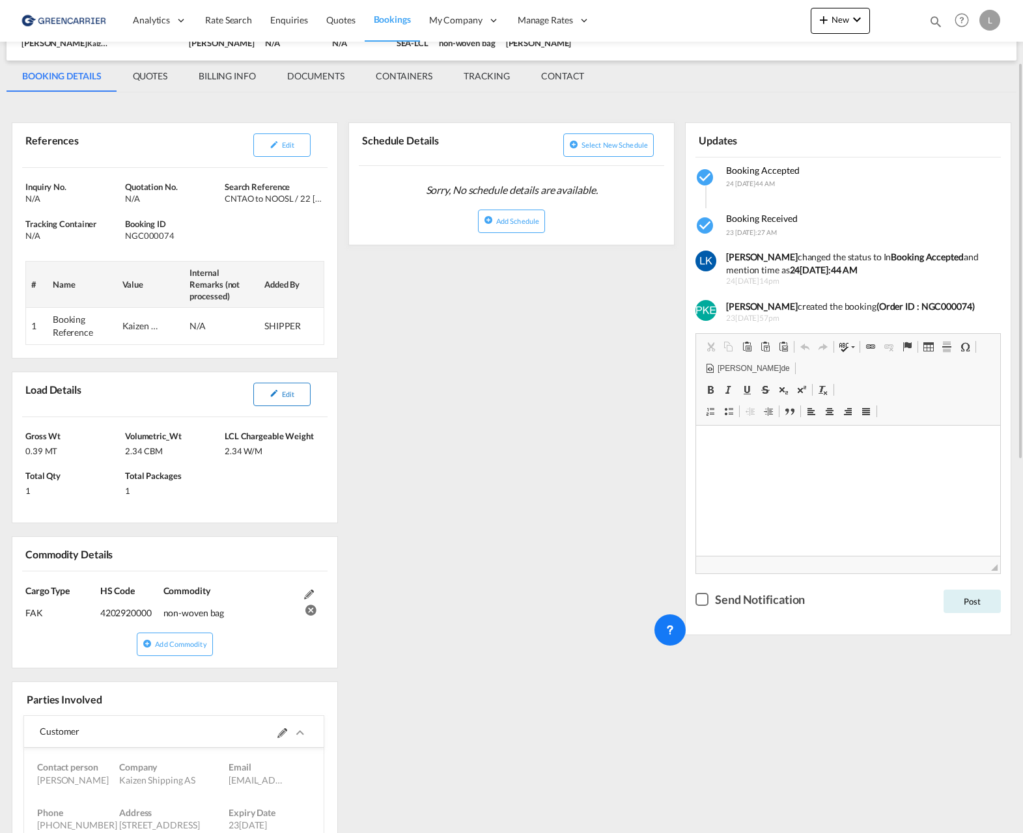
click at [280, 400] on button "Edit" at bounding box center [281, 394] width 57 height 23
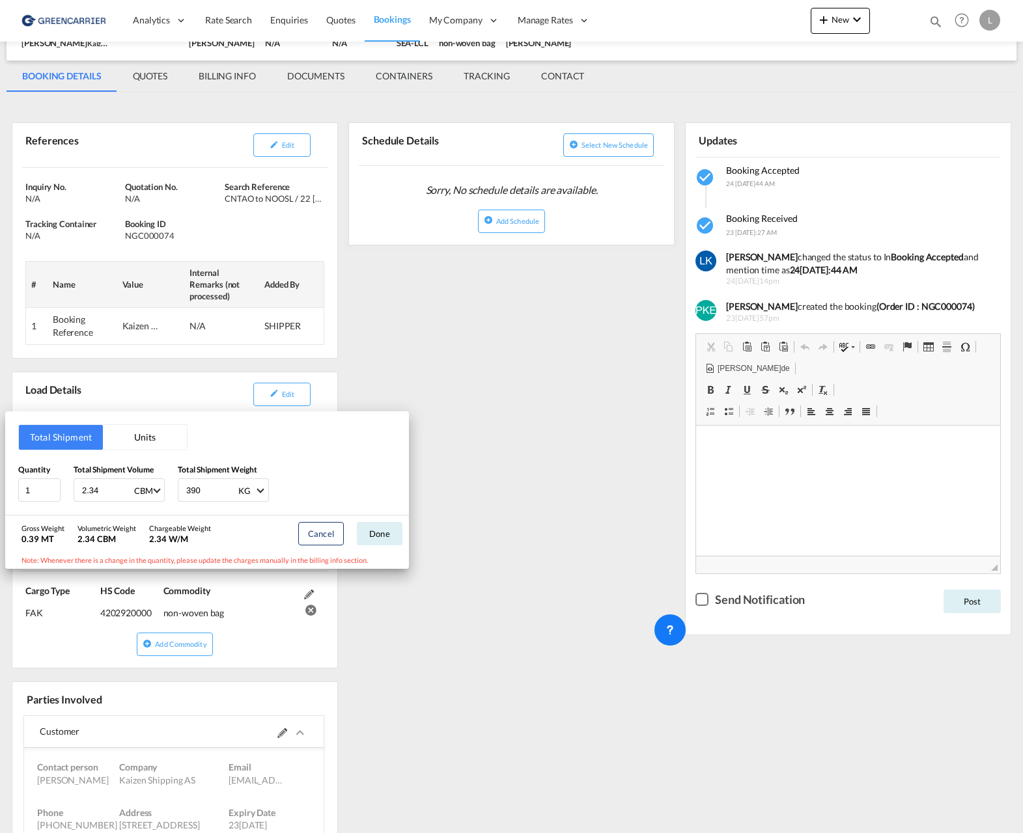
click at [553, 413] on div "Total Shipment Units Quantity 1 Total Shipment Volume 2.34 CBM CBM CFT Total Sh…" at bounding box center [511, 416] width 1023 height 833
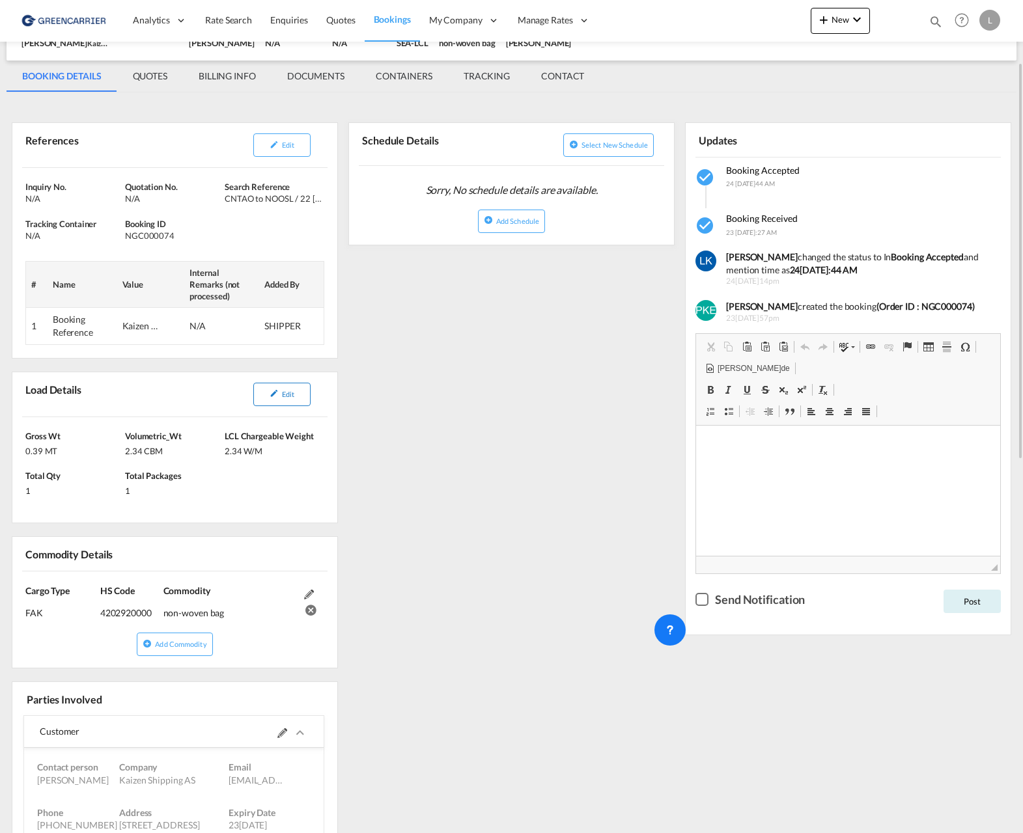
click at [255, 402] on button "Edit" at bounding box center [281, 394] width 57 height 23
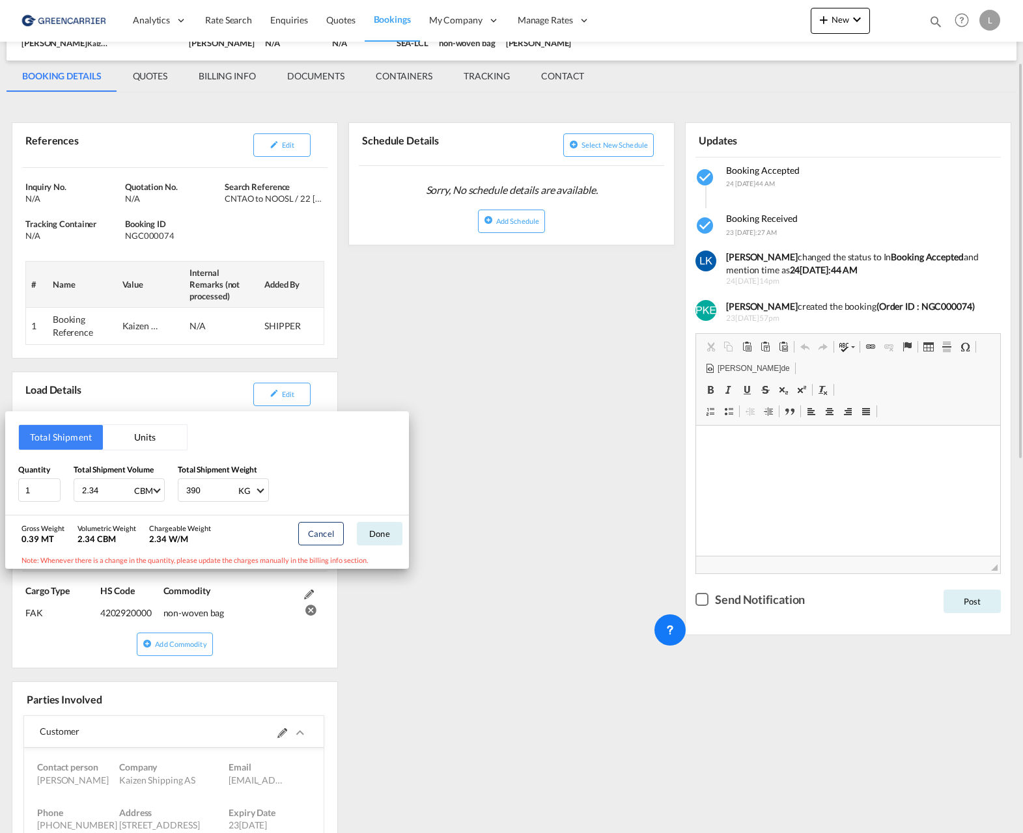
drag, startPoint x: 412, startPoint y: 631, endPoint x: 408, endPoint y: 625, distance: 7.6
click at [411, 632] on div "Total Shipment Units Quantity 1 Total Shipment Volume 2.34 CBM CBM CFT Total Sh…" at bounding box center [511, 416] width 1023 height 833
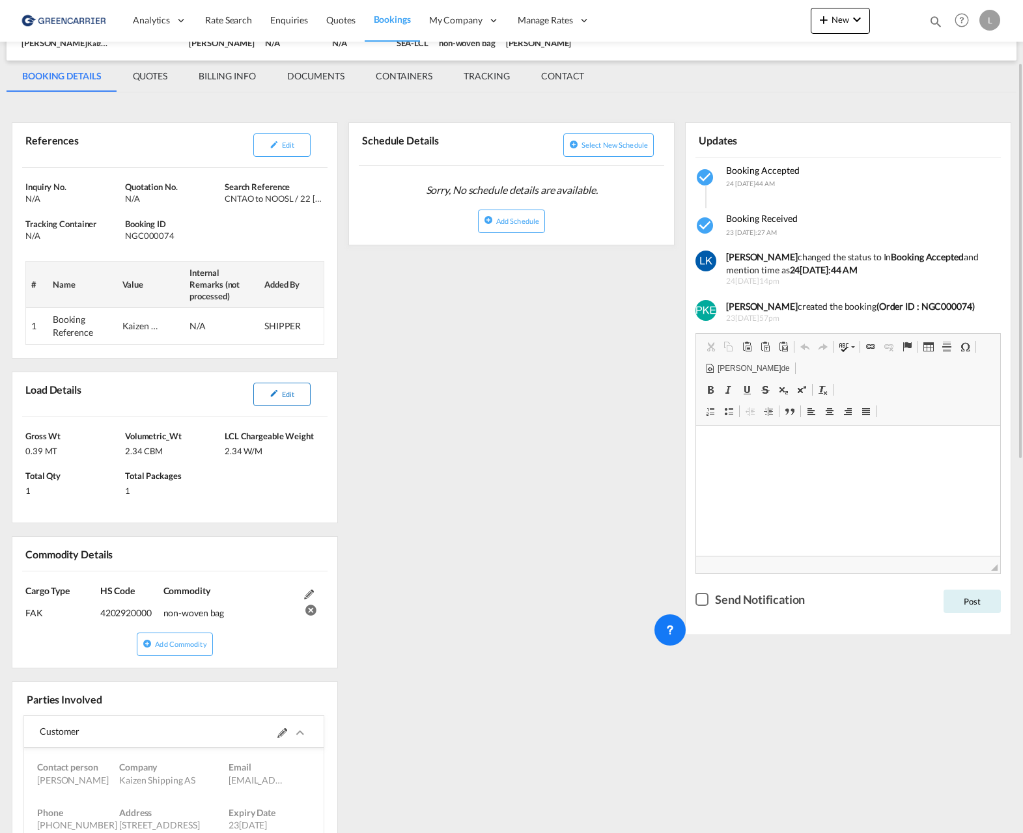
click at [264, 398] on button "Edit" at bounding box center [281, 394] width 57 height 23
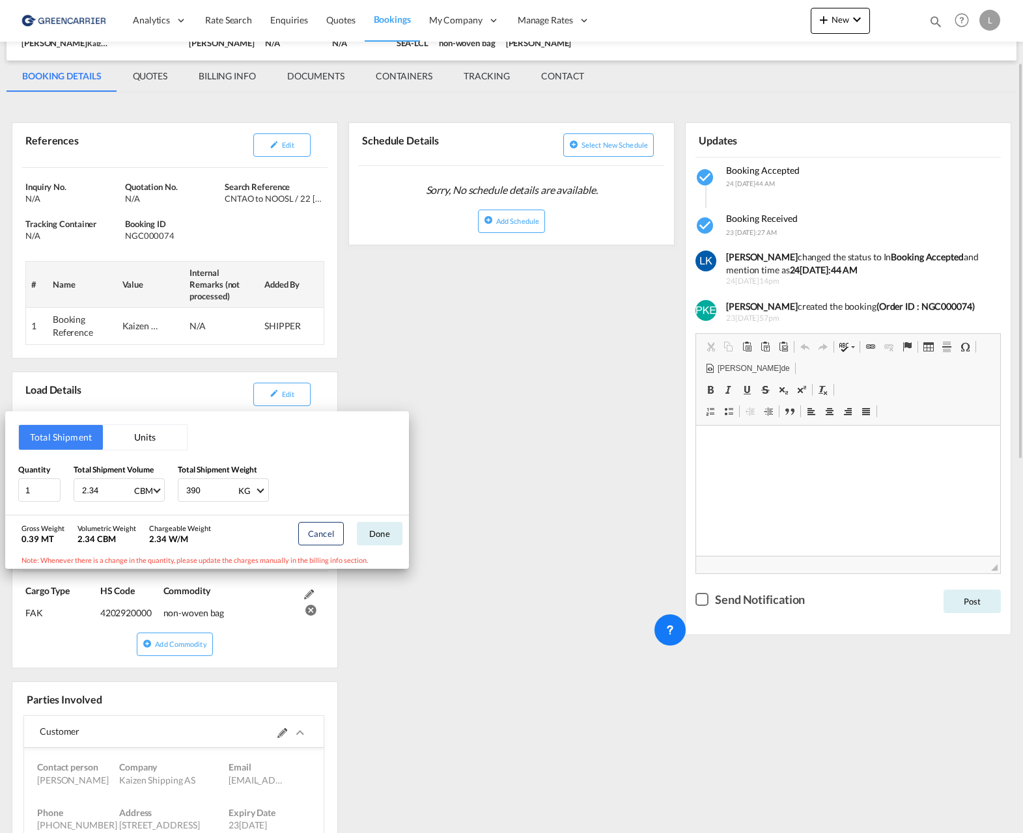
drag, startPoint x: 591, startPoint y: 601, endPoint x: 567, endPoint y: 603, distance: 24.2
click at [587, 602] on div "Total Shipment Units Quantity 1 Total Shipment Volume 2.34 CBM CBM CFT Total Sh…" at bounding box center [511, 416] width 1023 height 833
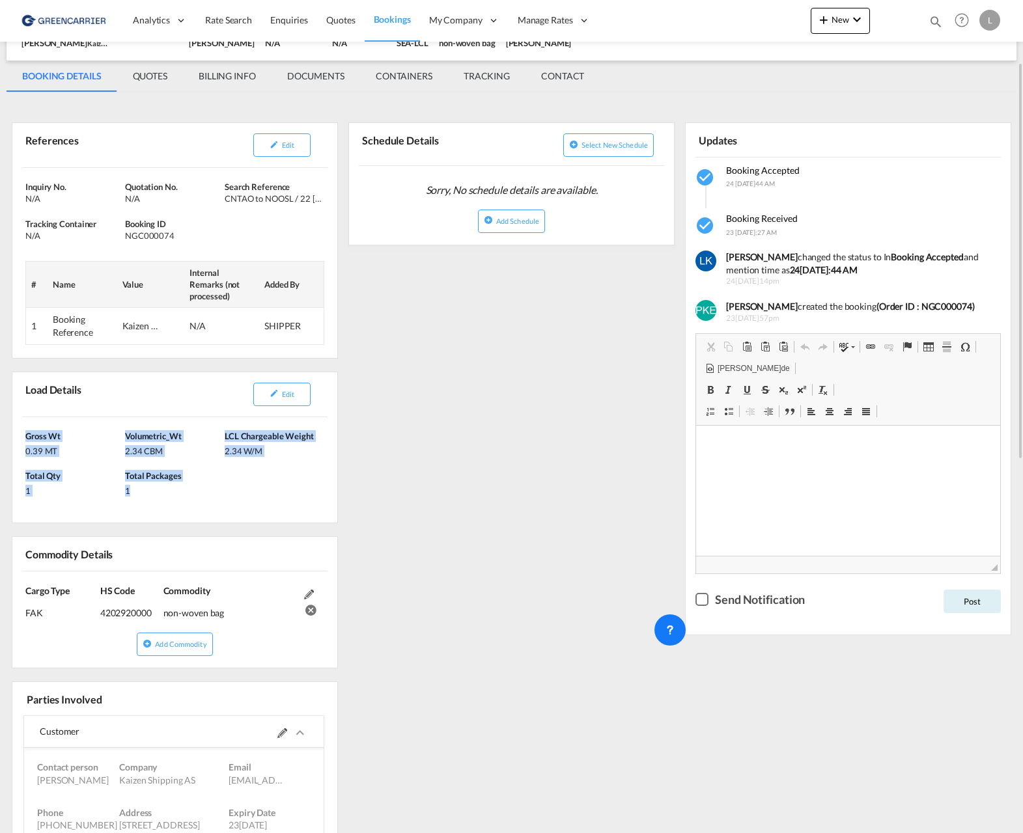
drag, startPoint x: 25, startPoint y: 434, endPoint x: 247, endPoint y: 486, distance: 227.3
click at [247, 486] on div "[PERSON_NAME]Wt 0.39 MT Volumetric_Wt 2.34 CBM LCL Chargeable Weight 2.34 W/M T…" at bounding box center [174, 470] width 325 height 106
copy div "[PERSON_NAME]Wt 0.39 MT Volumetric_Wt 2.34 CBM LCL Chargeable Weight 2.34 W/M T…"
click at [411, 463] on div "References Edit Inquiry No. N/A Quotation No. N/A Search Reference CNTAO to NOO…" at bounding box center [512, 841] width 1010 height 1485
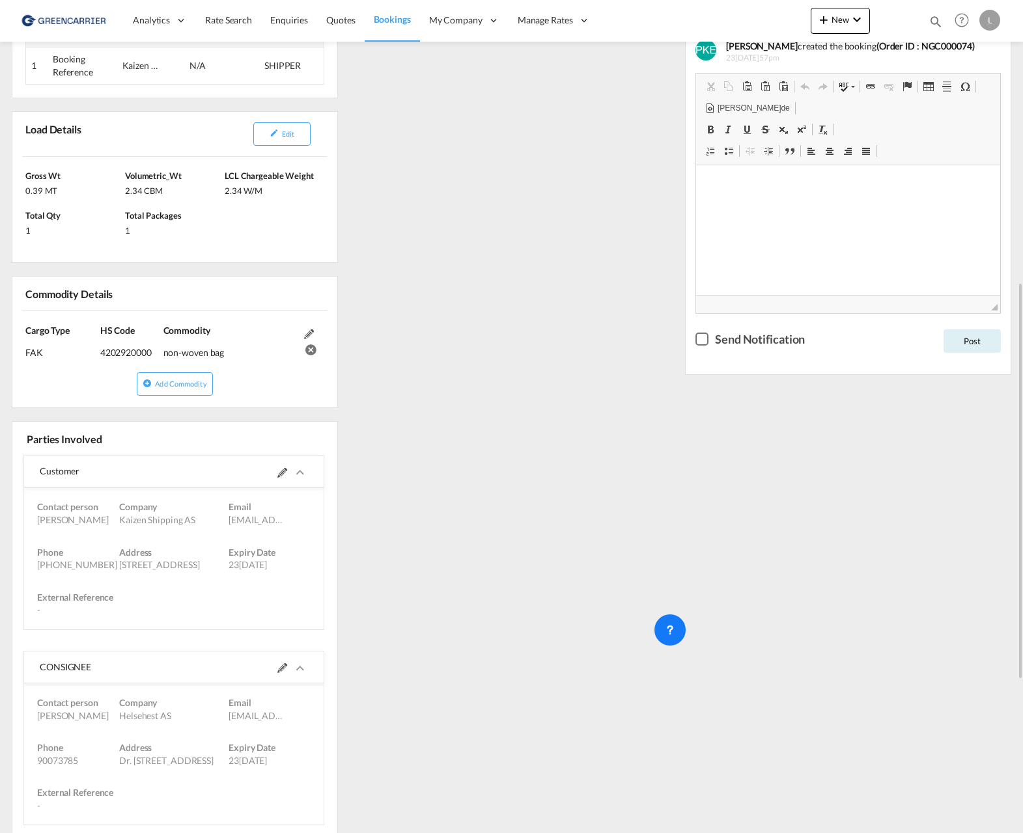
scroll to position [456, 0]
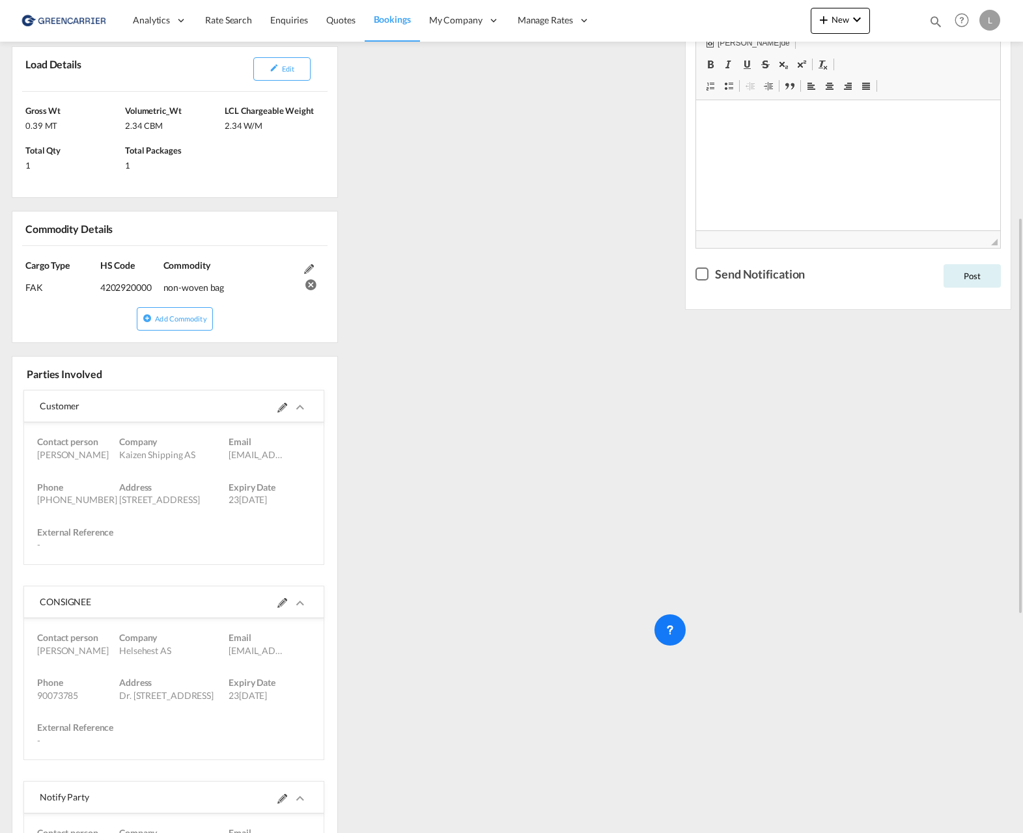
drag, startPoint x: 27, startPoint y: 265, endPoint x: 238, endPoint y: 292, distance: 212.6
click at [238, 292] on div "Cargo Type FAK (IMCO Code : 0) HS Code 4202920000 Commodity non-woven bag" at bounding box center [174, 276] width 325 height 61
copy div "Cargo Type FAK (IMCO Code : 0) HS Code 4202920000 Commodity non-woven bag"
click at [483, 427] on div "References Edit Inquiry No. N/A Quotation No. N/A Search Reference CNTAO to NOO…" at bounding box center [512, 515] width 1010 height 1485
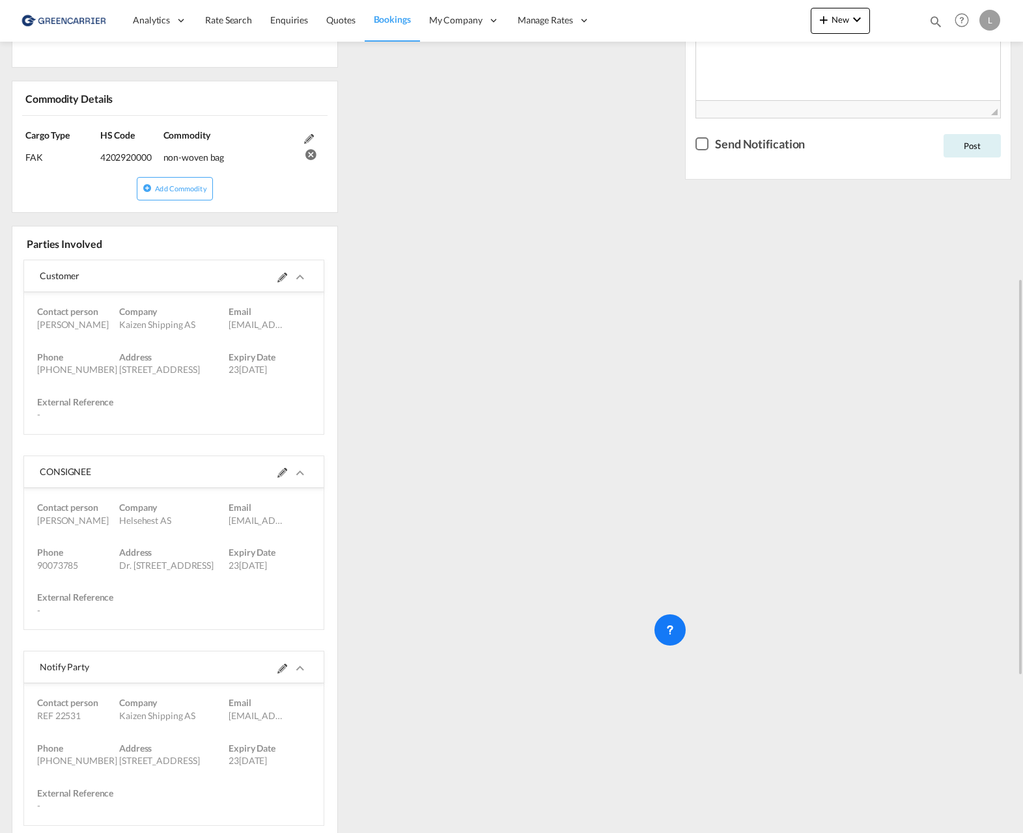
scroll to position [651, 0]
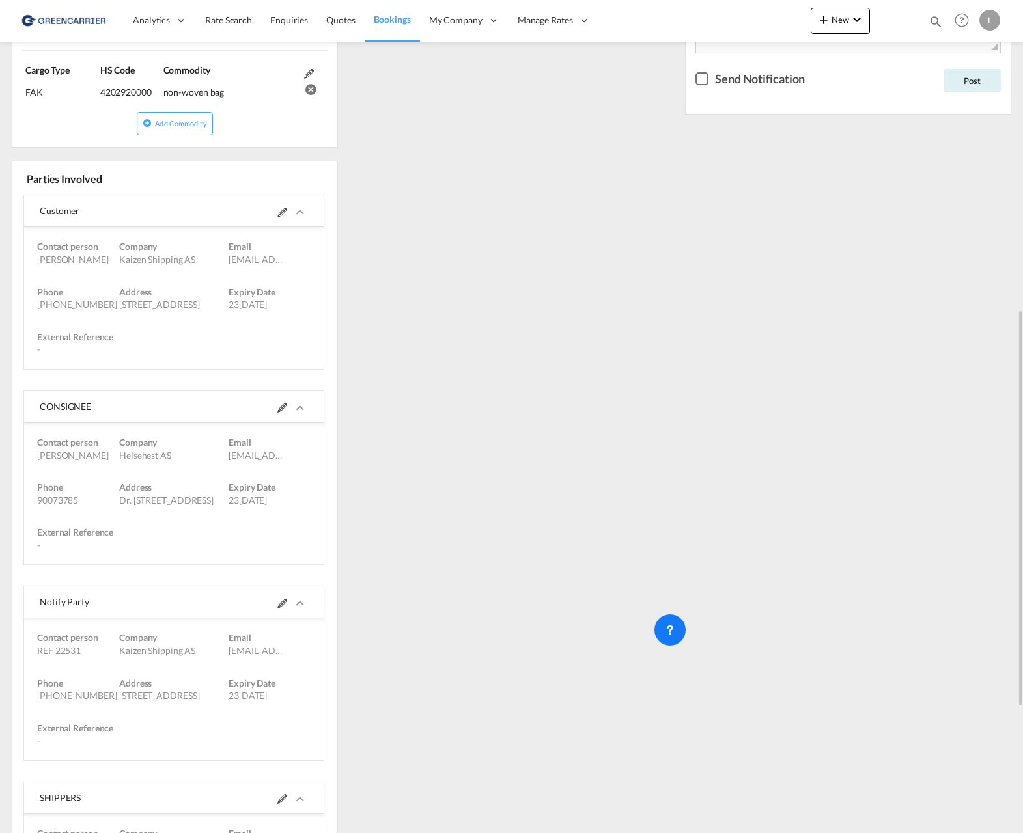
drag, startPoint x: 35, startPoint y: 245, endPoint x: 302, endPoint y: 309, distance: 274.4
click at [302, 309] on md-expansion-panel-content "Contact person [PERSON_NAME] Company Kaizen Shipping AS Email [EMAIL_ADDRESS][D…" at bounding box center [173, 298] width 299 height 142
drag, startPoint x: 302, startPoint y: 309, endPoint x: 284, endPoint y: 213, distance: 97.4
click at [284, 213] on md-icon at bounding box center [282, 213] width 10 height 10
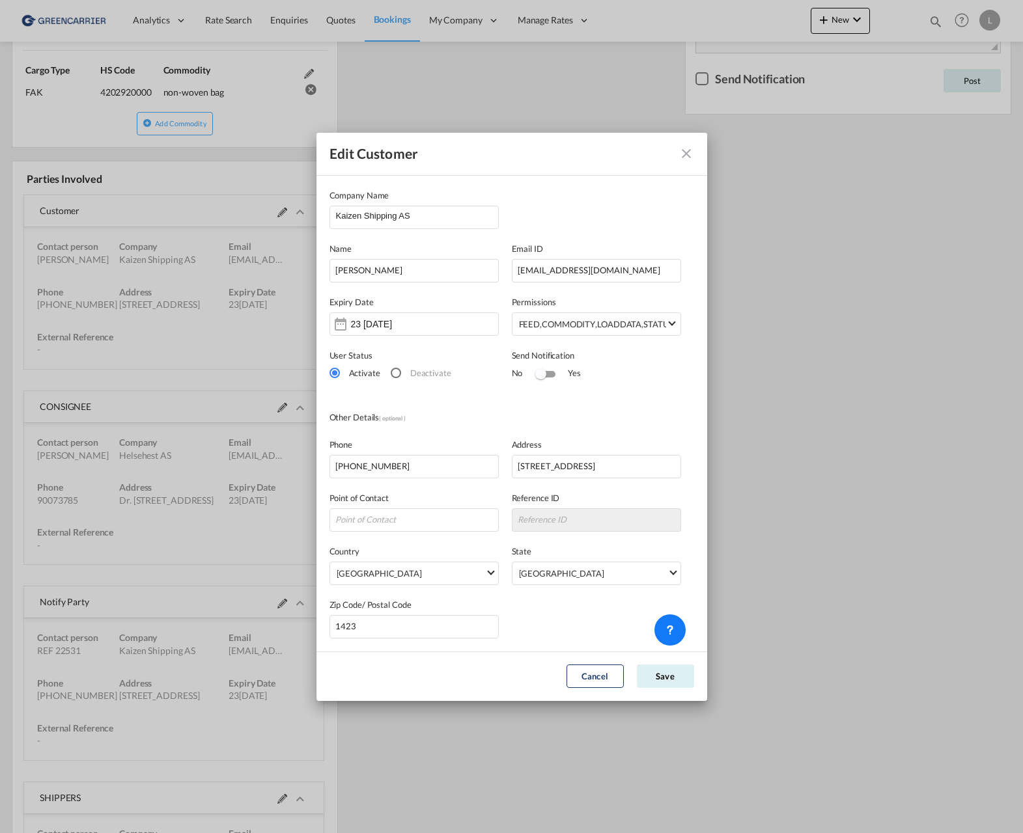
click at [686, 159] on md-icon "icon-close" at bounding box center [686, 154] width 16 height 16
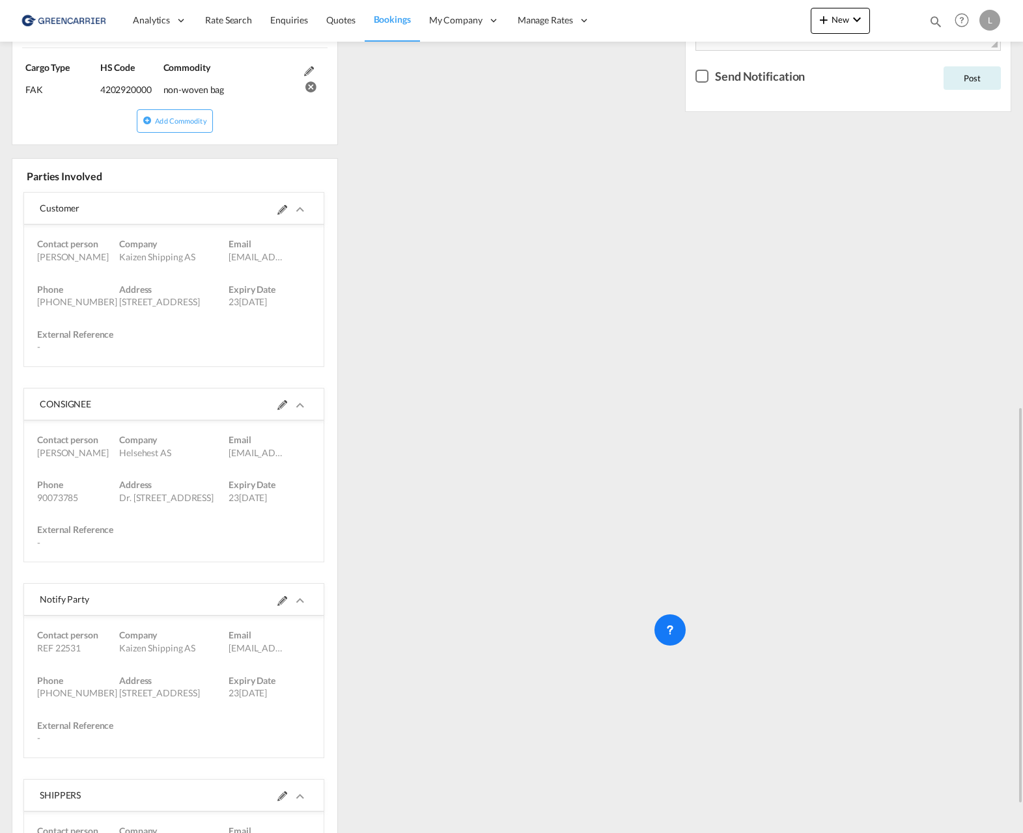
scroll to position [719, 0]
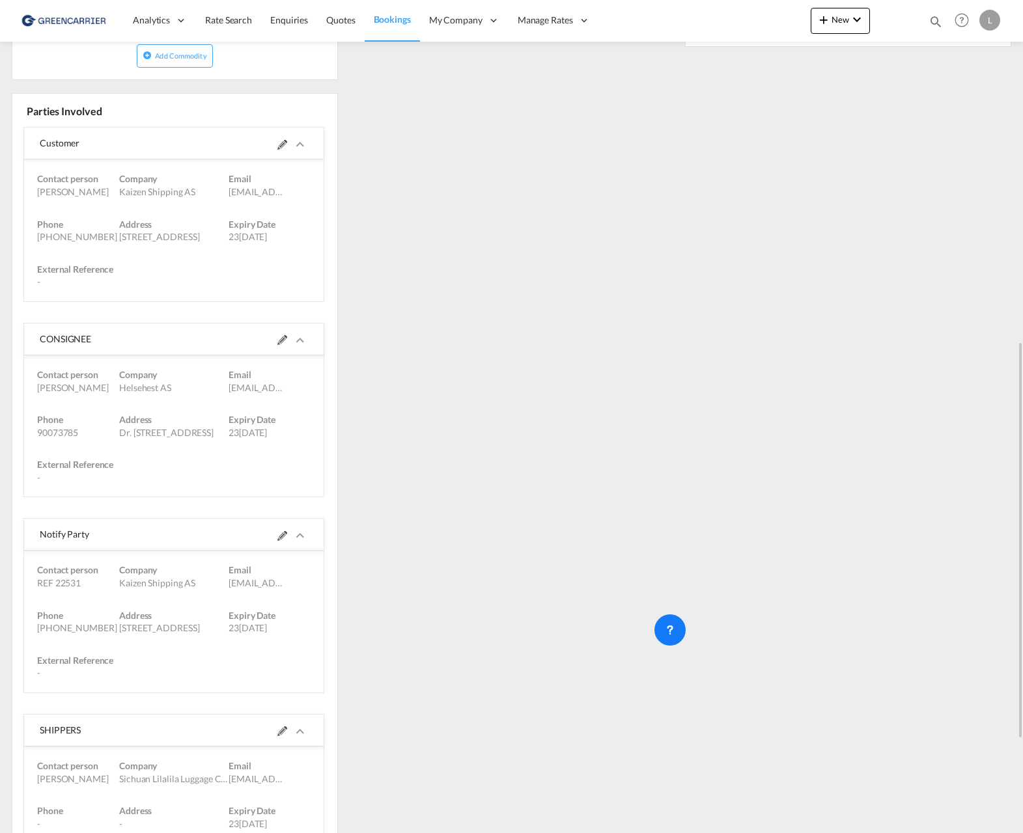
click at [37, 337] on div "CONSIGNEE" at bounding box center [173, 339] width 299 height 32
drag, startPoint x: 39, startPoint y: 339, endPoint x: 285, endPoint y: 438, distance: 265.2
click at [285, 438] on md-expansion-panel-expanded "CONSIGNEE Contact person[PERSON_NAME]im Company Helsehest AS Email [EMAIL_ADDRE…" at bounding box center [173, 410] width 299 height 174
copy md-expansion-panel-expanded "CONSIGNEE Contact person[PERSON_NAME]im Company Helsehest AS Email [EMAIL_ADDRE…"
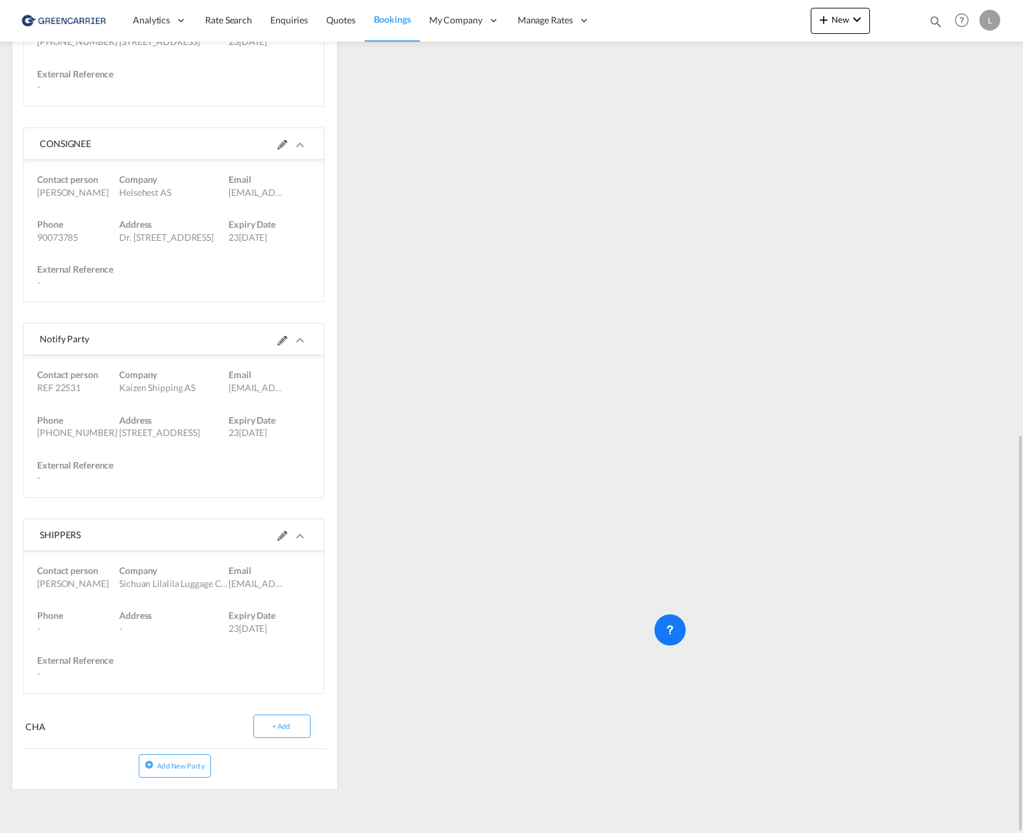
click at [40, 534] on div "SHIPPERS" at bounding box center [107, 534] width 134 height 31
drag, startPoint x: 41, startPoint y: 534, endPoint x: 285, endPoint y: 586, distance: 249.6
click at [285, 586] on md-expansion-panel-expanded "SHIPPERS Contact person [PERSON_NAME] Company Sichuan Lilalila Luggage Co., Ltd…" at bounding box center [173, 606] width 299 height 174
click at [435, 629] on div "References Edit Inquiry No. N/A Quotation No. N/A Search Reference CNTAO to NOO…" at bounding box center [512, 57] width 1010 height 1485
click at [446, 612] on div "References Edit Inquiry No. N/A Quotation No. N/A Search Reference CNTAO to NOO…" at bounding box center [512, 57] width 1010 height 1485
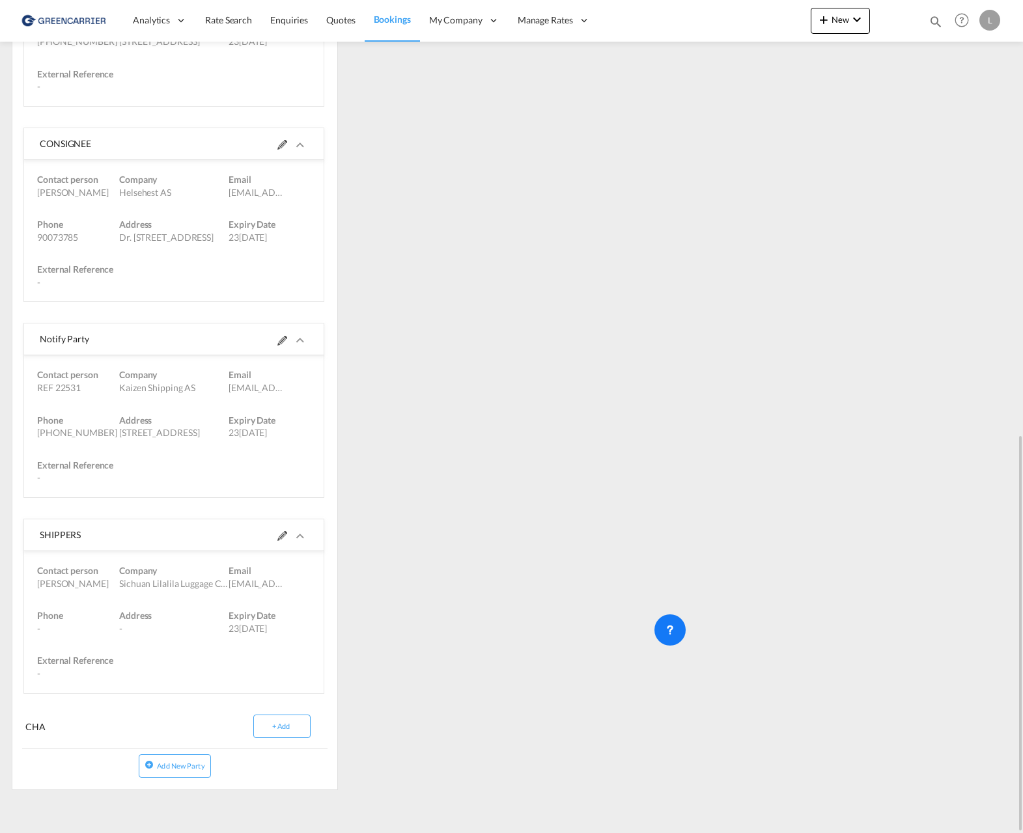
click at [281, 538] on md-icon at bounding box center [282, 536] width 10 height 10
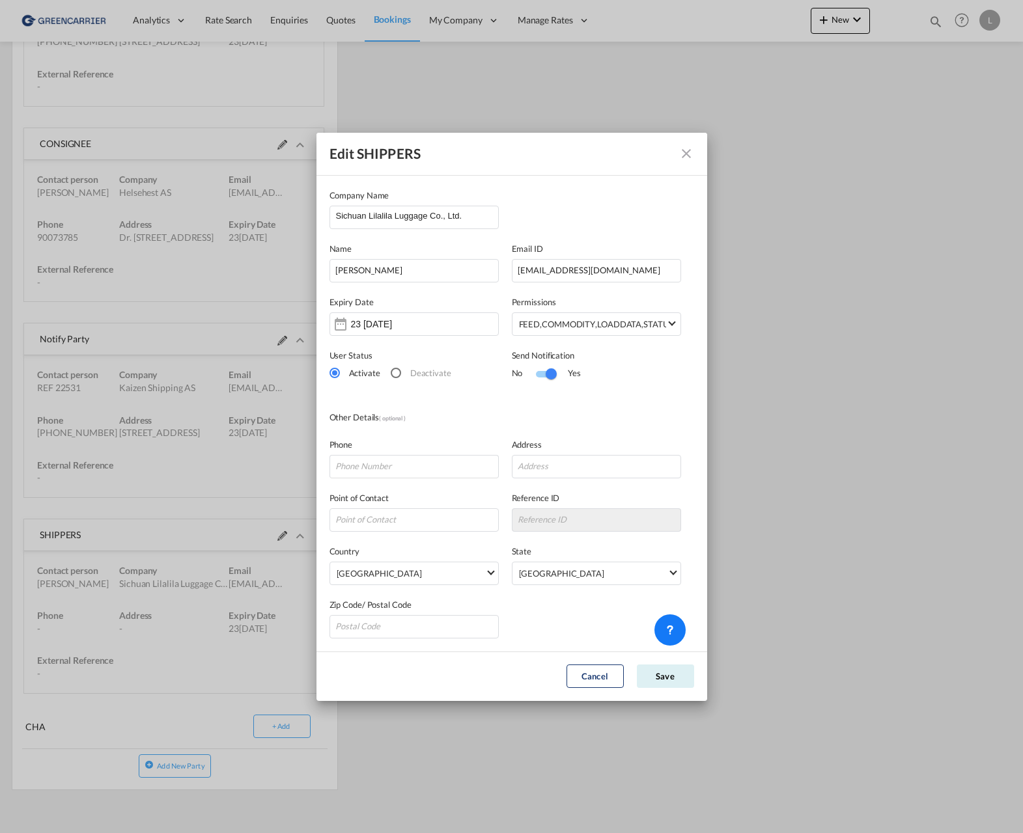
click at [800, 348] on div "Edit SHIPPERS Company Name [GEOGRAPHIC_DATA] Lilalila Luggage Co., Ltd. Nam[PER…" at bounding box center [511, 416] width 1023 height 833
click at [825, 301] on div "Edit SHIPPERS Company Name [GEOGRAPHIC_DATA] Lilalila Luggage Co., Ltd. Nam[PER…" at bounding box center [511, 416] width 1023 height 833
click at [681, 152] on md-icon "icon-close" at bounding box center [686, 154] width 16 height 16
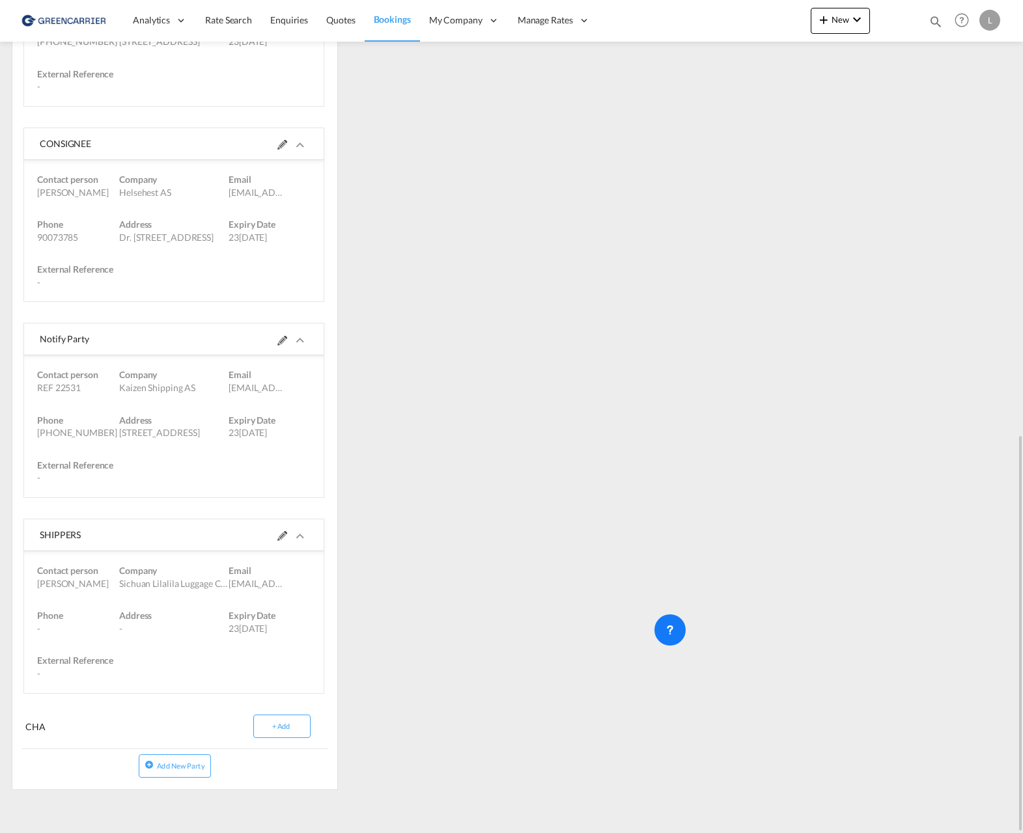
click at [540, 363] on div "References Edit Inquiry No. N/A Quotation No. N/A Search Reference CNTAO to NOO…" at bounding box center [512, 57] width 1010 height 1485
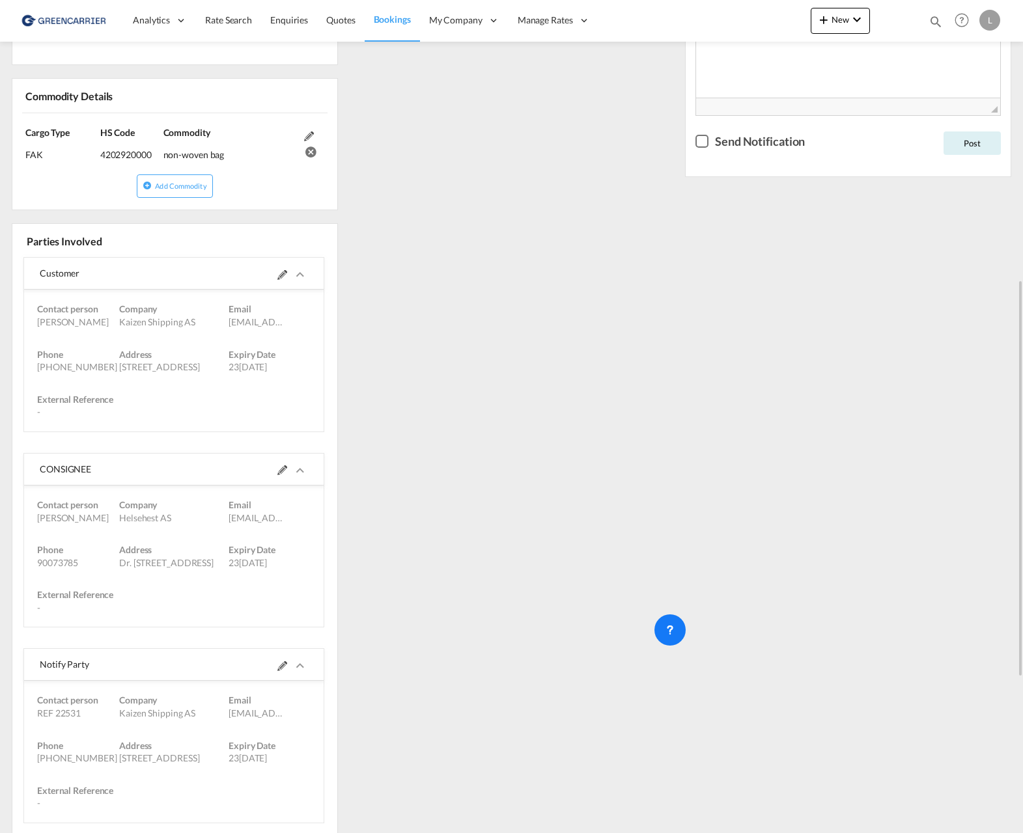
scroll to position [0, 0]
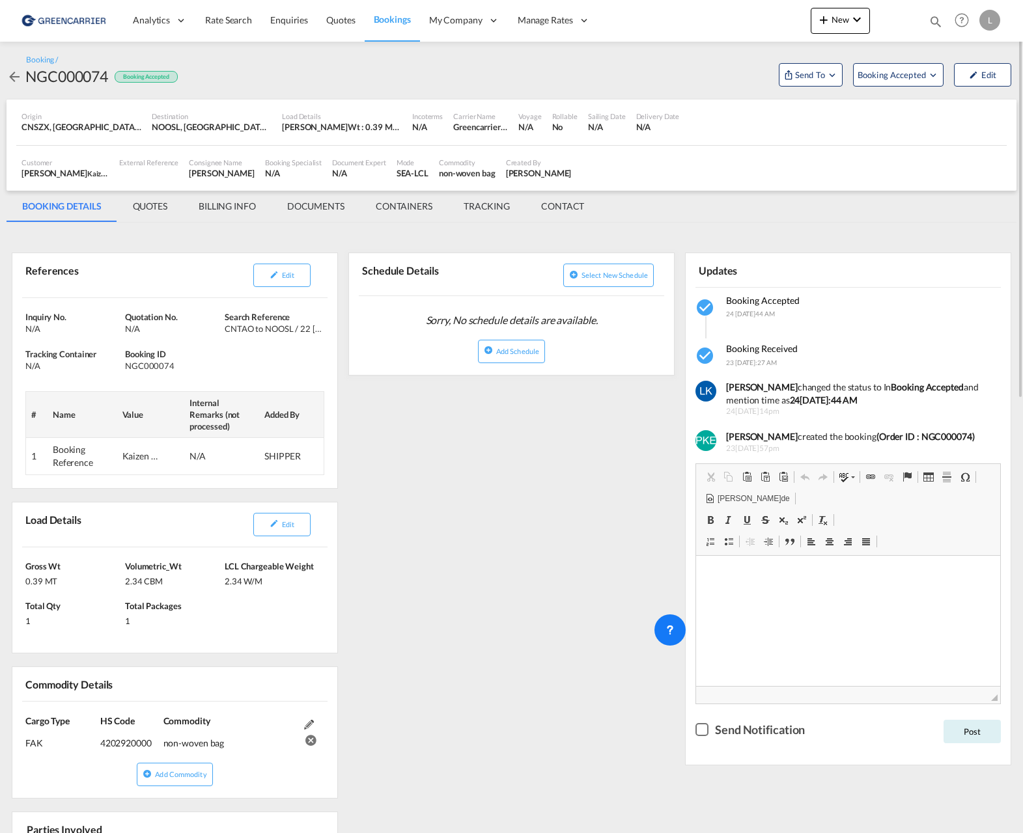
drag, startPoint x: 569, startPoint y: 546, endPoint x: 574, endPoint y: 527, distance: 20.2
